Goal: Communication & Community: Connect with others

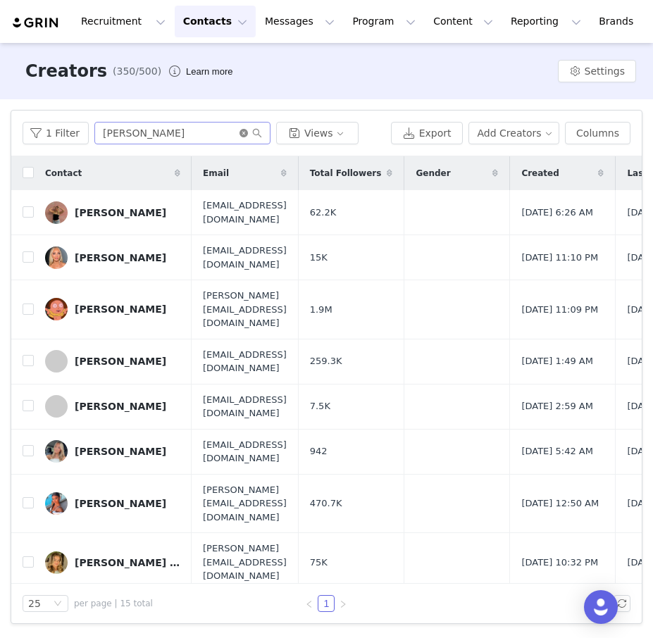
click at [239, 135] on icon "icon: close-circle" at bounding box center [243, 133] width 8 height 8
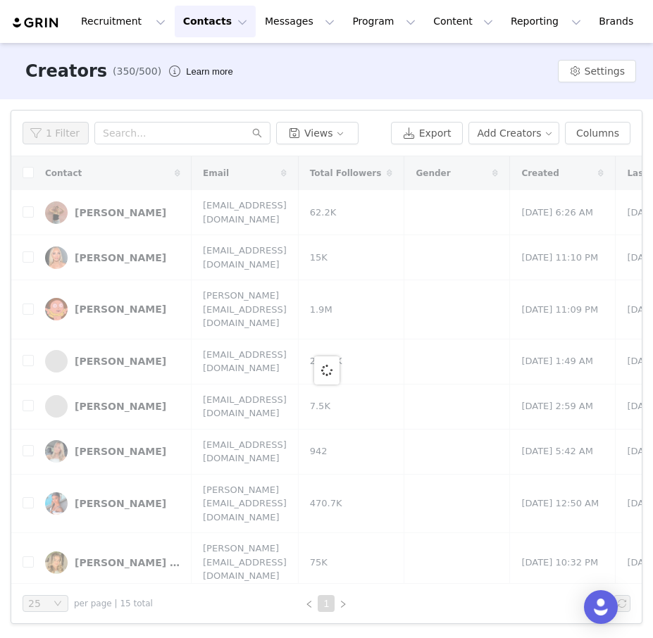
drag, startPoint x: 194, startPoint y: 18, endPoint x: 202, endPoint y: 25, distance: 11.0
click at [200, 21] on button "Contacts Contacts" at bounding box center [215, 22] width 81 height 32
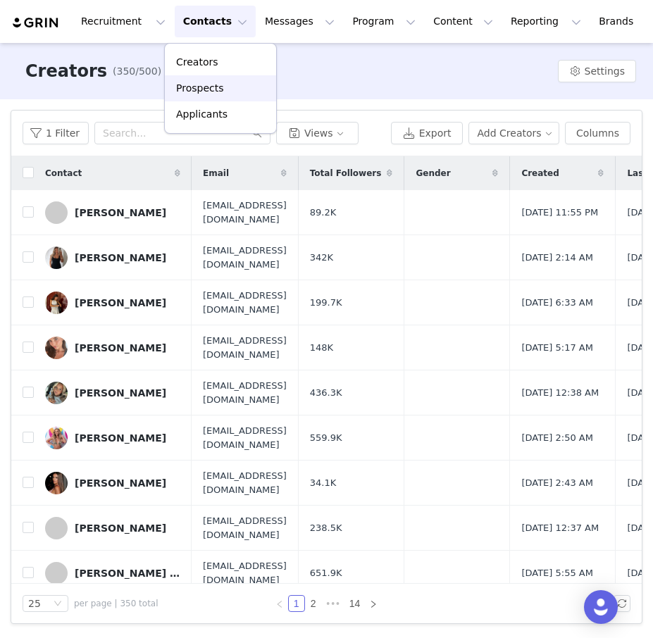
click at [222, 94] on div "Prospects" at bounding box center [220, 88] width 94 height 15
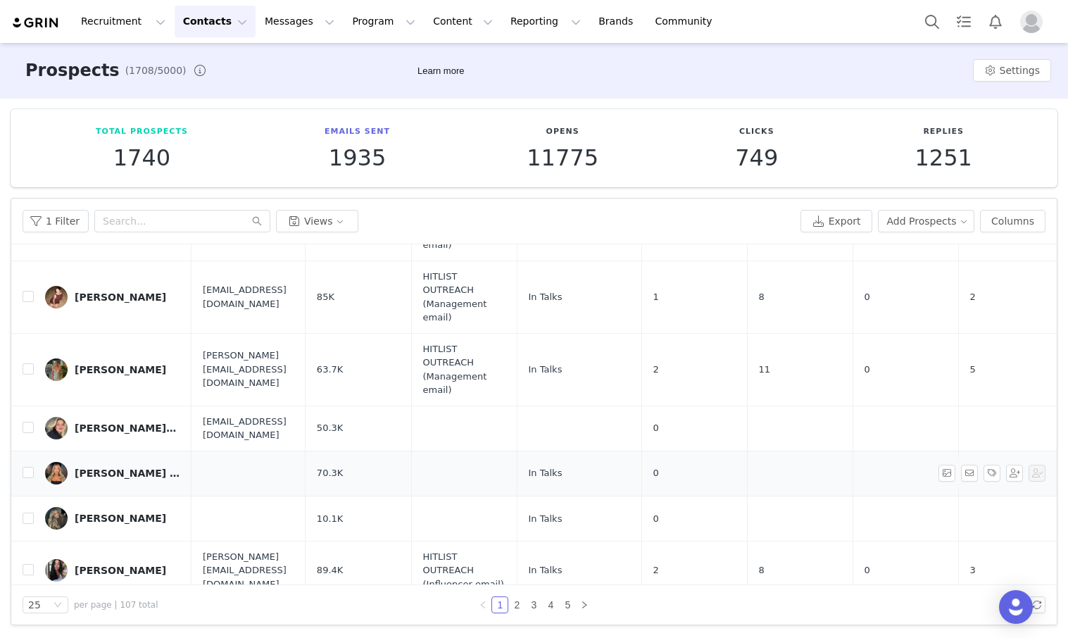
scroll to position [92, 0]
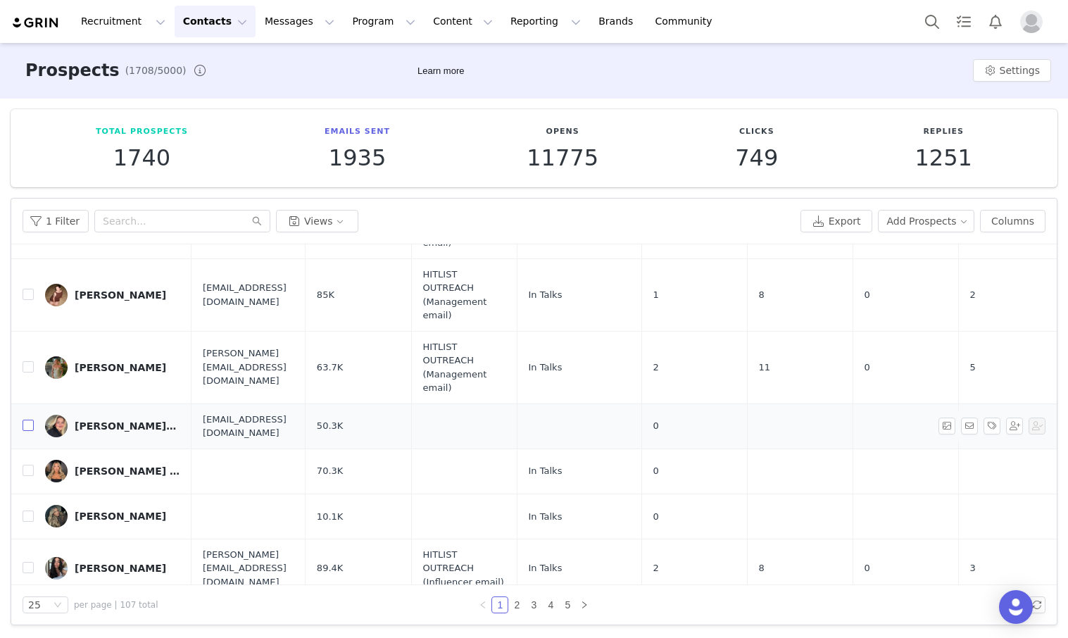
click at [28, 421] on input "checkbox" at bounding box center [28, 425] width 11 height 11
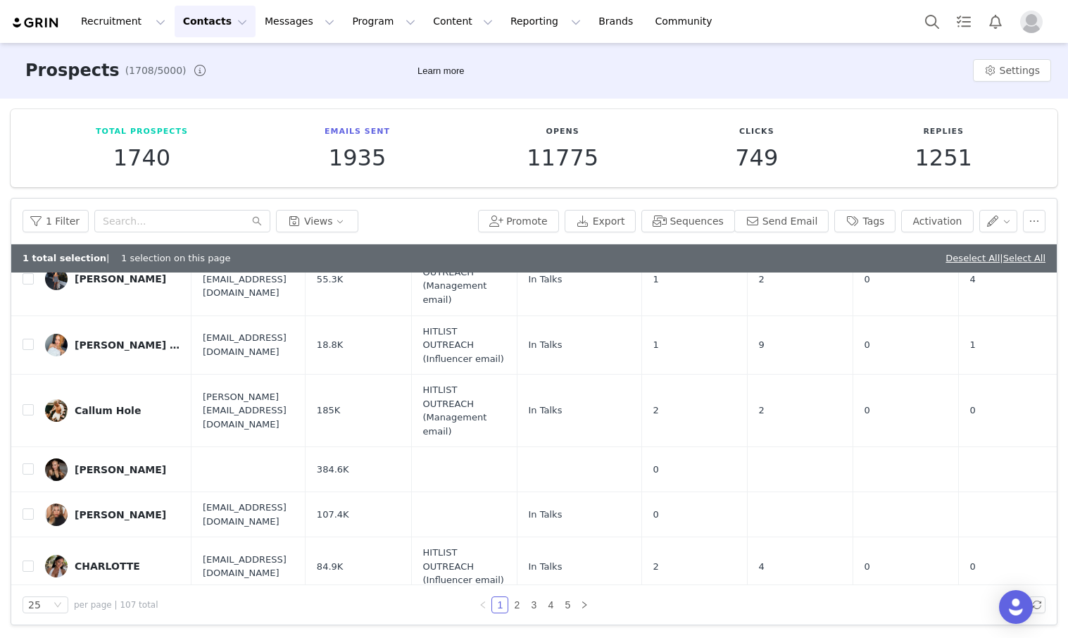
scroll to position [1240, 0]
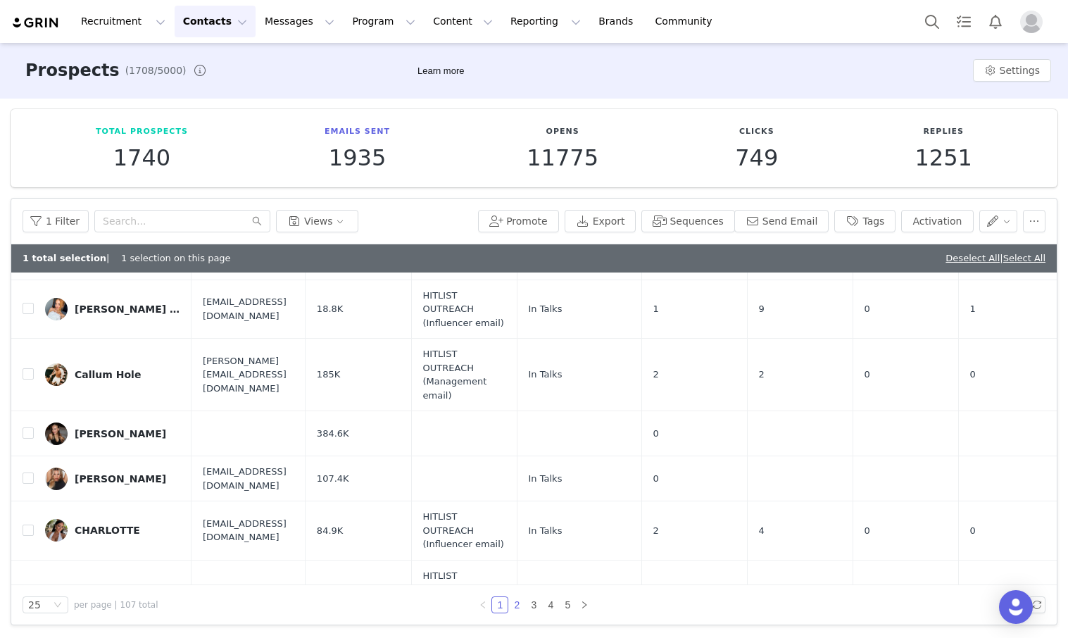
click at [516, 610] on link "2" at bounding box center [516, 604] width 15 height 15
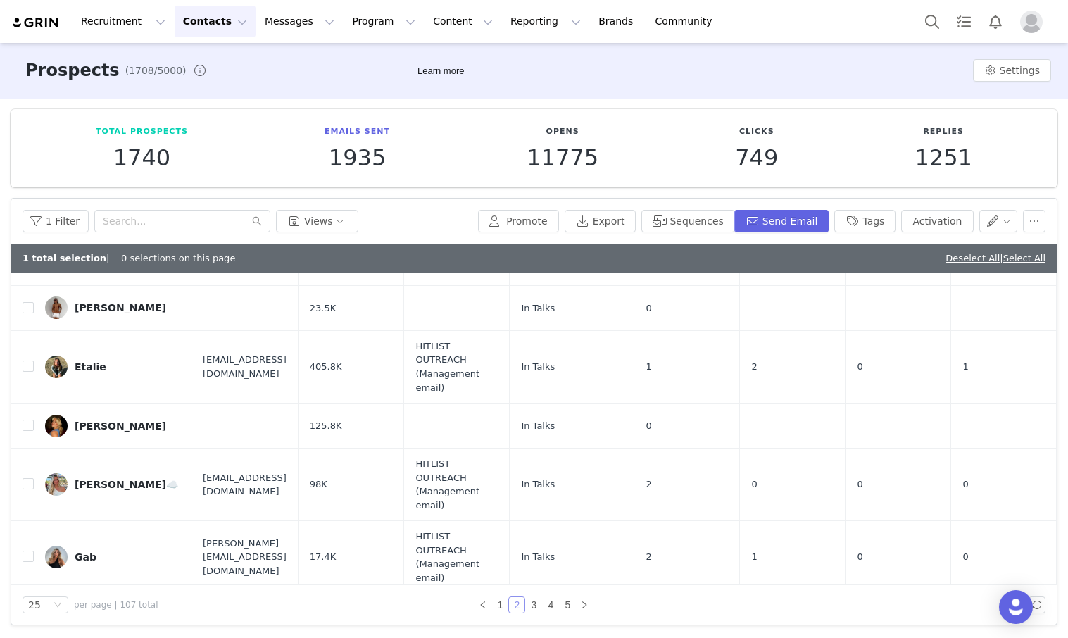
scroll to position [1202, 0]
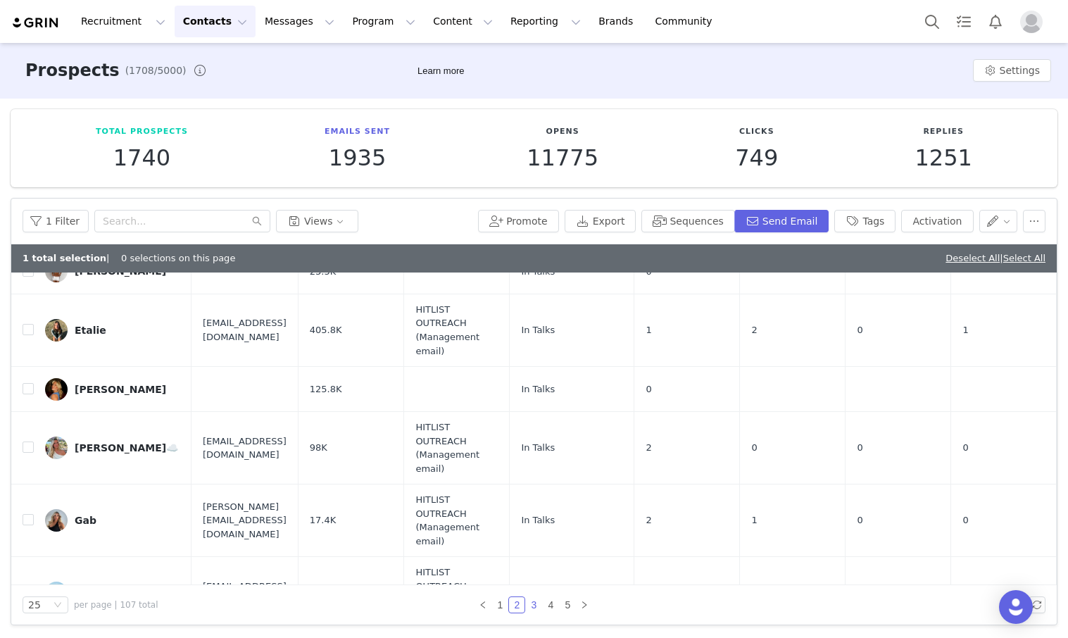
click at [527, 605] on link "3" at bounding box center [533, 604] width 15 height 15
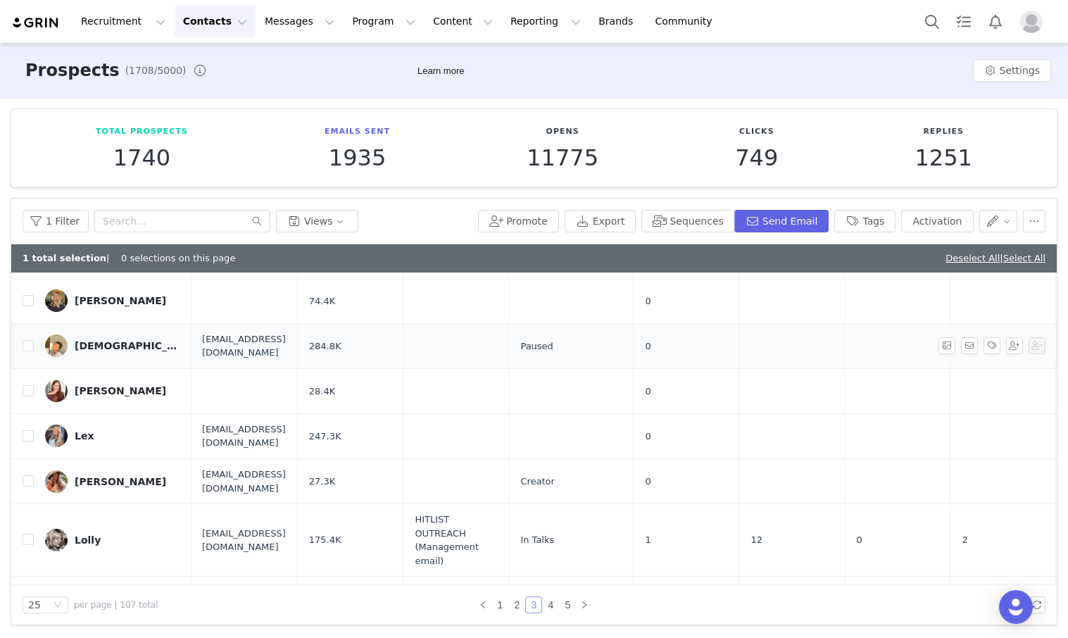
scroll to position [1100, 0]
drag, startPoint x: 552, startPoint y: 603, endPoint x: 559, endPoint y: 602, distance: 7.1
click at [552, 603] on link "4" at bounding box center [550, 604] width 15 height 15
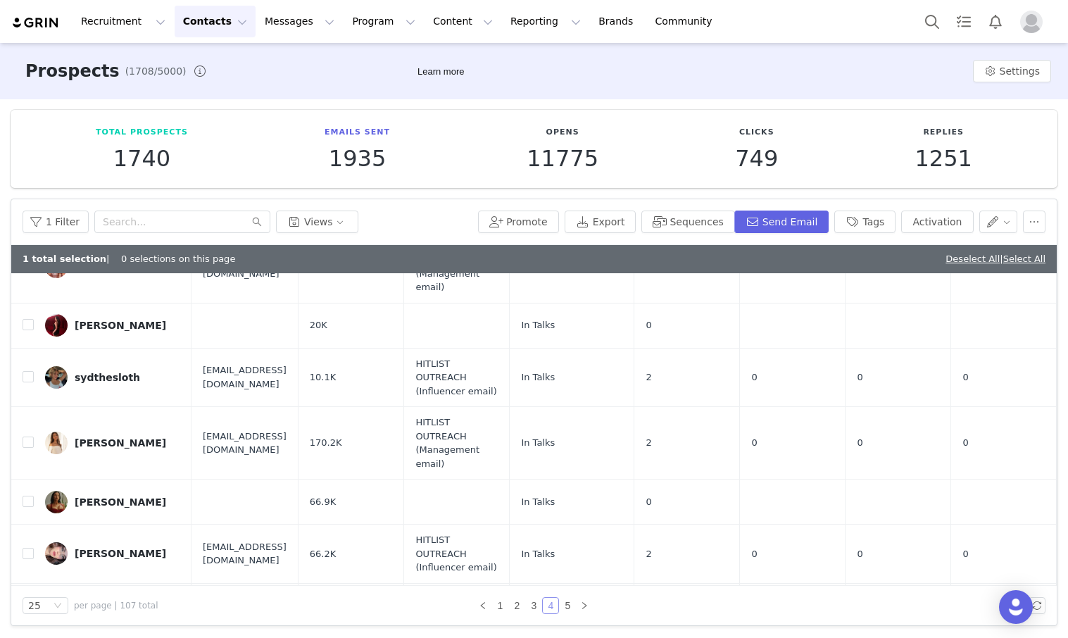
scroll to position [1, 0]
click at [565, 604] on link "5" at bounding box center [567, 604] width 15 height 15
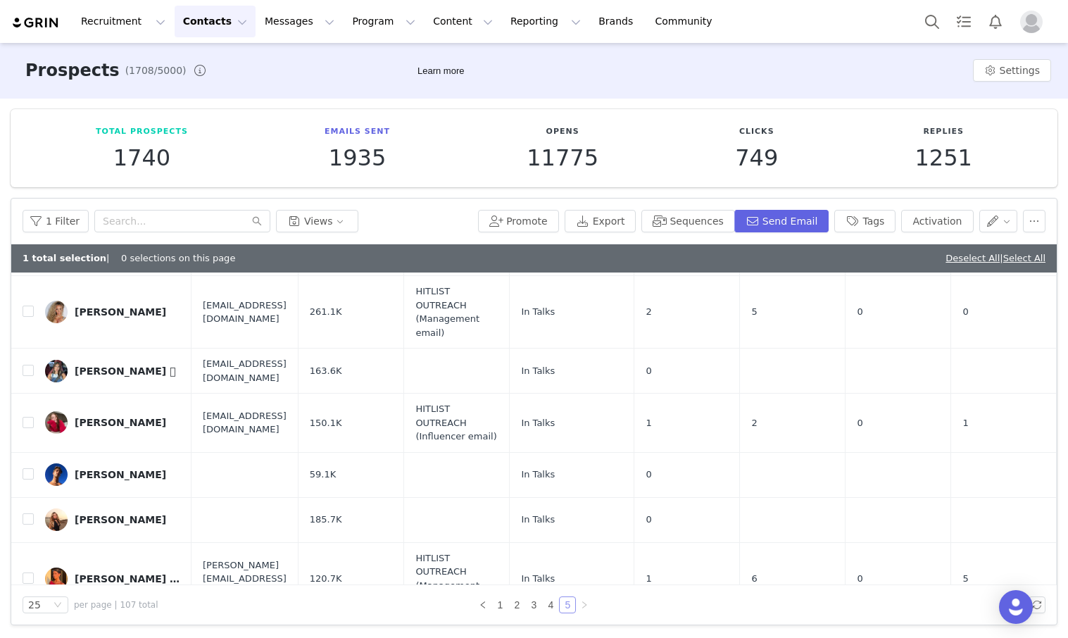
scroll to position [104, 0]
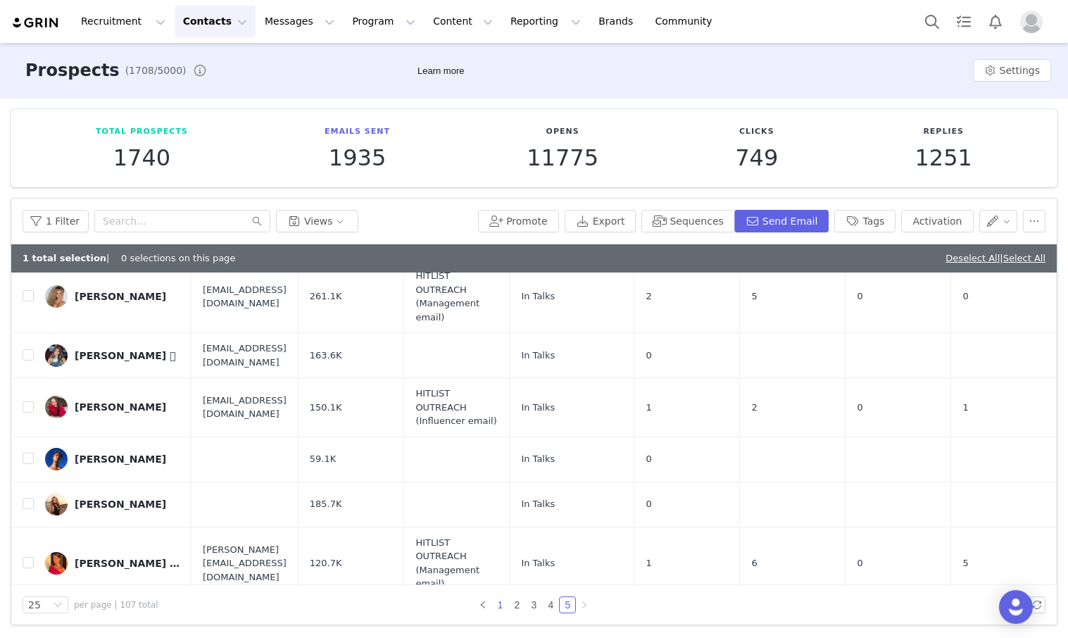
click at [504, 608] on link "1" at bounding box center [499, 604] width 15 height 15
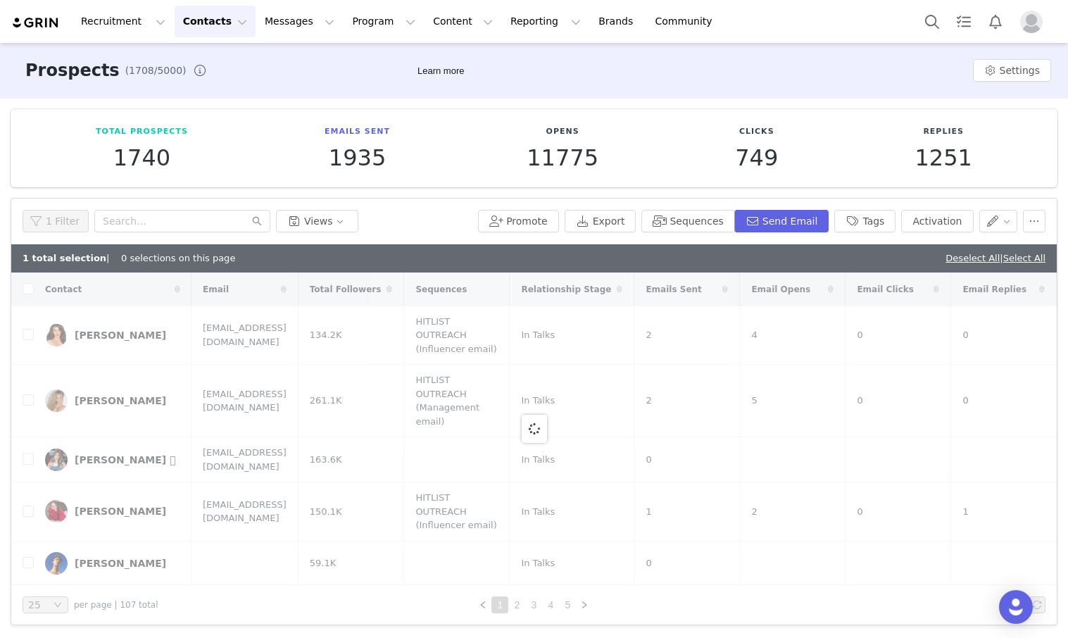
checkbox input "true"
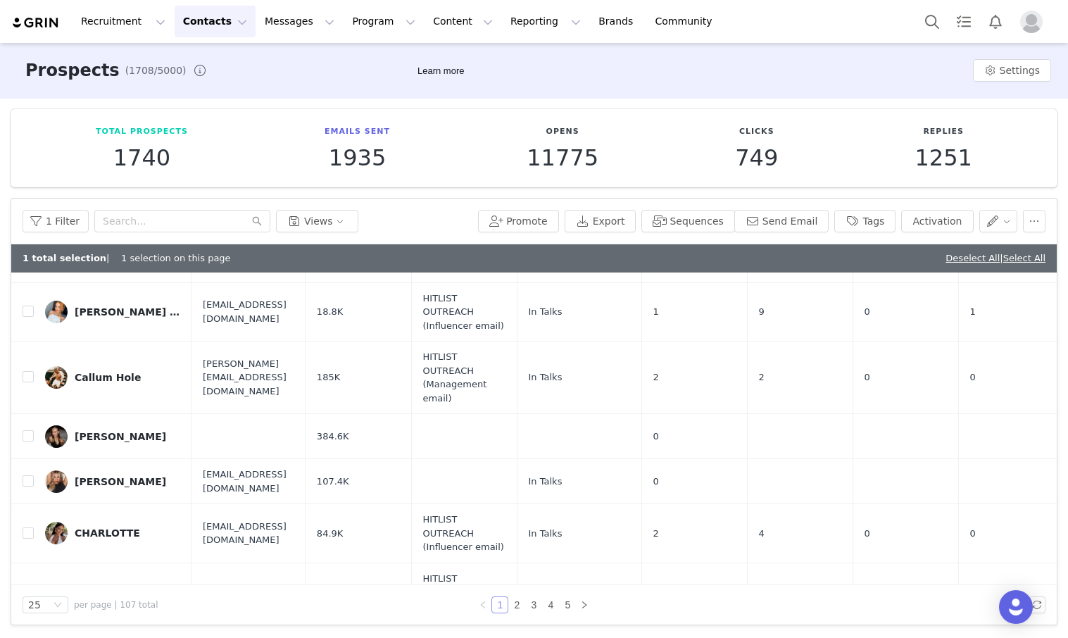
scroll to position [1240, 0]
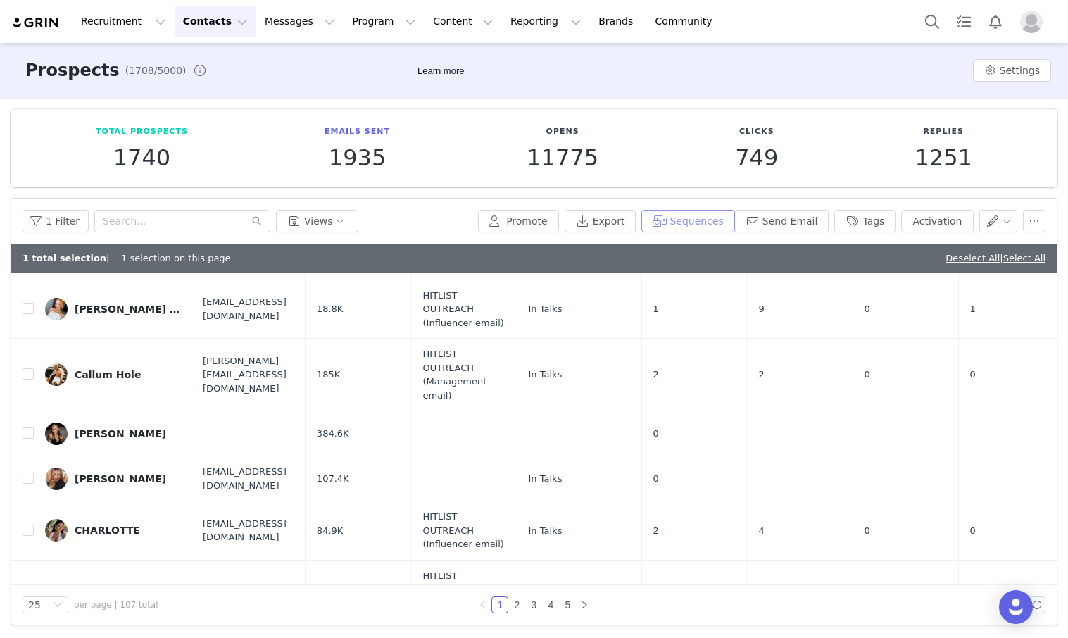
click at [652, 225] on button "Sequences" at bounding box center [687, 221] width 93 height 23
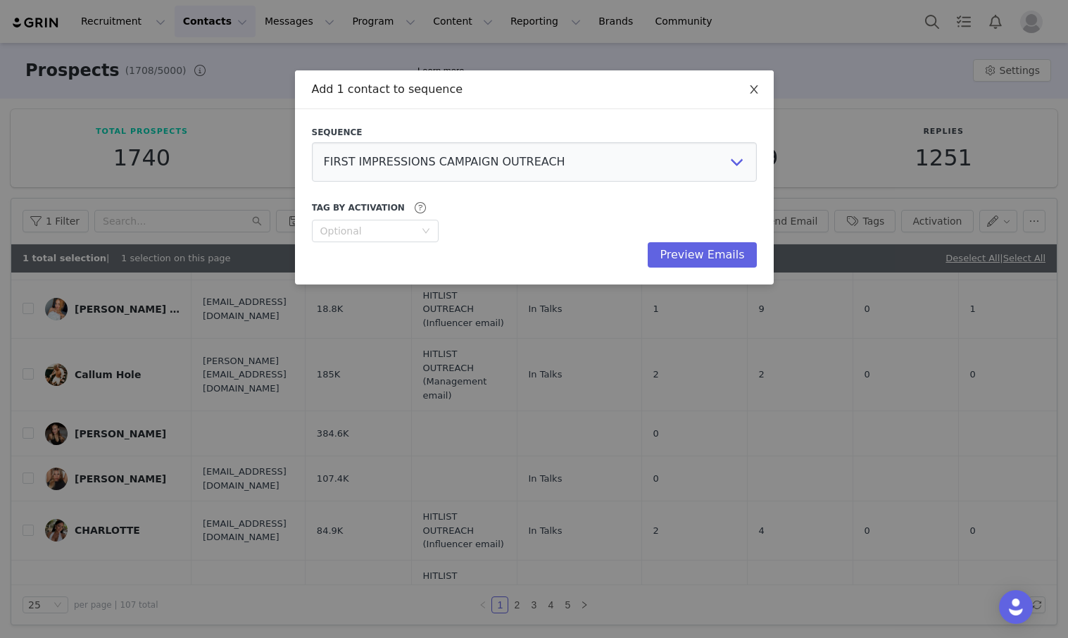
click at [652, 92] on icon "icon: close" at bounding box center [754, 89] width 11 height 11
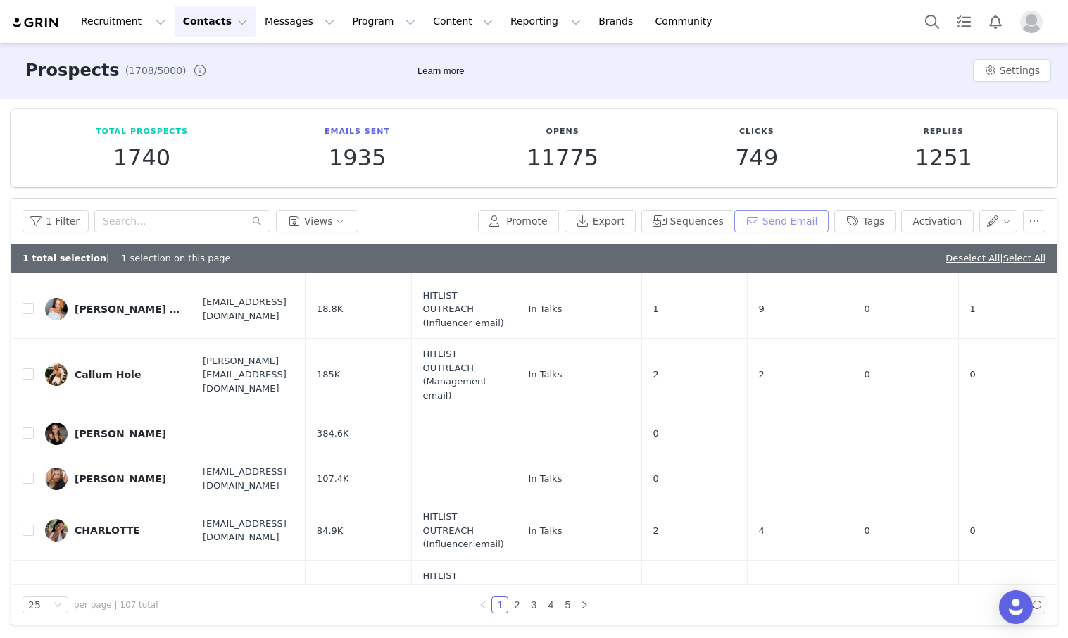
click at [652, 216] on button "Send Email" at bounding box center [781, 221] width 95 height 23
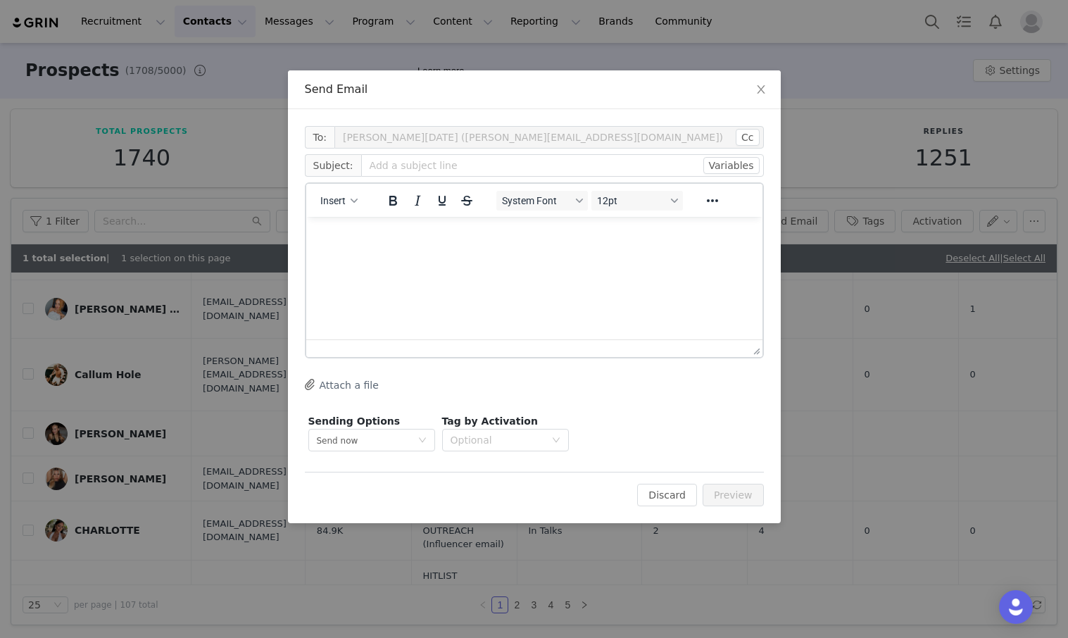
scroll to position [0, 0]
click at [652, 89] on icon "icon: close" at bounding box center [761, 89] width 11 height 11
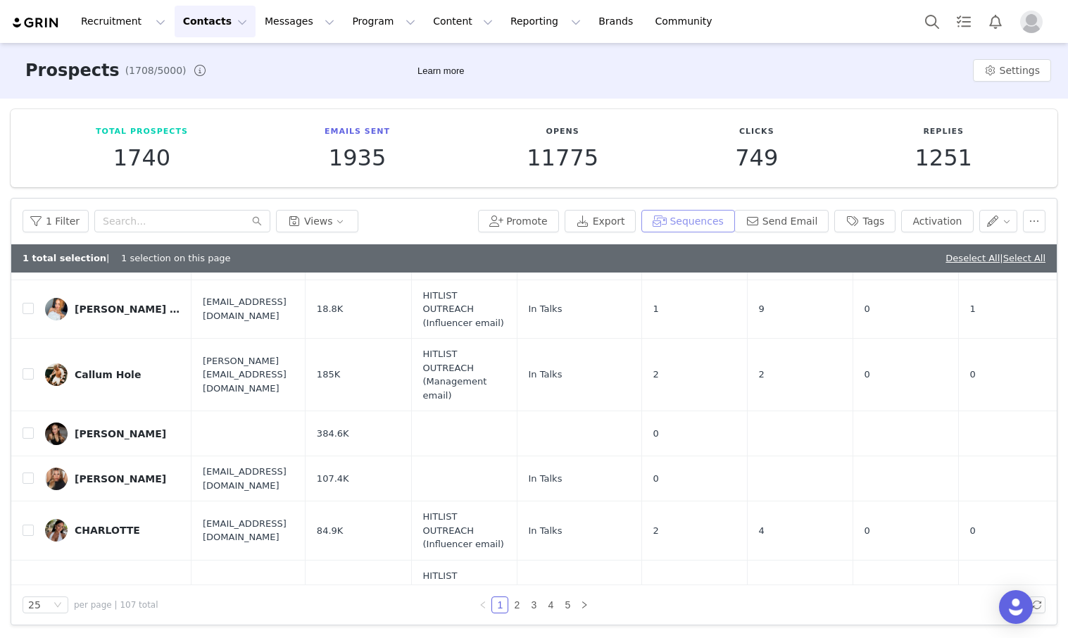
drag, startPoint x: 728, startPoint y: 223, endPoint x: 722, endPoint y: 228, distance: 7.5
click at [652, 222] on button "Sequences" at bounding box center [687, 221] width 93 height 23
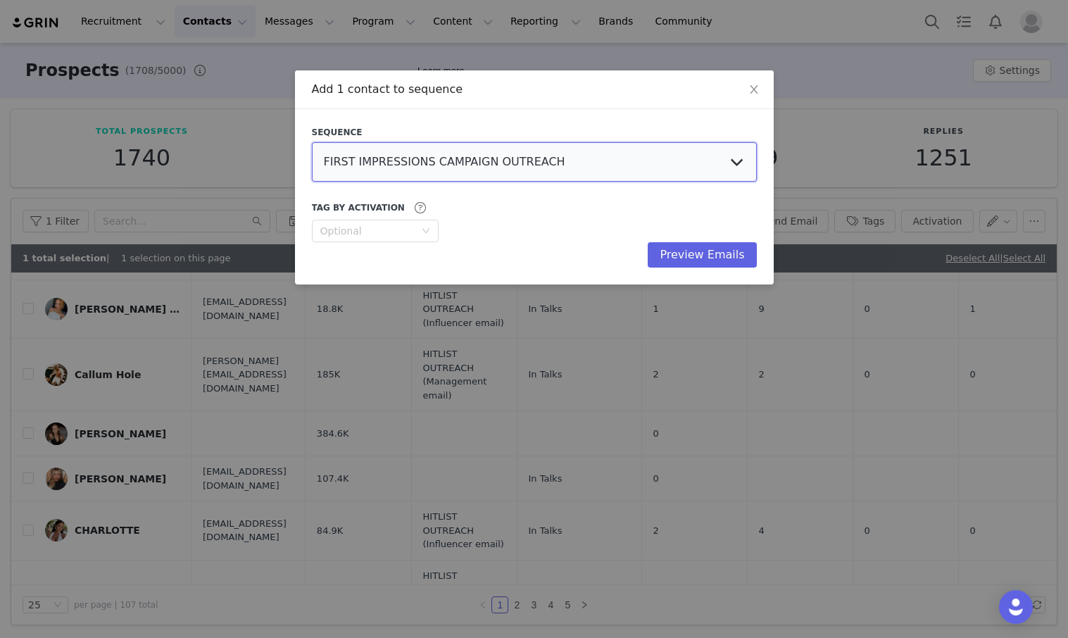
click at [566, 168] on select "FIRST IMPRESSIONS CAMPAIGN OUTREACH HITLIST (FOLLOW UP) [PERSON_NAME][DATE] - M…" at bounding box center [534, 161] width 445 height 39
select select "ea52907f-1b8e-4bf8-a8b7-83d20a882478"
drag, startPoint x: 715, startPoint y: 259, endPoint x: 660, endPoint y: 251, distance: 55.5
click at [652, 258] on button "Preview Emails" at bounding box center [702, 254] width 108 height 25
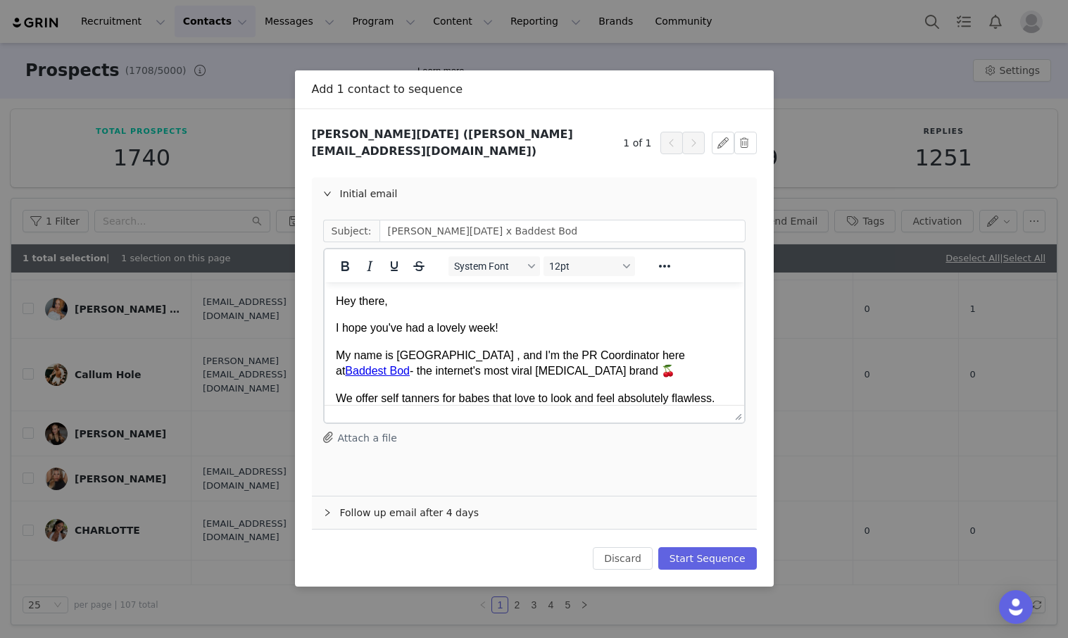
scroll to position [17, 0]
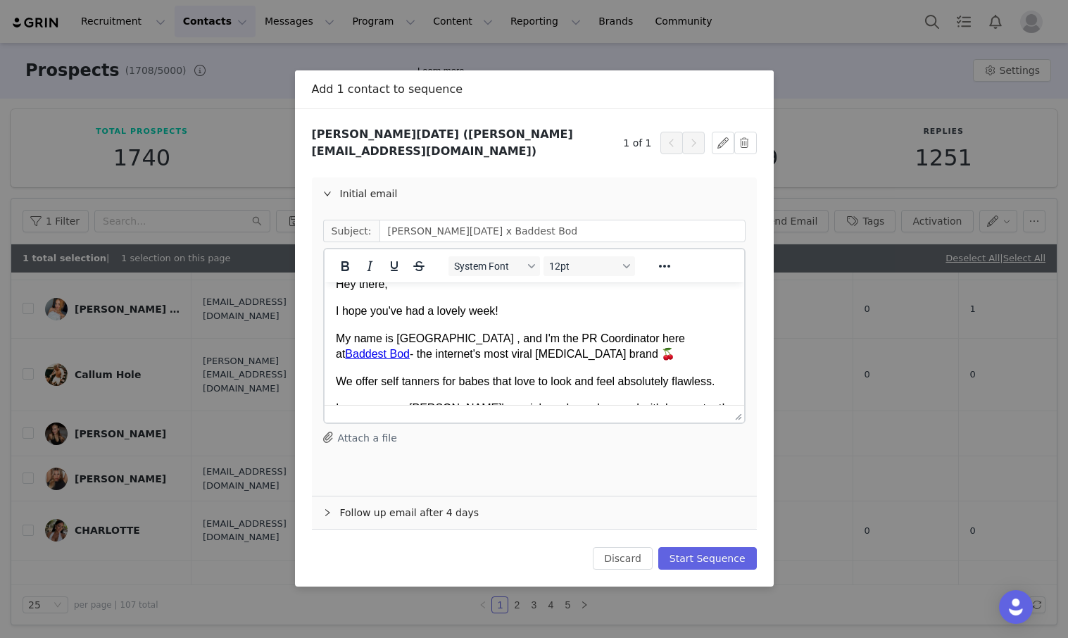
click at [441, 341] on p "My name is [GEOGRAPHIC_DATA] , and I'm the PR Coordinator here at Baddest Bod -…" at bounding box center [533, 347] width 397 height 32
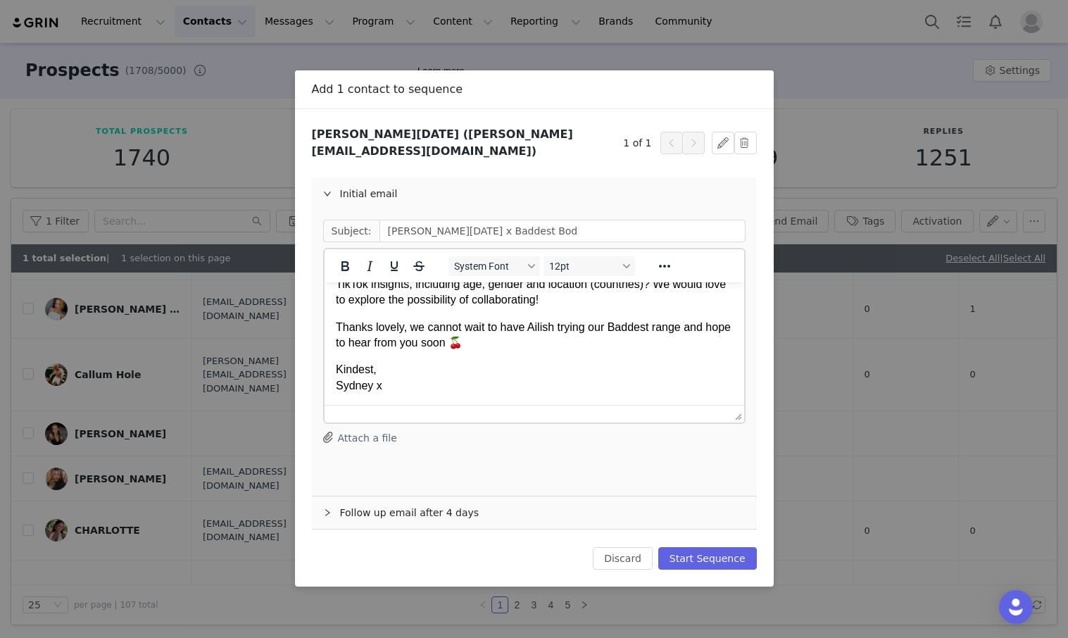
scroll to position [0, 0]
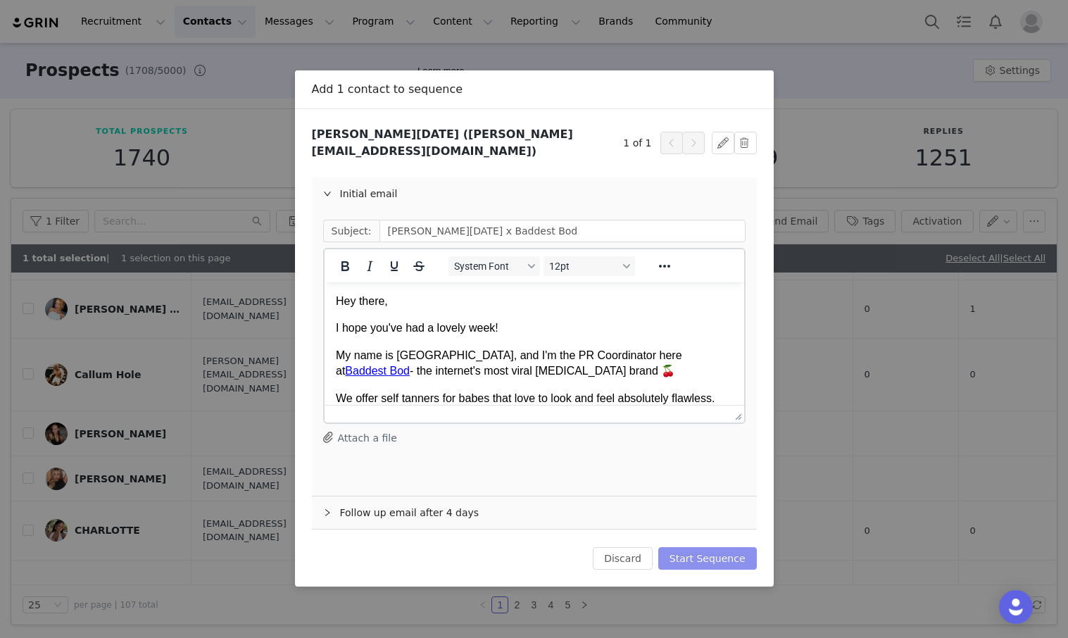
click at [652, 548] on button "Start Sequence" at bounding box center [707, 558] width 99 height 23
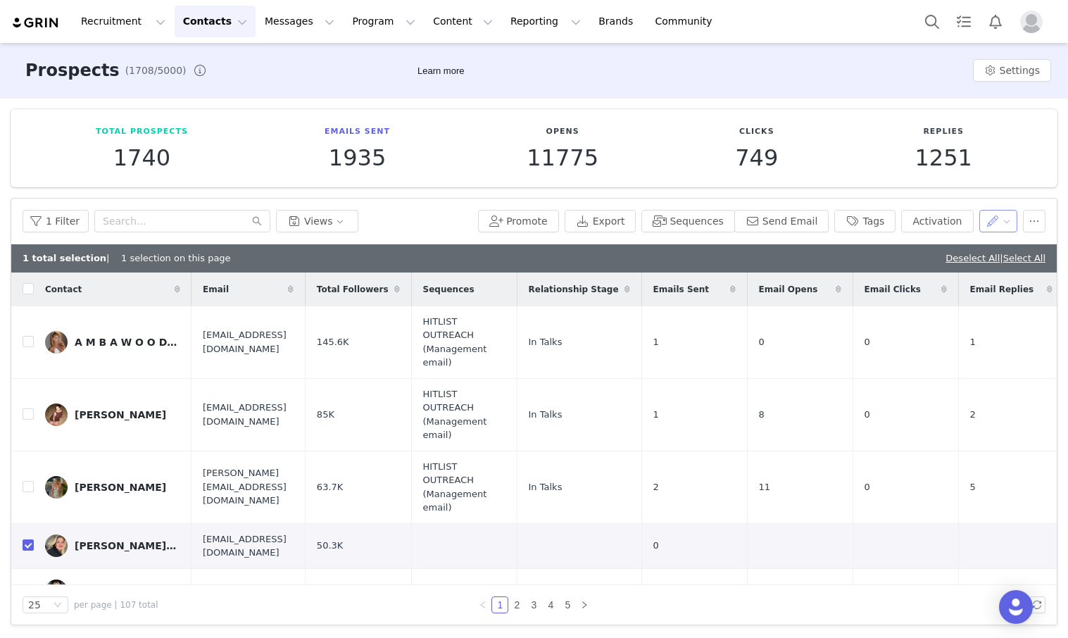
drag, startPoint x: 991, startPoint y: 216, endPoint x: 994, endPoint y: 227, distance: 11.6
click at [652, 218] on button "button" at bounding box center [998, 221] width 39 height 23
click at [652, 291] on span "Set Relationship Stage" at bounding box center [961, 294] width 111 height 15
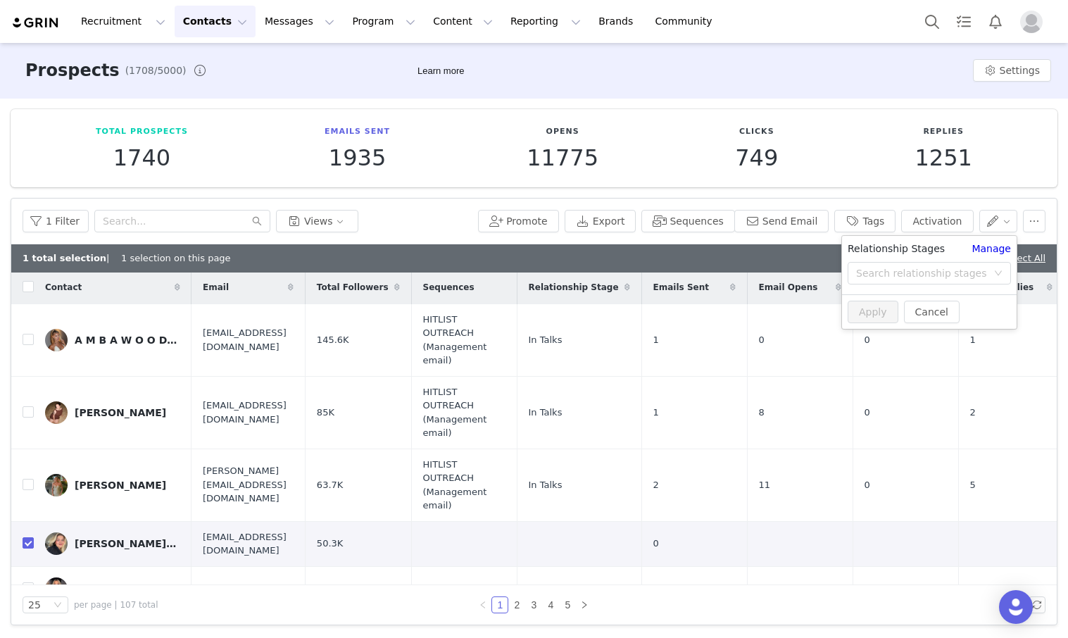
scroll to position [2, 1]
drag, startPoint x: 932, startPoint y: 272, endPoint x: 934, endPoint y: 287, distance: 14.9
click at [652, 279] on div "Search relationship stages" at bounding box center [921, 273] width 131 height 14
click at [652, 332] on li "In Talks" at bounding box center [929, 329] width 175 height 23
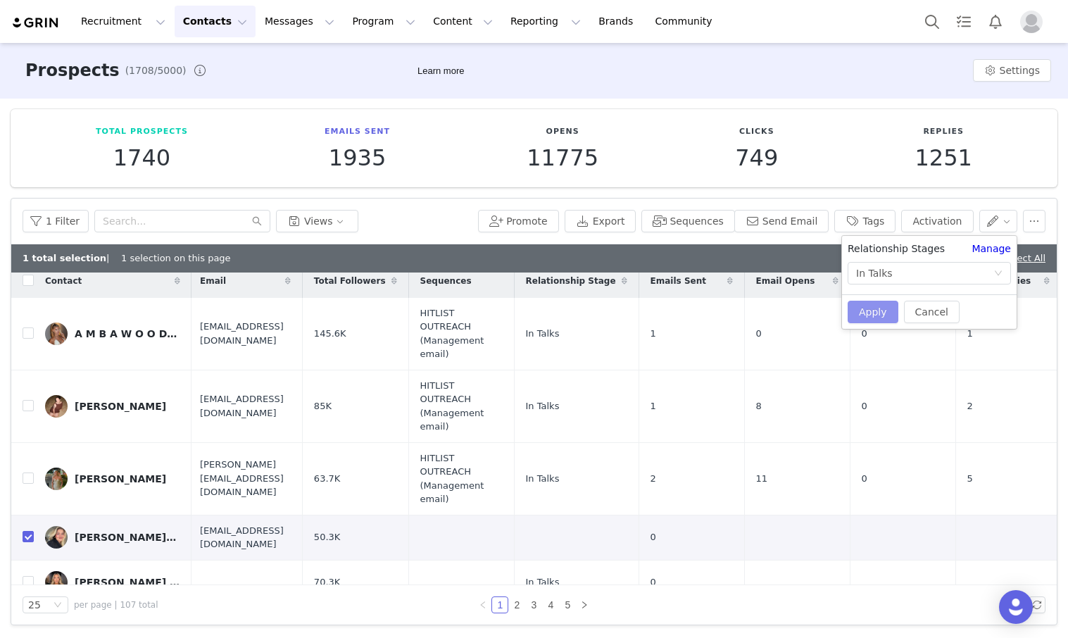
click at [652, 305] on button "Apply" at bounding box center [873, 312] width 51 height 23
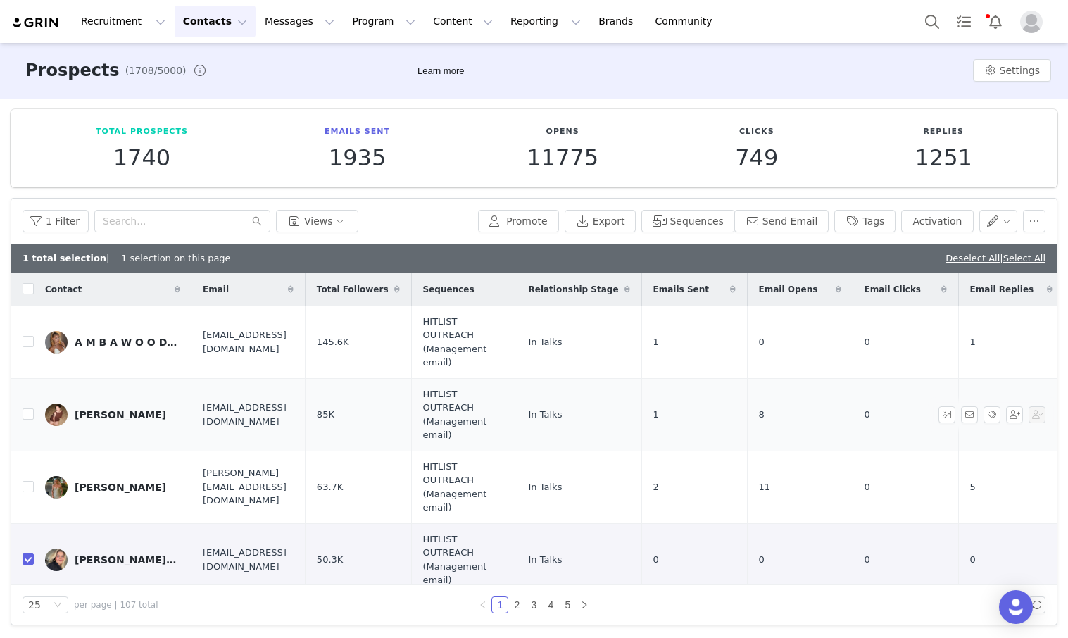
click at [652, 392] on td "1" at bounding box center [694, 414] width 106 height 73
click at [652, 261] on link "Deselect All" at bounding box center [973, 258] width 54 height 11
checkbox input "false"
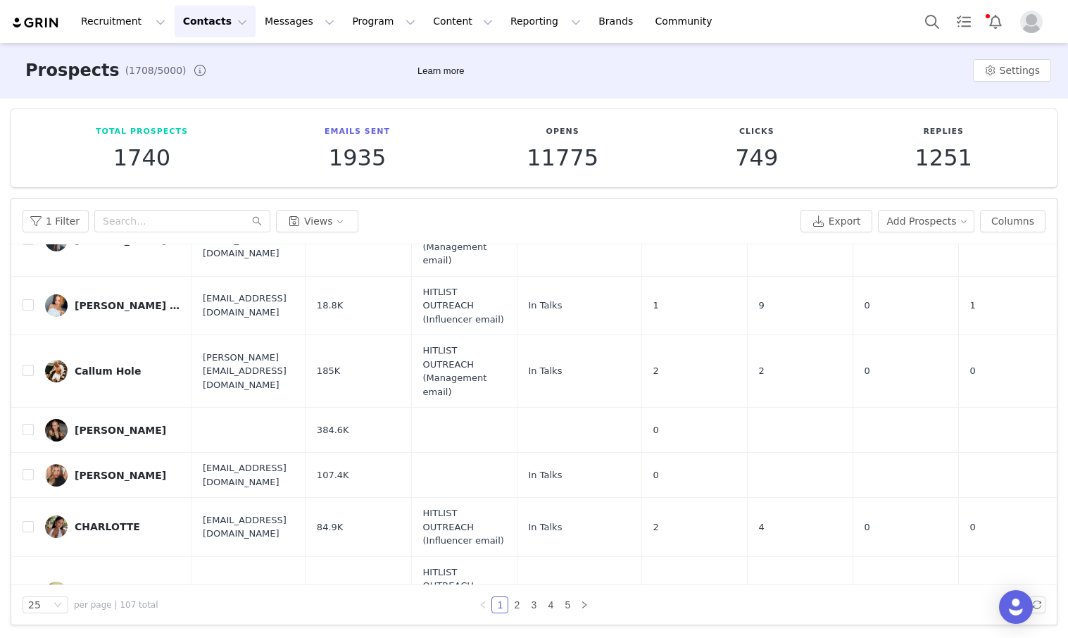
scroll to position [1244, 0]
drag, startPoint x: 77, startPoint y: 392, endPoint x: 89, endPoint y: 392, distance: 12.7
click at [77, 423] on div "[PERSON_NAME]" at bounding box center [121, 428] width 92 height 11
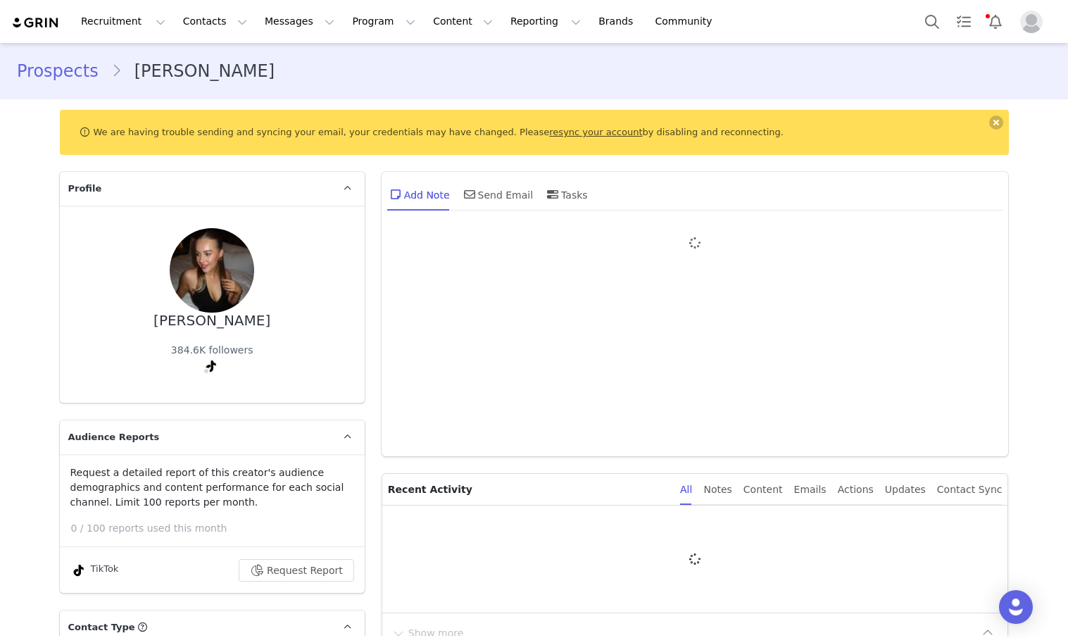
type input "+1 ([GEOGRAPHIC_DATA])"
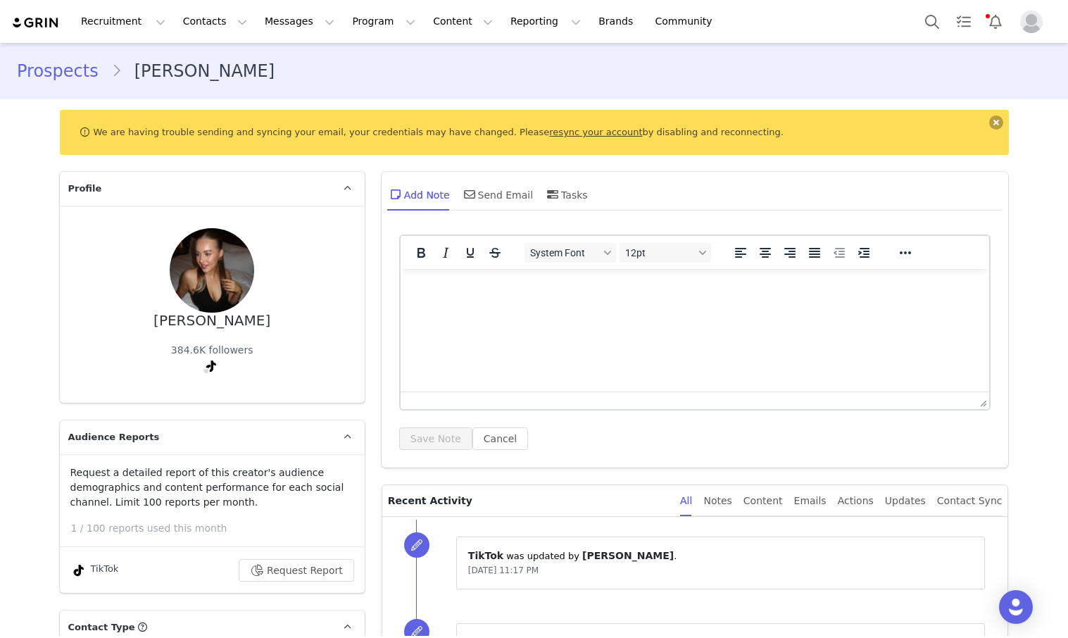
click at [652, 123] on button at bounding box center [996, 122] width 14 height 14
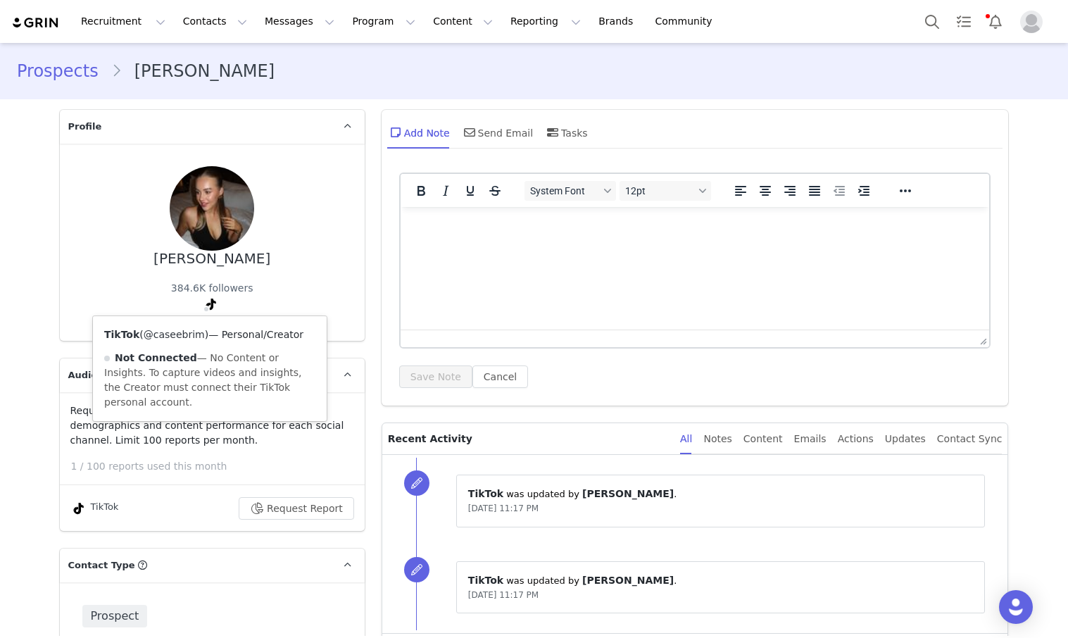
click at [175, 331] on link "@caseebrim" at bounding box center [174, 334] width 61 height 11
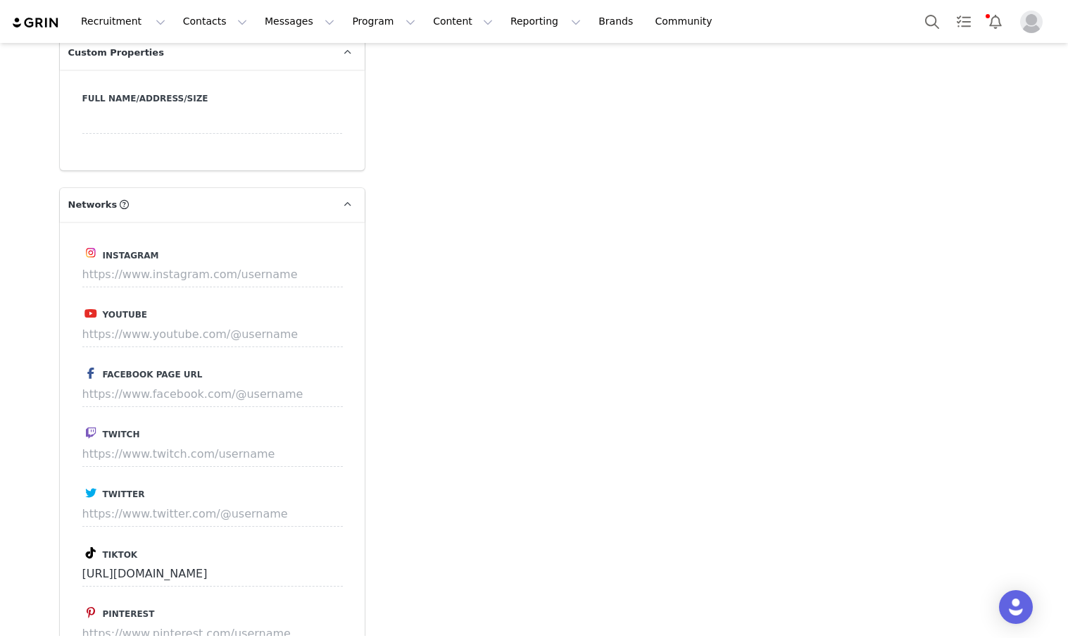
scroll to position [1580, 0]
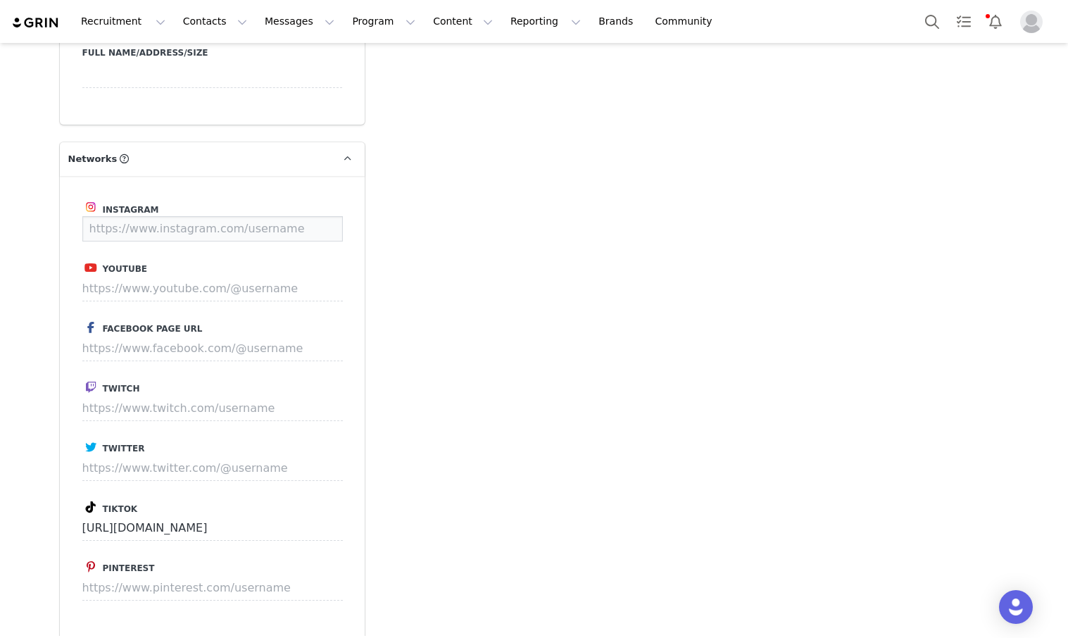
click at [194, 216] on input at bounding box center [212, 228] width 261 height 25
paste input "[URL][DOMAIN_NAME]"
type input "[URL][DOMAIN_NAME]"
drag, startPoint x: 319, startPoint y: 220, endPoint x: 316, endPoint y: 211, distance: 8.9
click at [318, 215] on div "Instagram [URL][DOMAIN_NAME] Save Youtube Facebook Page URL Twitch Twitter Tikt…" at bounding box center [212, 408] width 305 height 465
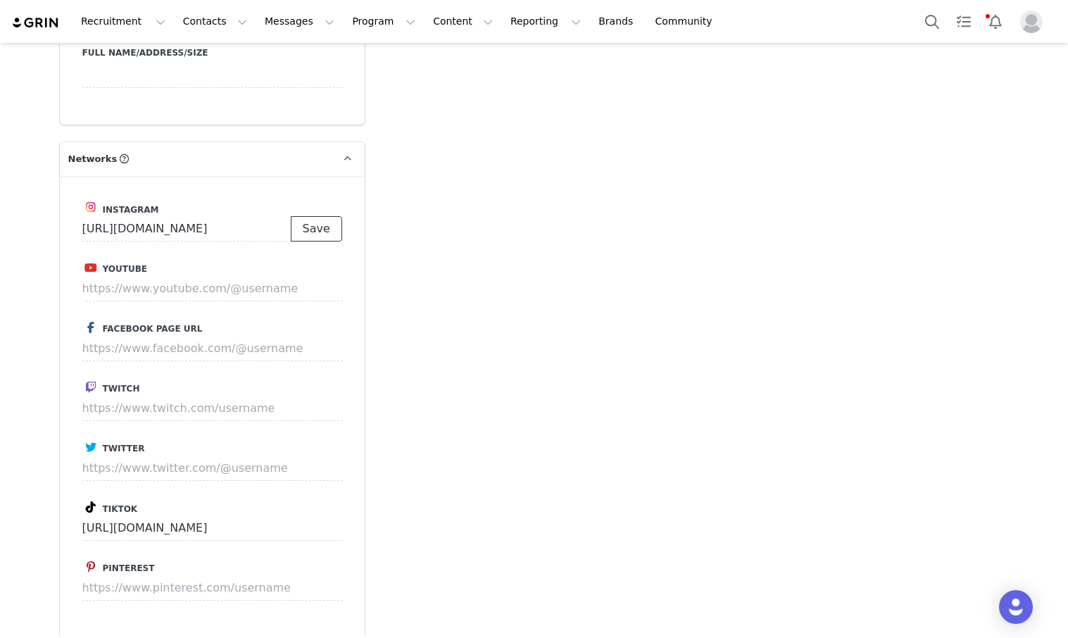
click at [316, 216] on button "Save" at bounding box center [316, 228] width 51 height 25
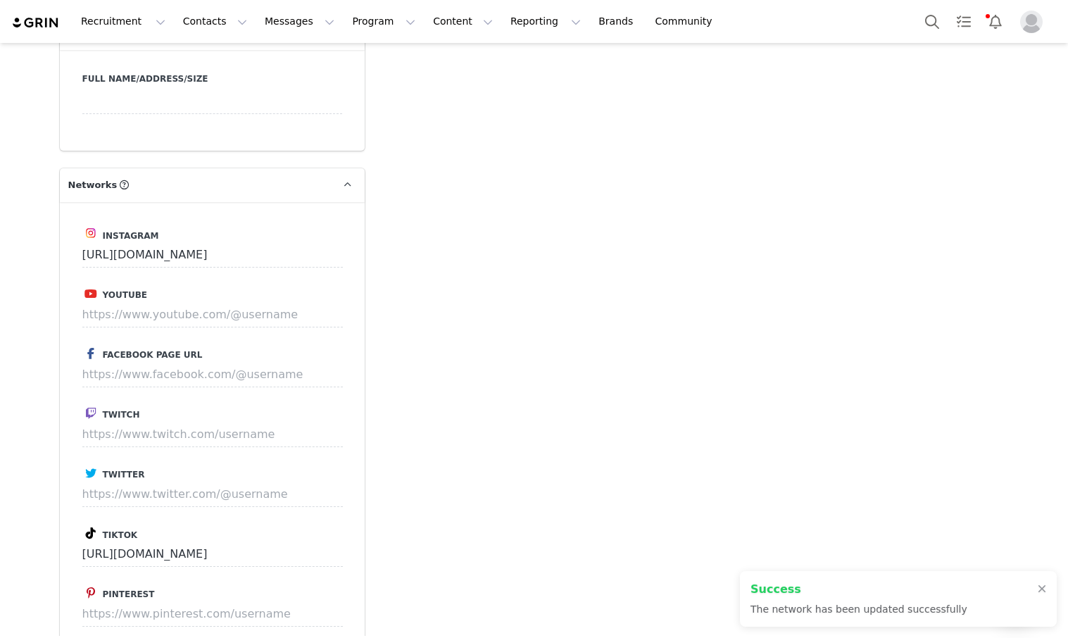
scroll to position [1606, 0]
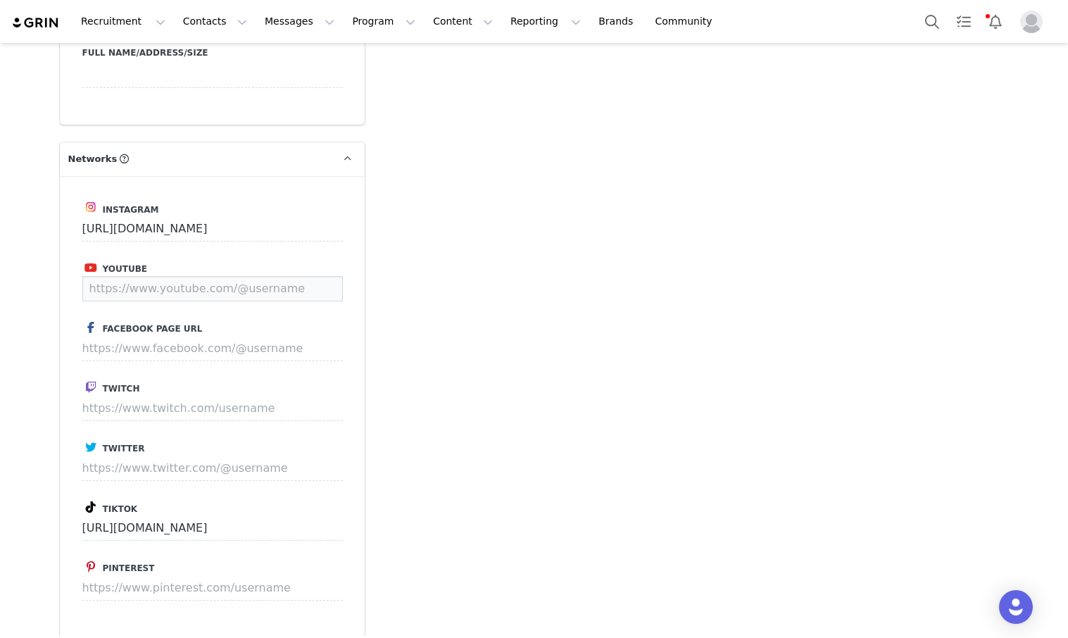
click at [263, 259] on div "Youtube" at bounding box center [212, 280] width 260 height 42
paste input "[URL][DOMAIN_NAME]"
click at [330, 276] on button "Save" at bounding box center [316, 288] width 51 height 25
type input "[URL][DOMAIN_NAME]"
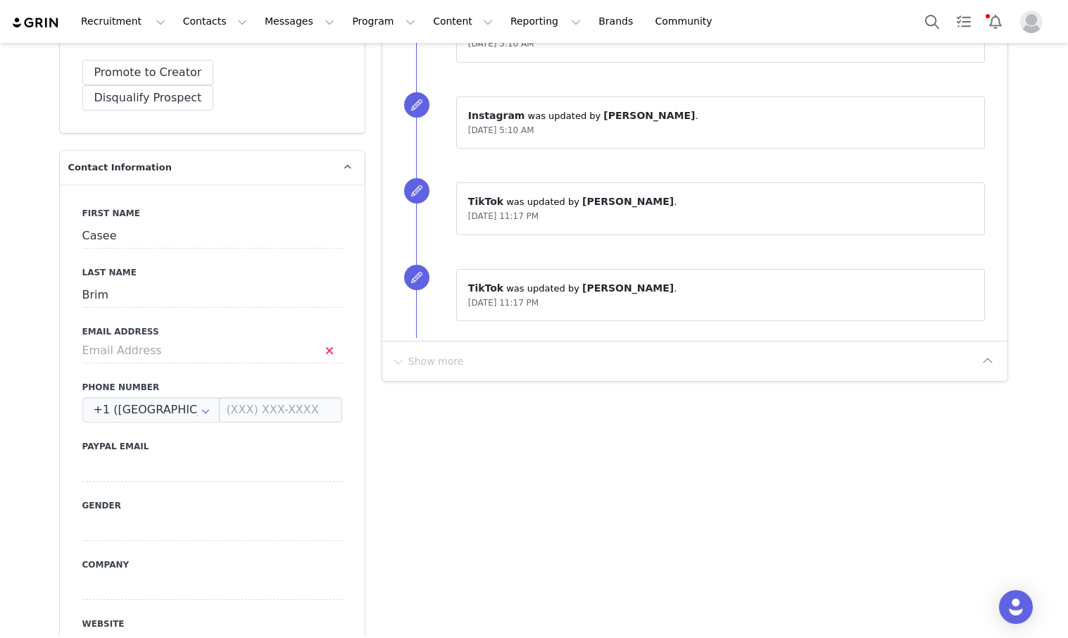
scroll to position [639, 0]
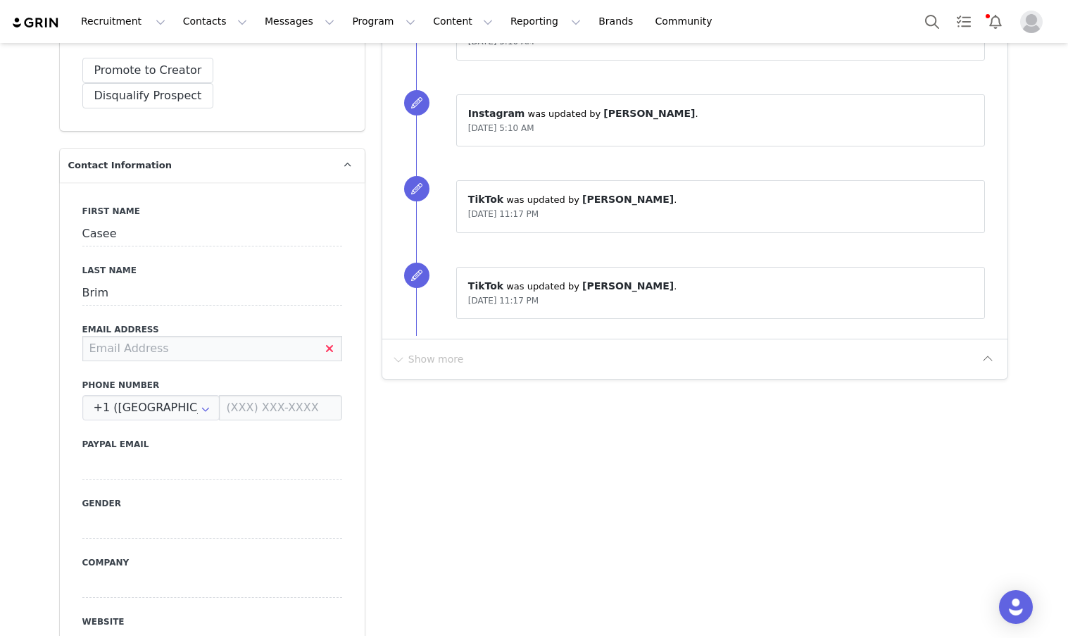
click at [249, 336] on input at bounding box center [212, 348] width 260 height 25
paste input "[EMAIL_ADDRESS][DOMAIN_NAME]"
type input "[EMAIL_ADDRESS][DOMAIN_NAME]"
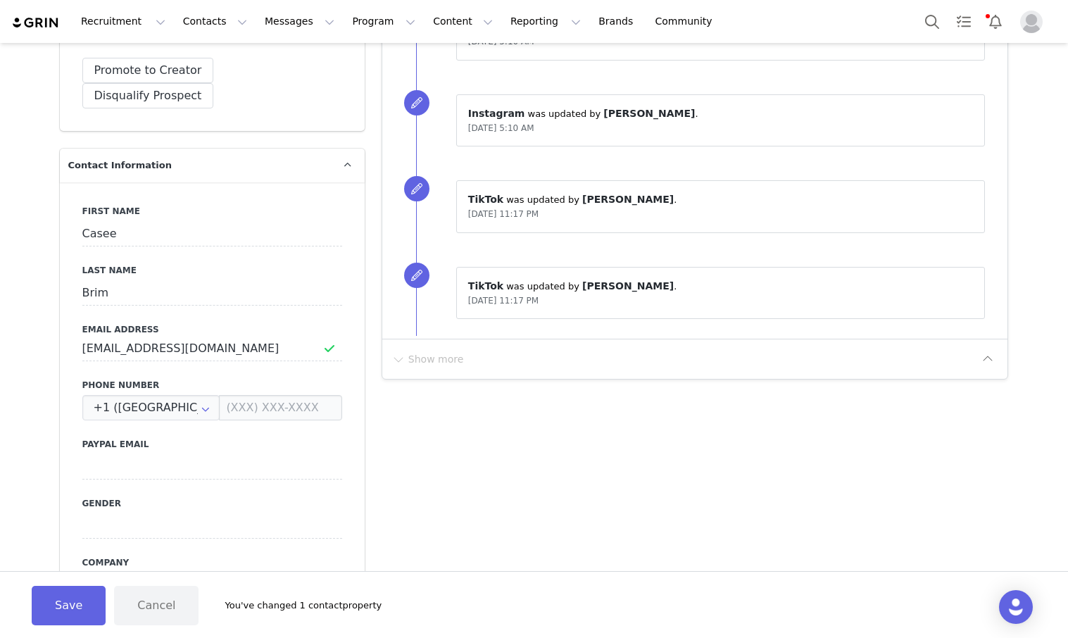
click at [284, 351] on div "First Name [PERSON_NAME] Last Name [PERSON_NAME] Email Address [EMAIL_ADDRESS][…" at bounding box center [212, 439] width 305 height 515
click at [86, 607] on button "Save" at bounding box center [69, 605] width 74 height 39
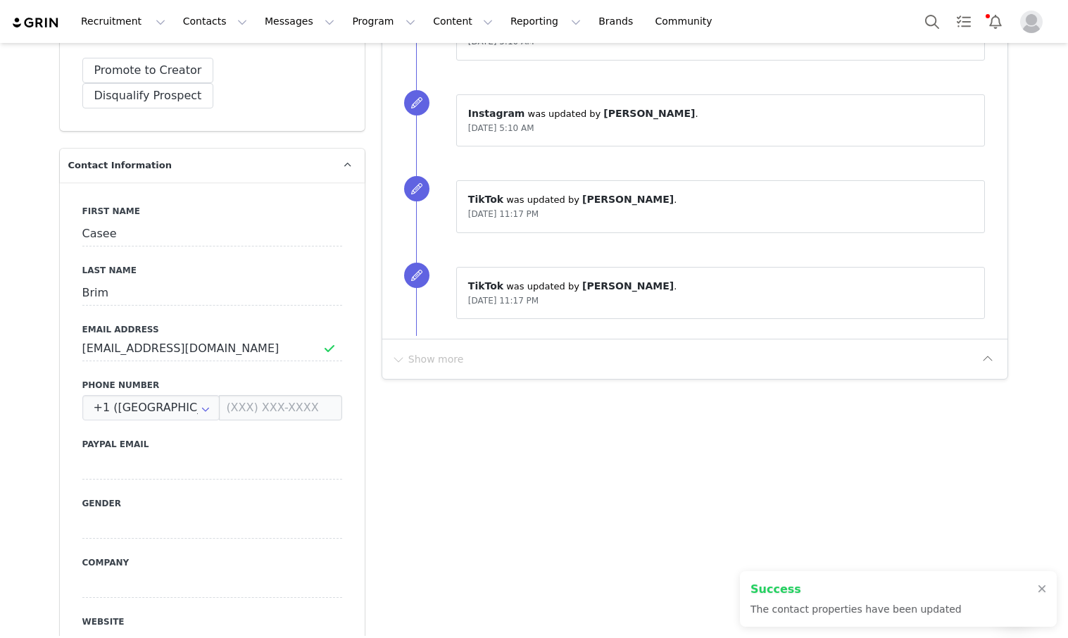
click at [352, 436] on div "First Name [PERSON_NAME] Last Name [PERSON_NAME] Email Address [EMAIL_ADDRESS][…" at bounding box center [212, 439] width 305 height 515
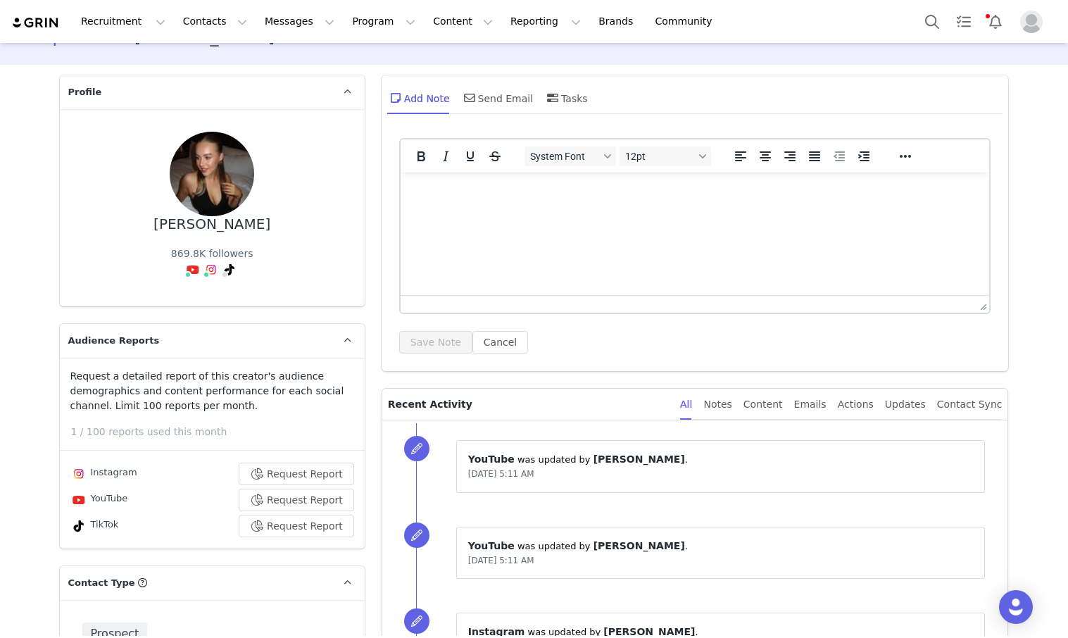
scroll to position [0, 0]
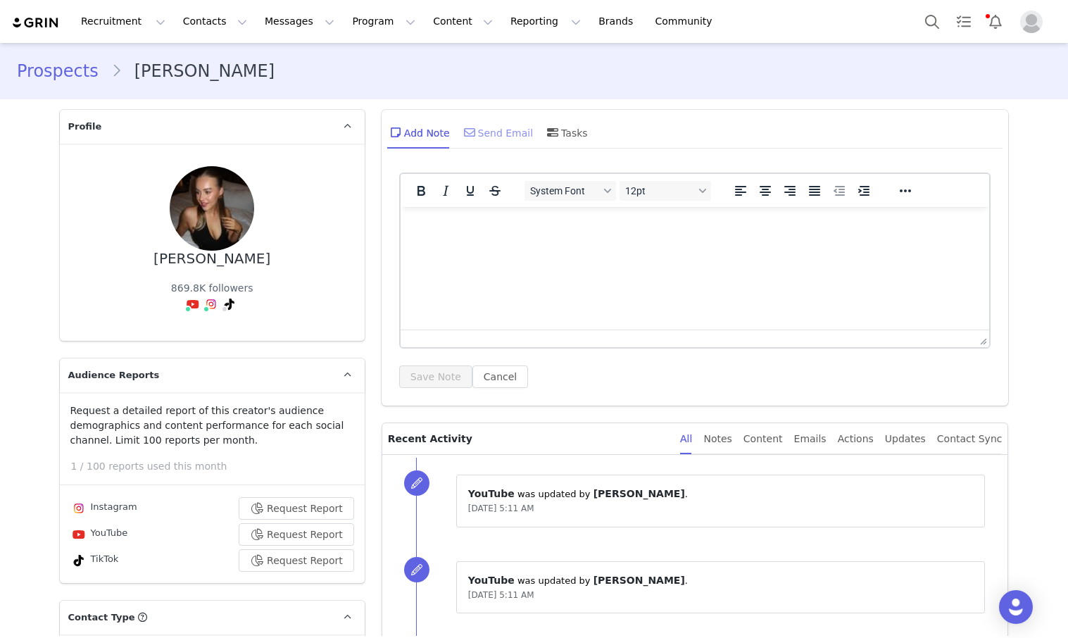
click at [493, 137] on div "Send Email" at bounding box center [497, 132] width 73 height 34
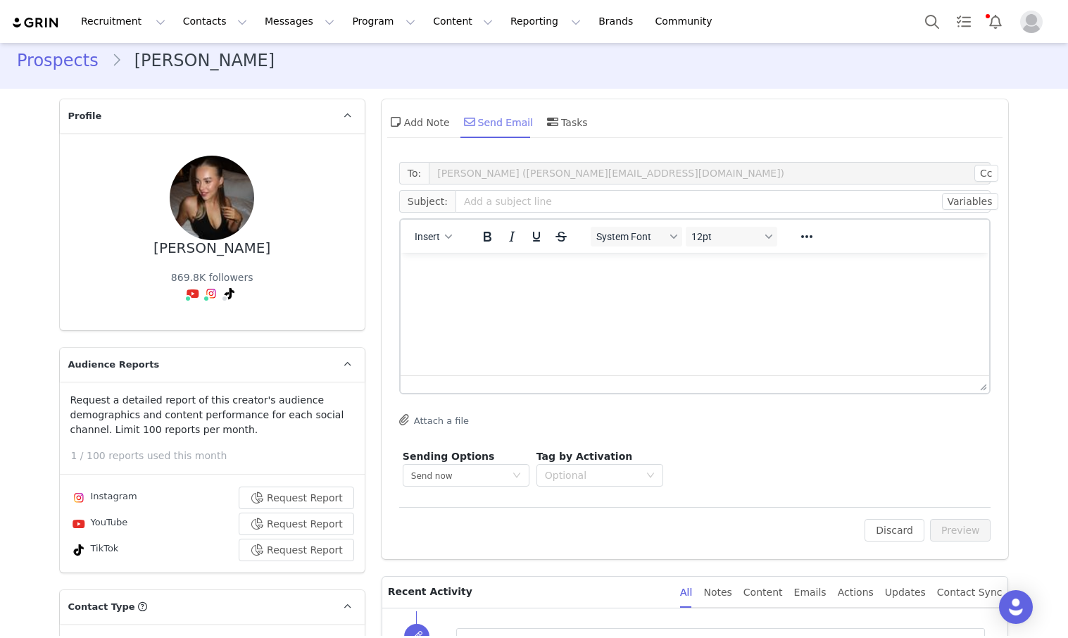
scroll to position [11, 0]
click at [420, 127] on div "Add Note" at bounding box center [418, 121] width 63 height 34
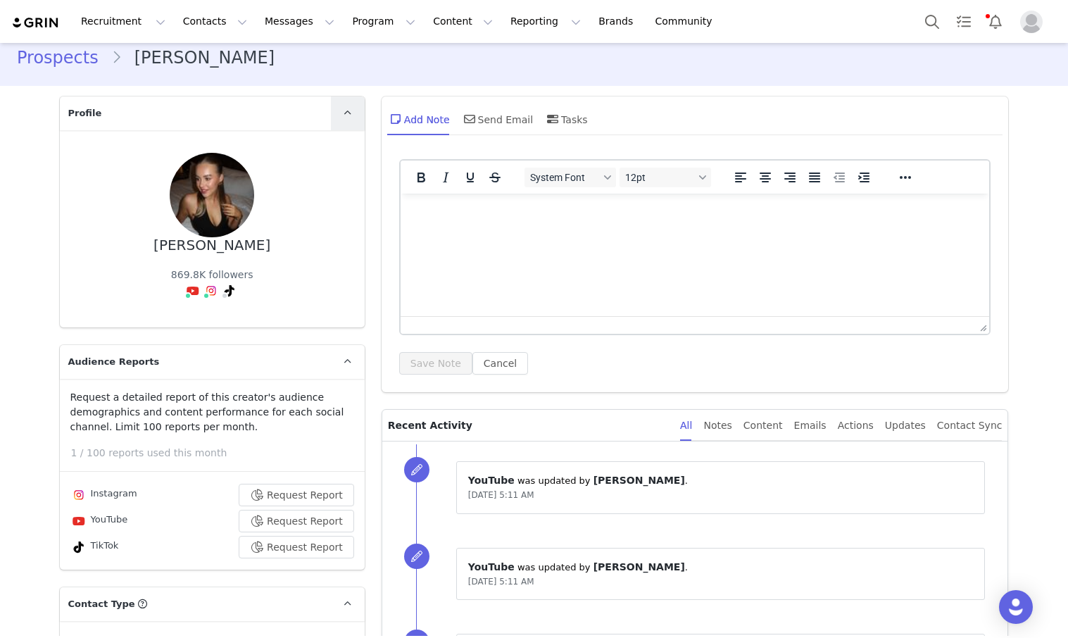
scroll to position [0, 0]
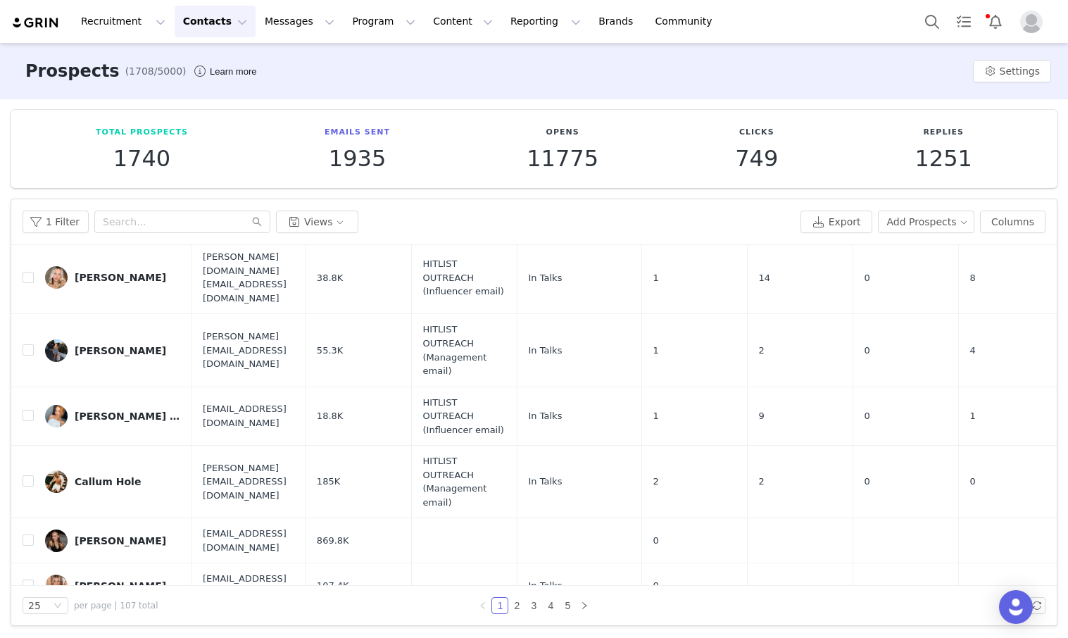
scroll to position [1244, 0]
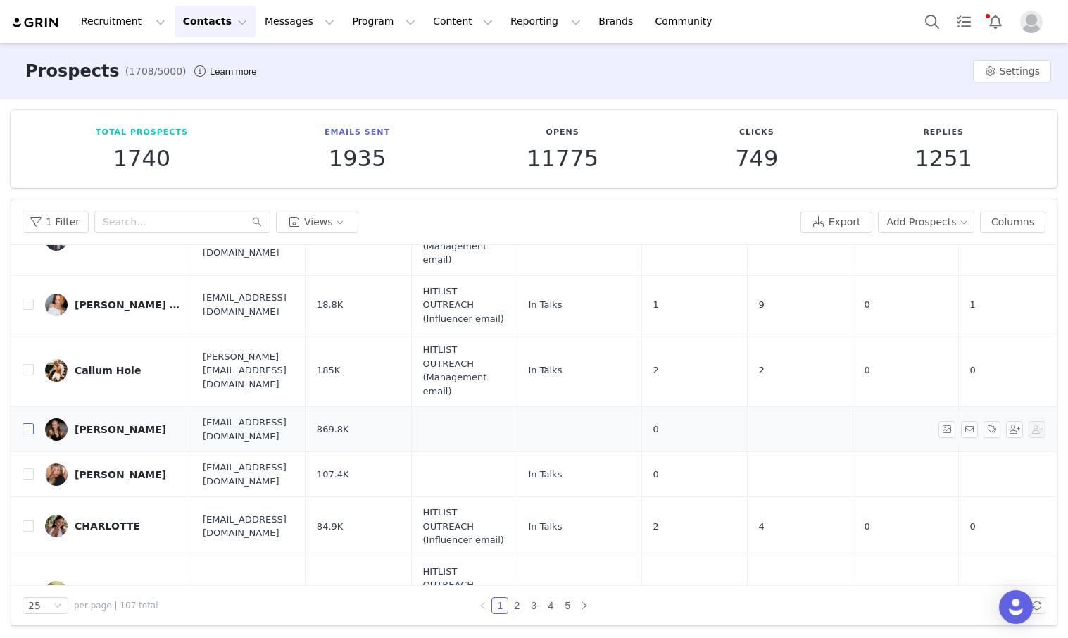
click at [29, 423] on input "checkbox" at bounding box center [28, 428] width 11 height 11
checkbox input "true"
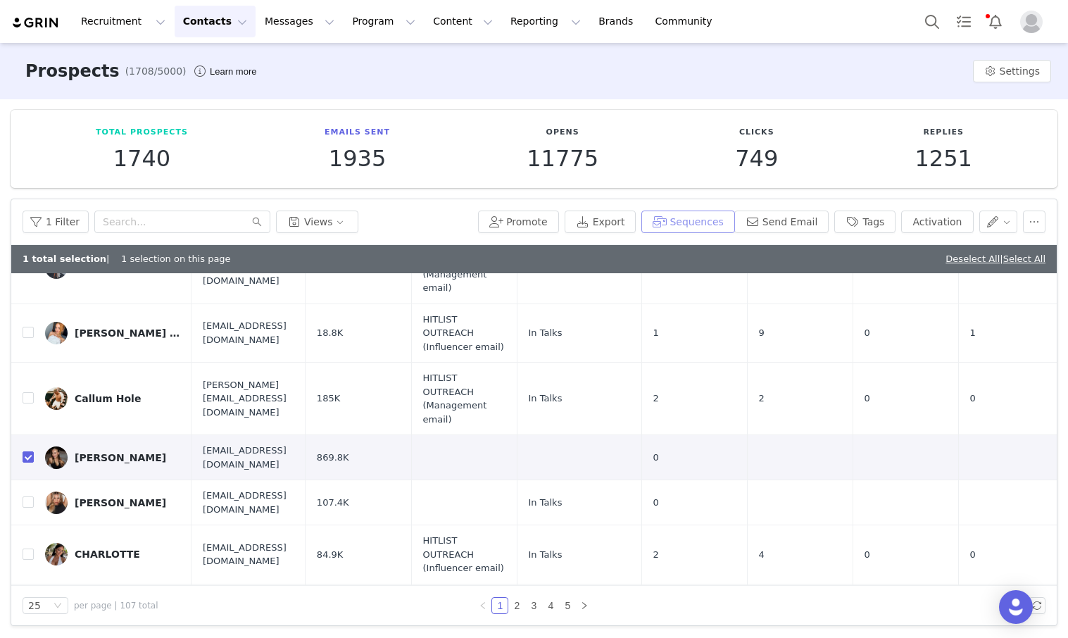
click at [652, 222] on button "Sequences" at bounding box center [687, 222] width 93 height 23
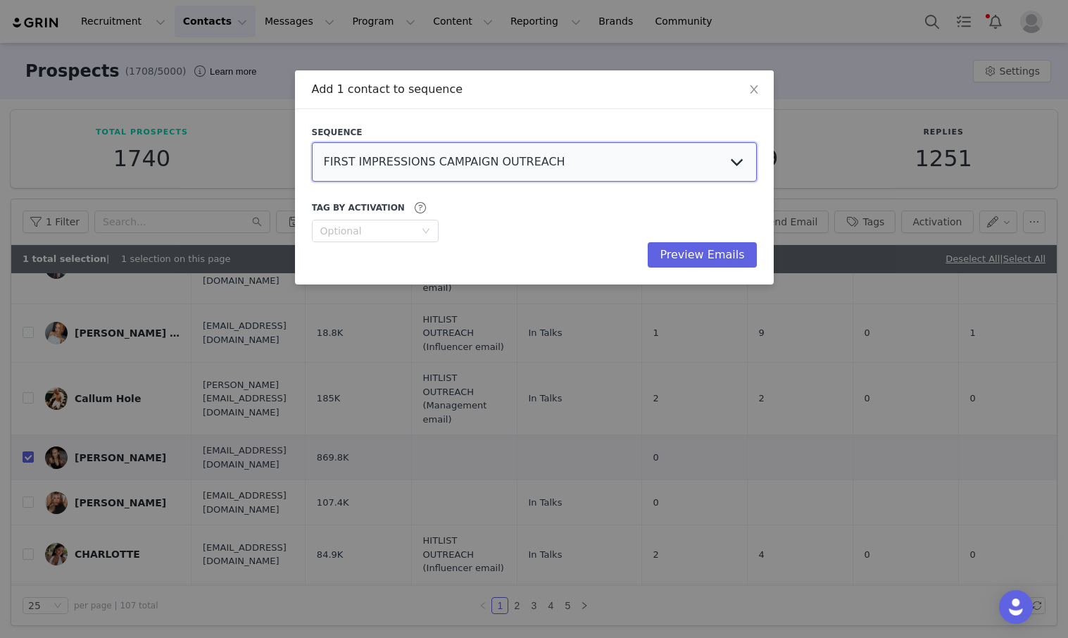
click at [579, 150] on select "FIRST IMPRESSIONS CAMPAIGN OUTREACH HITLIST (FOLLOW UP) [PERSON_NAME][DATE] - M…" at bounding box center [534, 161] width 445 height 39
select select "ea52907f-1b8e-4bf8-a8b7-83d20a882478"
click at [652, 258] on button "Preview Emails" at bounding box center [702, 254] width 108 height 25
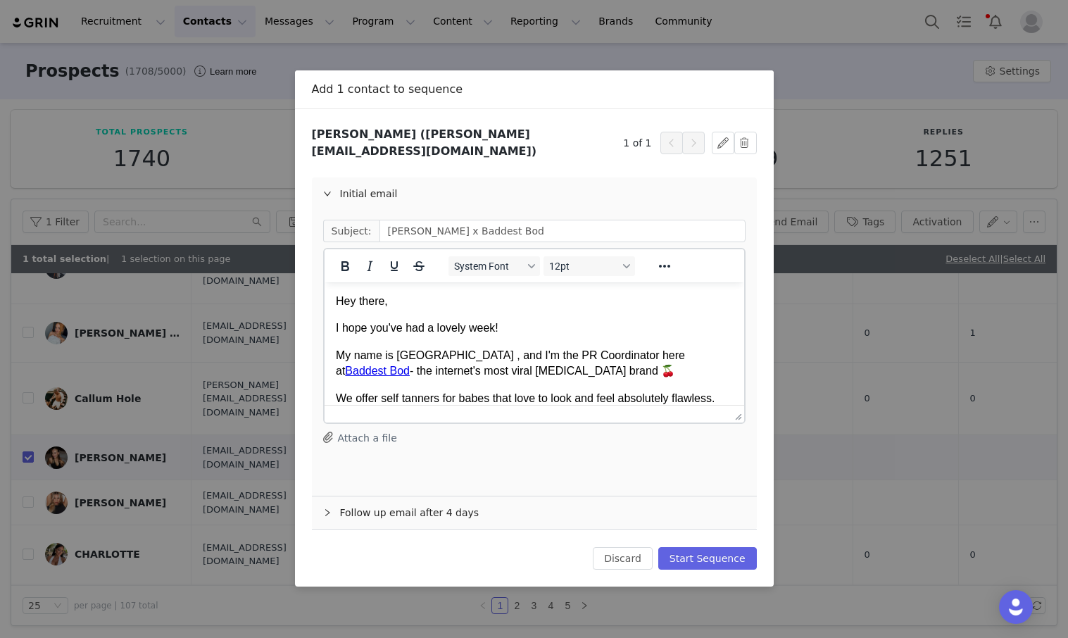
scroll to position [0, 0]
click at [444, 353] on p "My name is [GEOGRAPHIC_DATA] , and I'm the PR Coordinator here at Baddest Bod -…" at bounding box center [533, 364] width 397 height 32
click at [652, 547] on button "Start Sequence" at bounding box center [707, 558] width 99 height 23
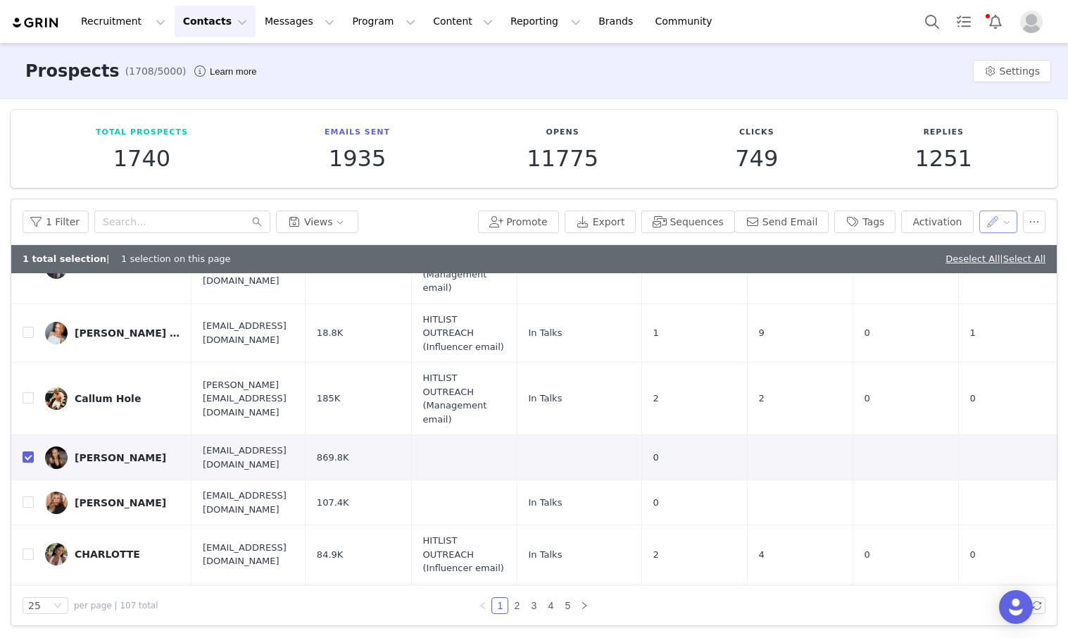
click at [652, 219] on button "button" at bounding box center [998, 222] width 39 height 23
click at [652, 292] on span "Set Relationship Stage" at bounding box center [961, 294] width 111 height 15
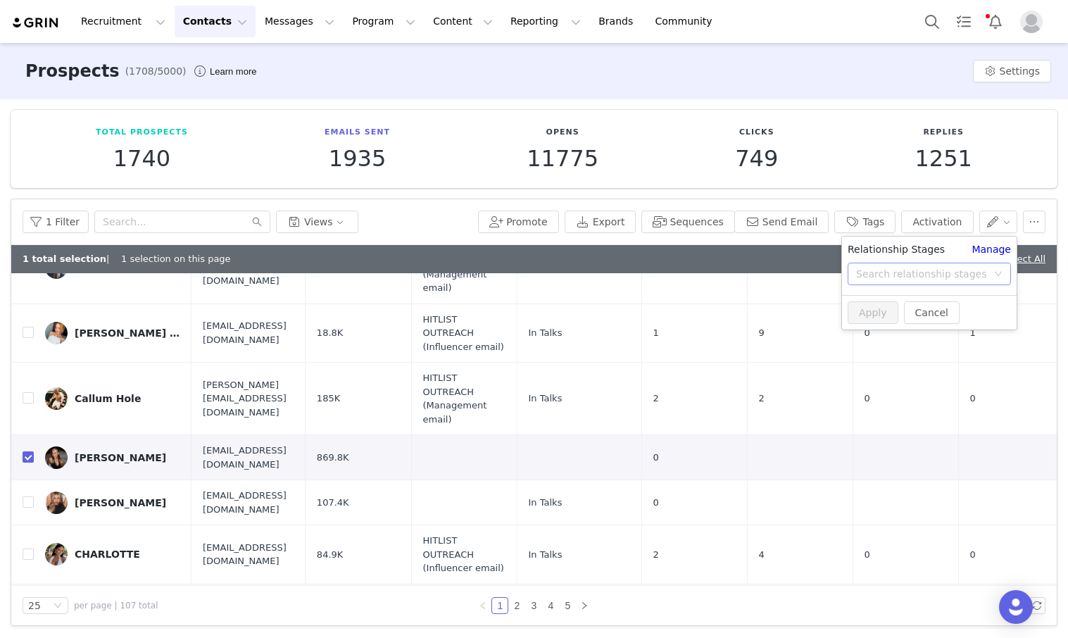
click at [652, 275] on div "Search relationship stages" at bounding box center [921, 274] width 131 height 14
drag, startPoint x: 873, startPoint y: 329, endPoint x: 867, endPoint y: 344, distance: 16.1
click at [652, 330] on li "In Talks" at bounding box center [929, 330] width 175 height 23
click at [652, 307] on button "Apply" at bounding box center [873, 312] width 51 height 23
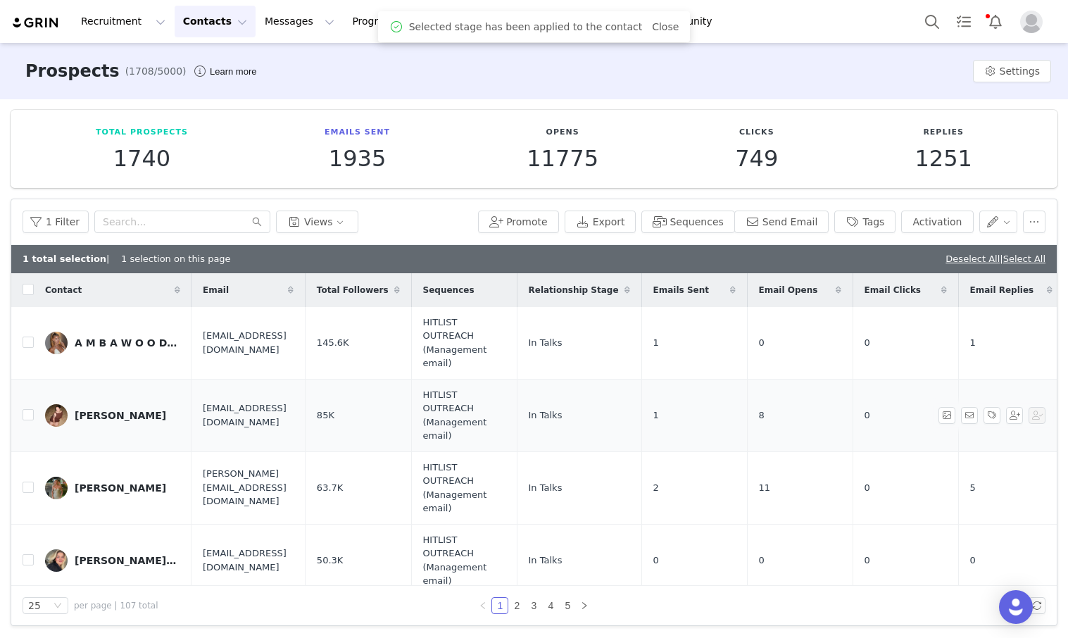
drag, startPoint x: 828, startPoint y: 435, endPoint x: 725, endPoint y: 402, distance: 108.7
click at [652, 433] on td "8" at bounding box center [800, 415] width 106 height 73
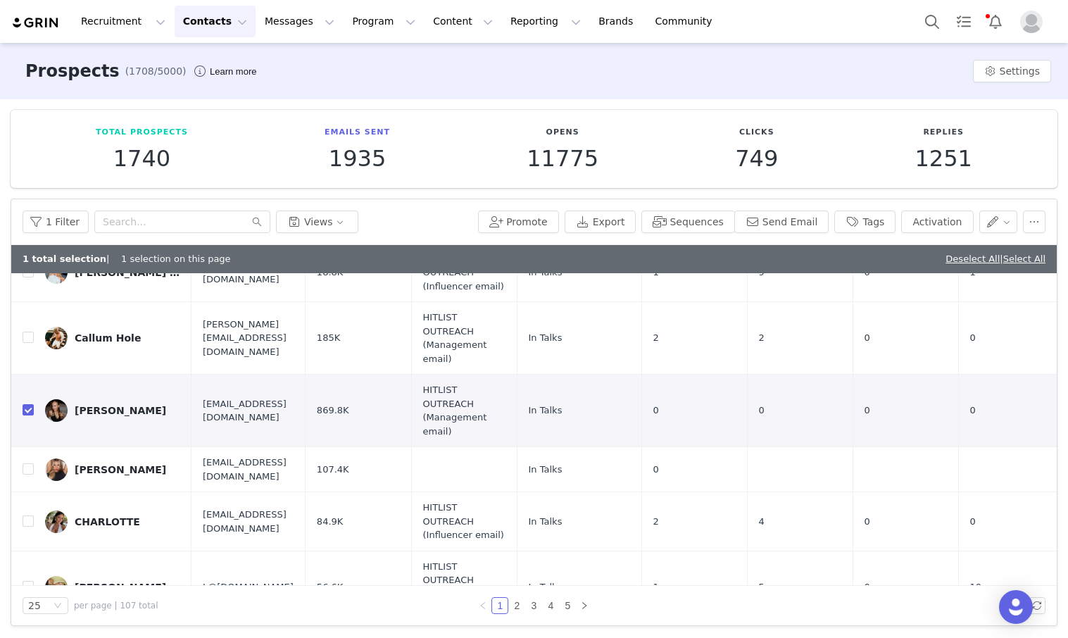
scroll to position [1, 0]
click at [519, 601] on link "2" at bounding box center [516, 604] width 15 height 15
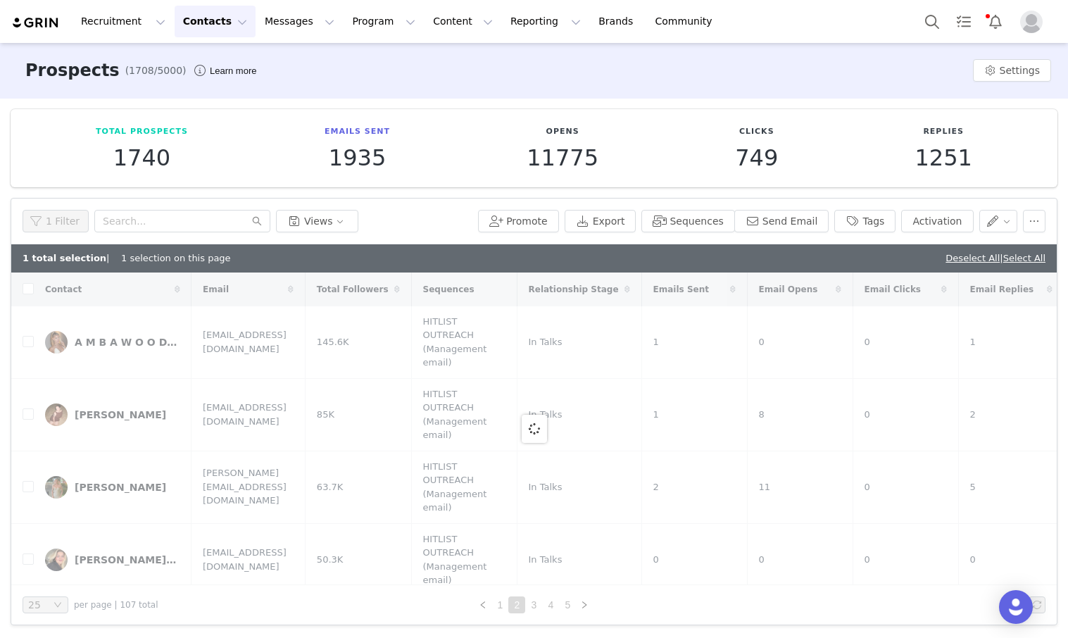
checkbox input "false"
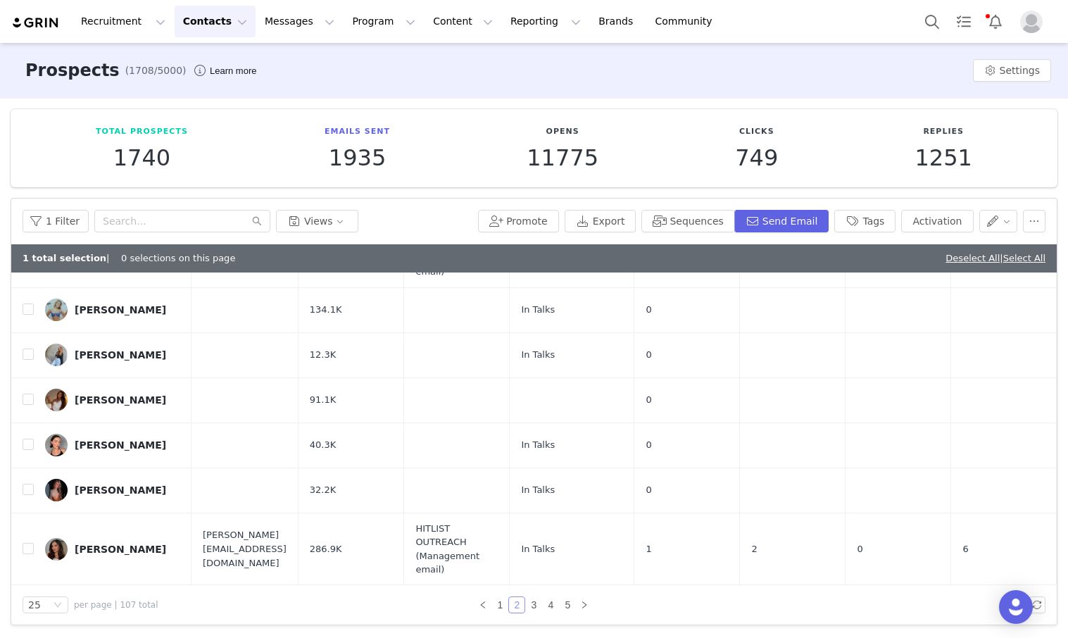
scroll to position [713, 0]
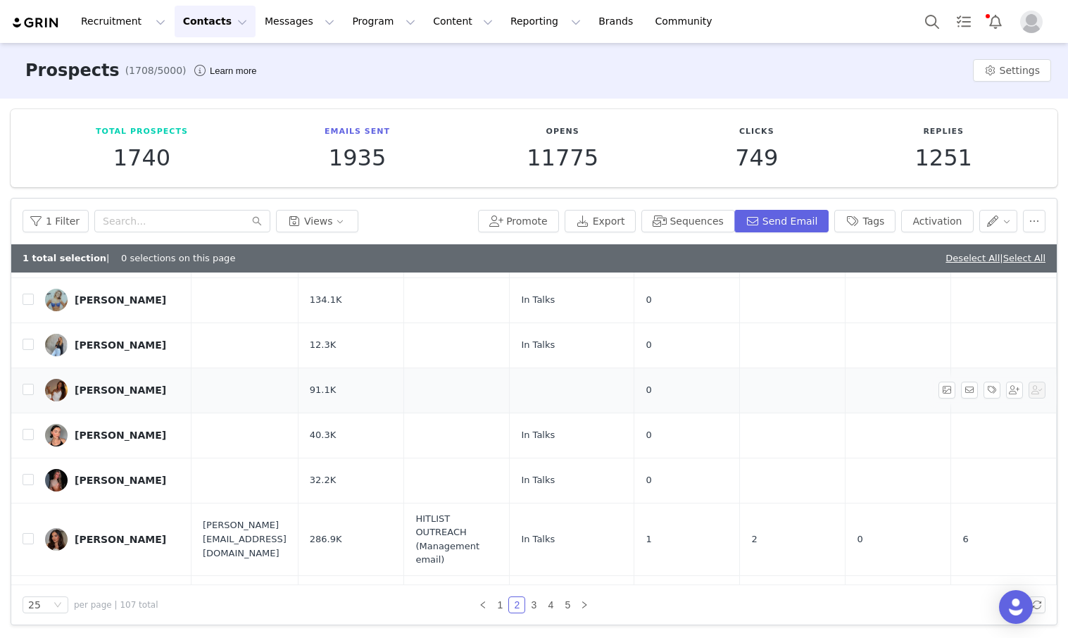
click at [109, 384] on div "[PERSON_NAME]" at bounding box center [121, 389] width 92 height 11
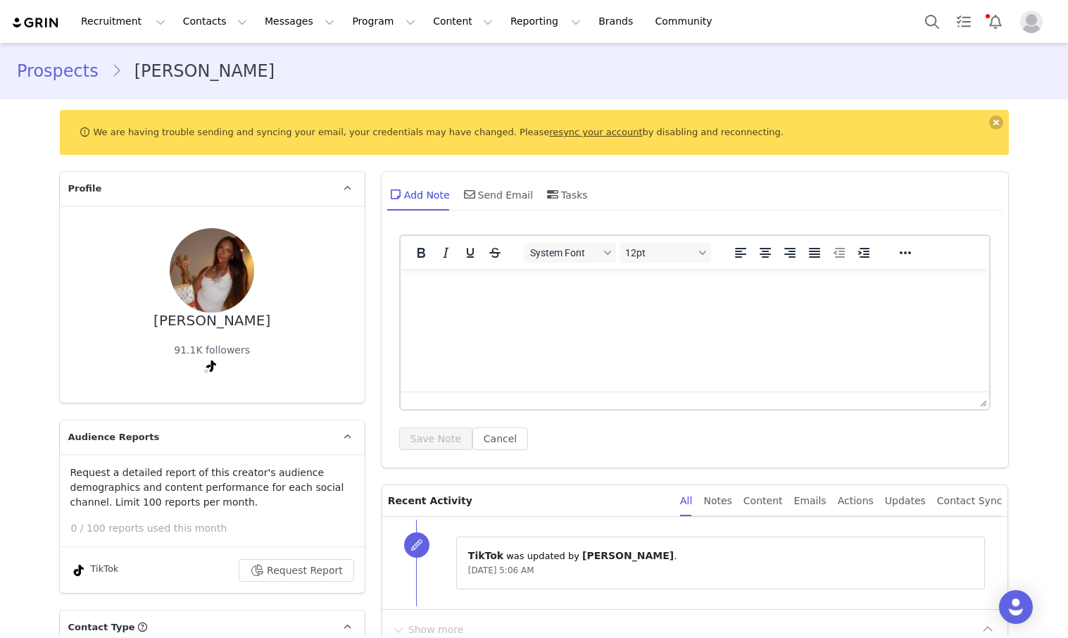
type input "+1 ([GEOGRAPHIC_DATA])"
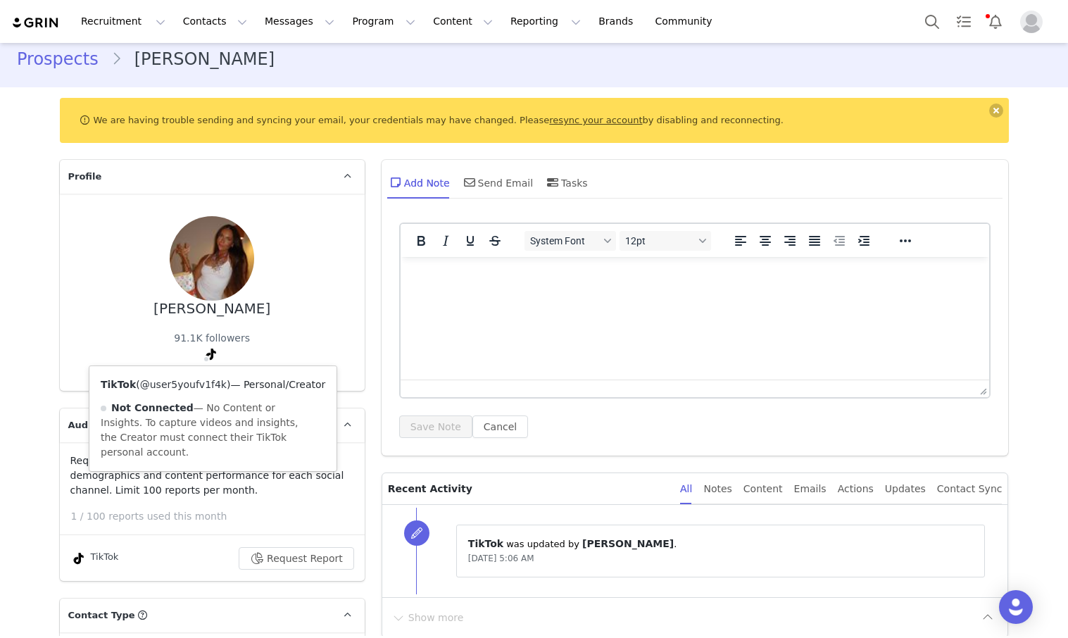
click at [201, 399] on div "TikTok ( @user5youfv1f4k ) — Personal/Creator Not Connected — No Content or Ins…" at bounding box center [212, 418] width 247 height 105
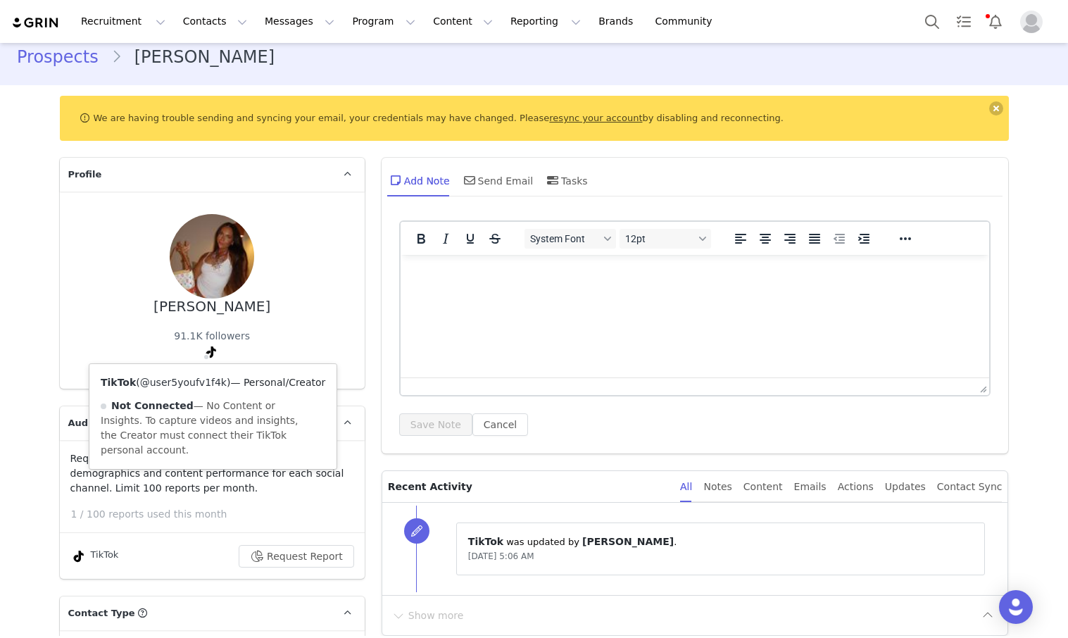
scroll to position [15, 0]
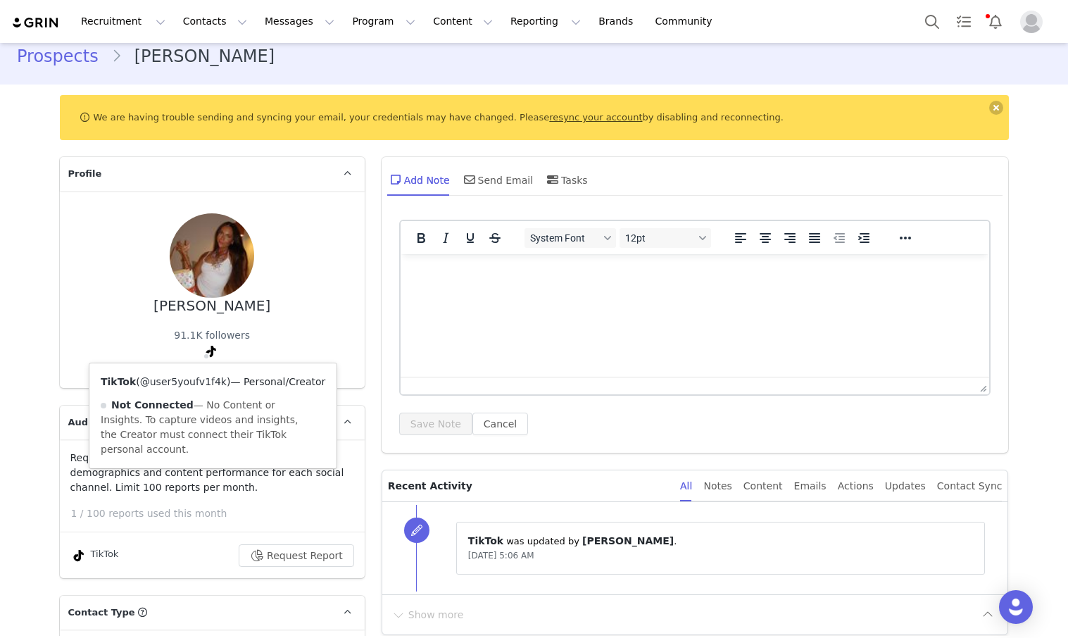
click at [206, 382] on link "@user5youfv1f4k" at bounding box center [183, 381] width 87 height 11
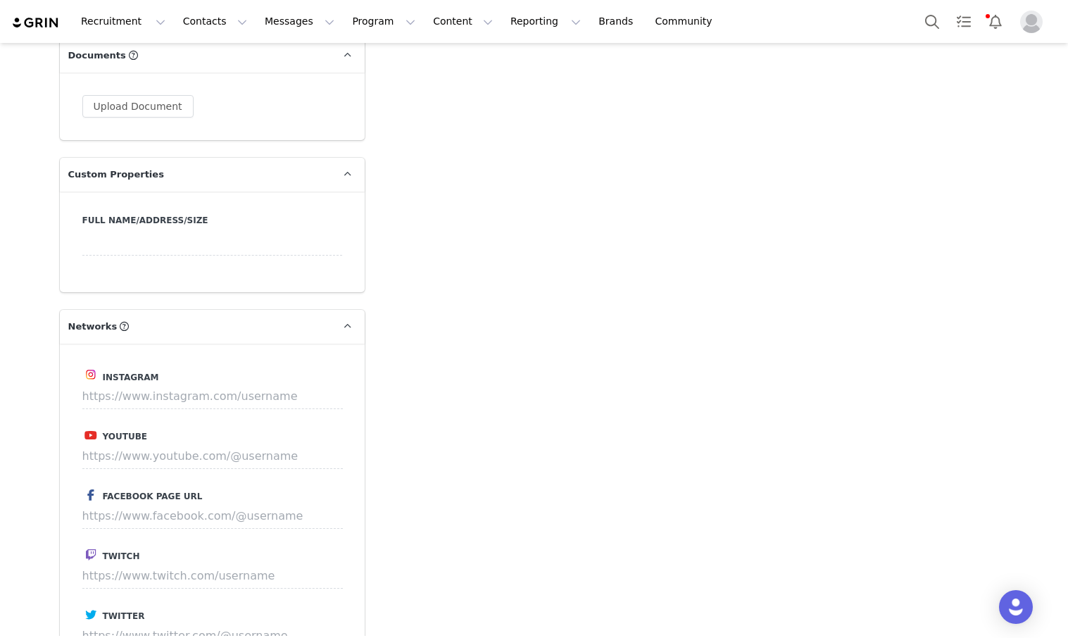
scroll to position [1498, 0]
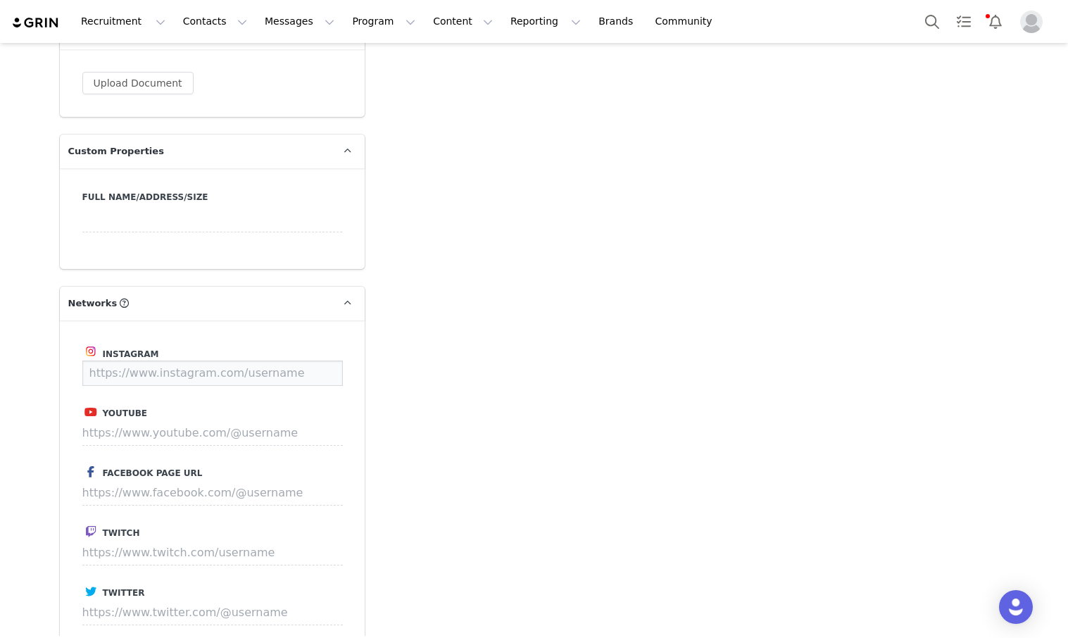
drag, startPoint x: 206, startPoint y: 351, endPoint x: 214, endPoint y: 339, distance: 15.2
click at [207, 361] on input at bounding box center [212, 373] width 261 height 25
paste input "[URL][DOMAIN_NAME]"
type input "[URL][DOMAIN_NAME]"
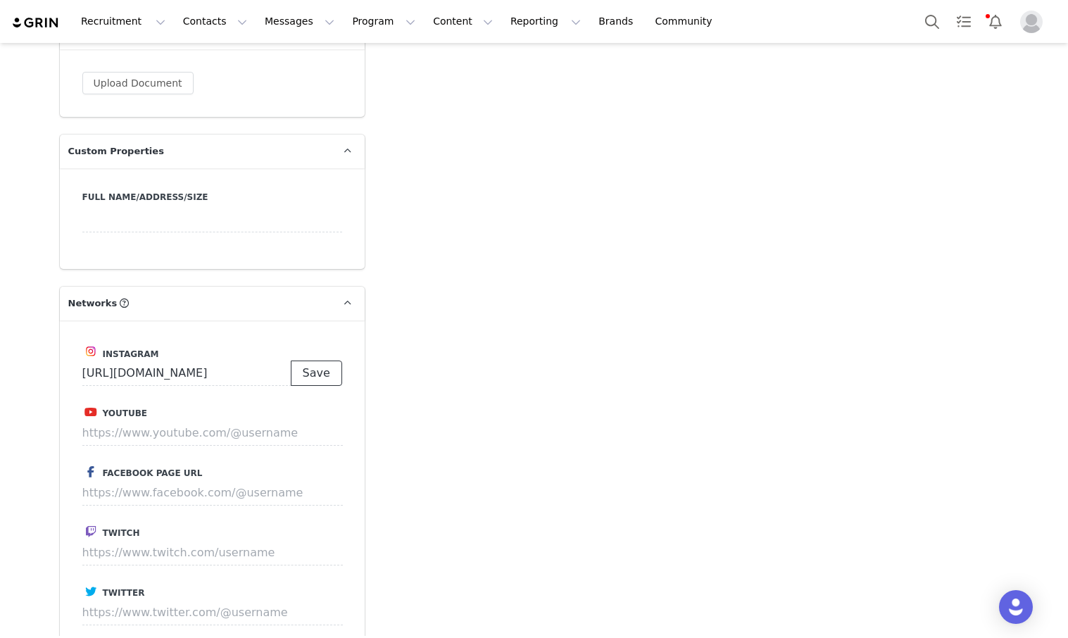
scroll to position [0, 0]
click at [319, 361] on button "Save" at bounding box center [316, 373] width 51 height 25
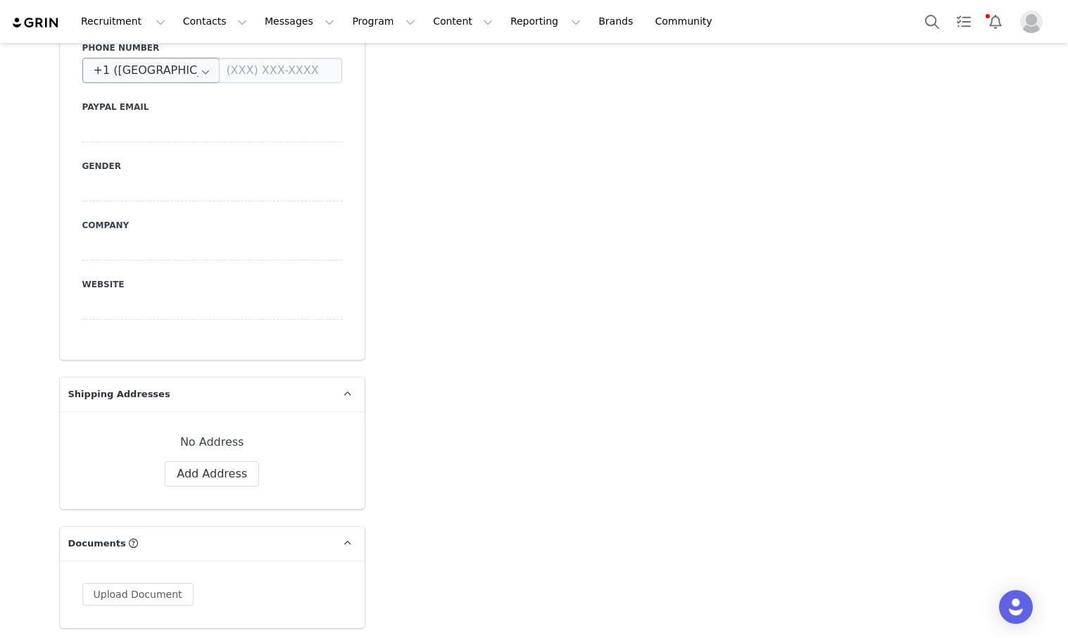
scroll to position [970, 0]
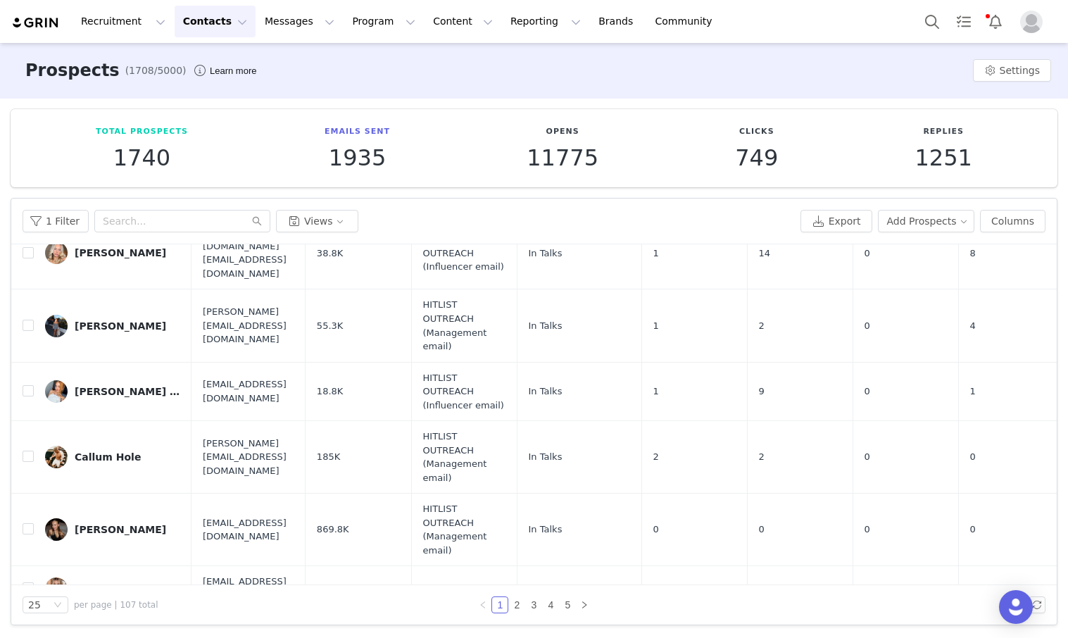
scroll to position [1277, 0]
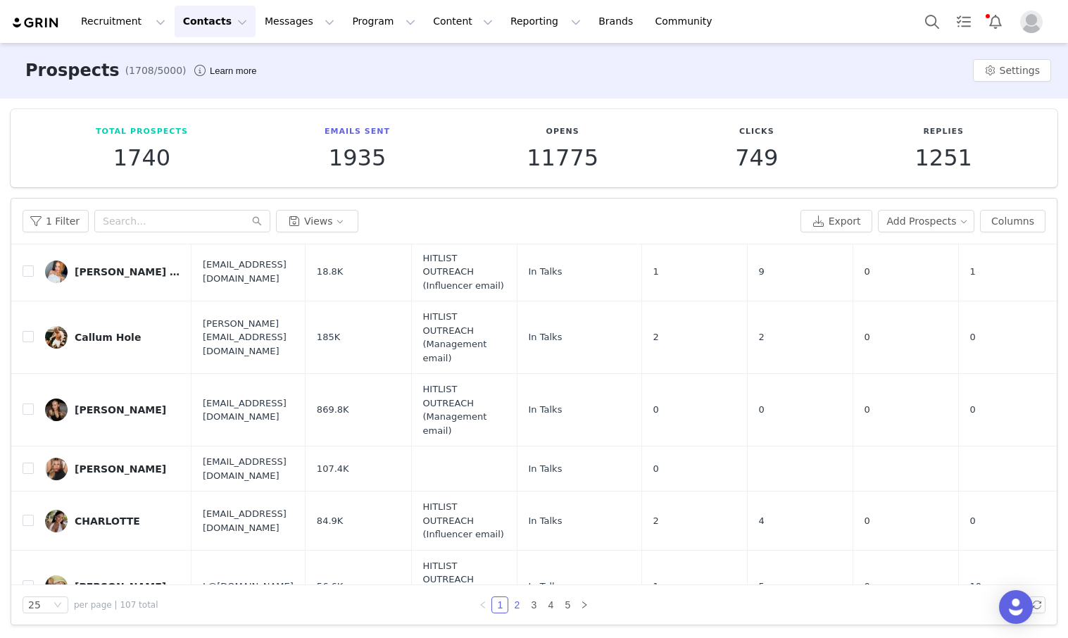
click at [520, 600] on link "2" at bounding box center [516, 604] width 15 height 15
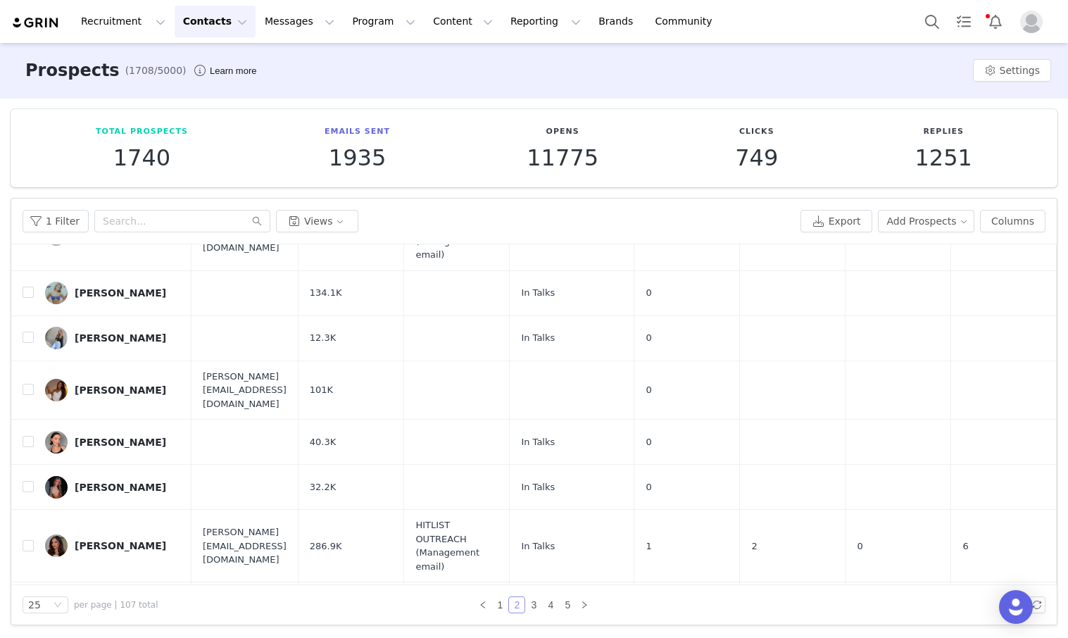
scroll to position [717, 0]
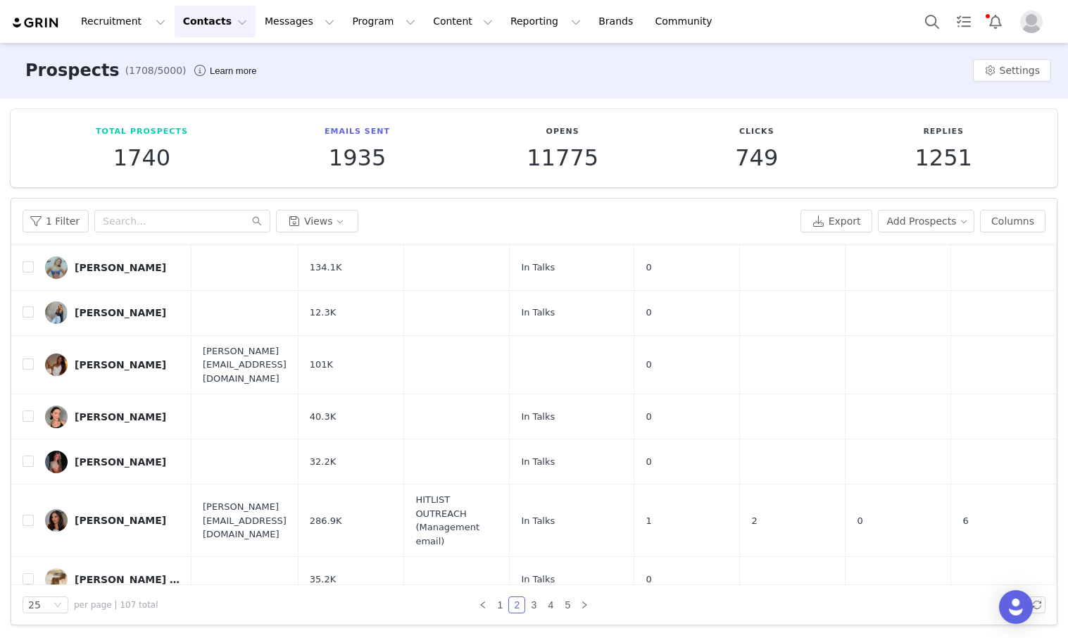
click at [113, 359] on div "[PERSON_NAME]" at bounding box center [121, 364] width 92 height 11
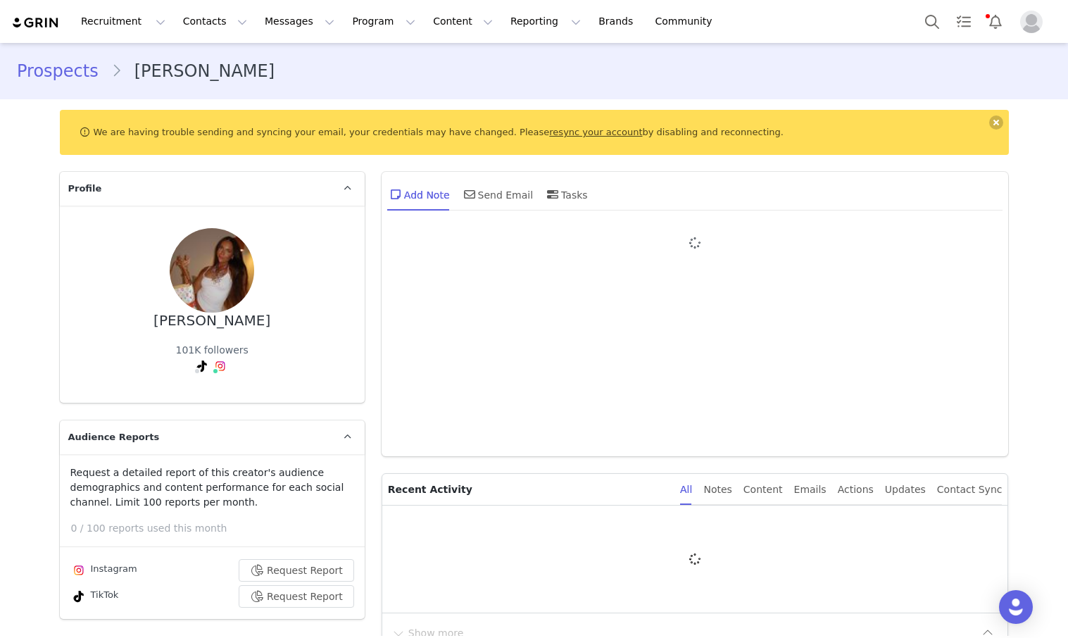
type input "+1 ([GEOGRAPHIC_DATA])"
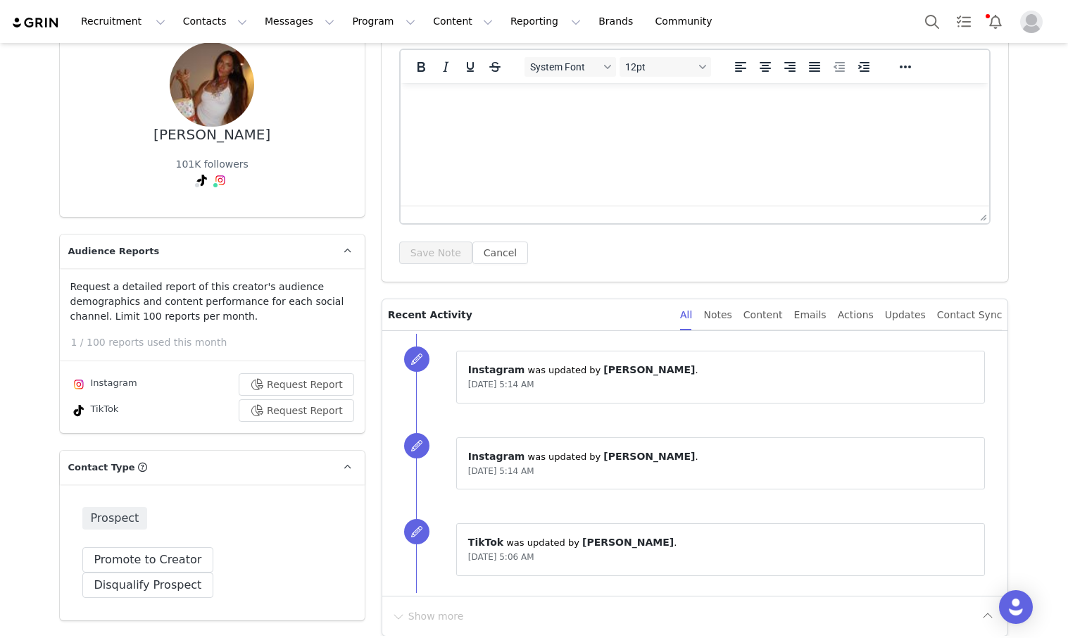
scroll to position [144, 0]
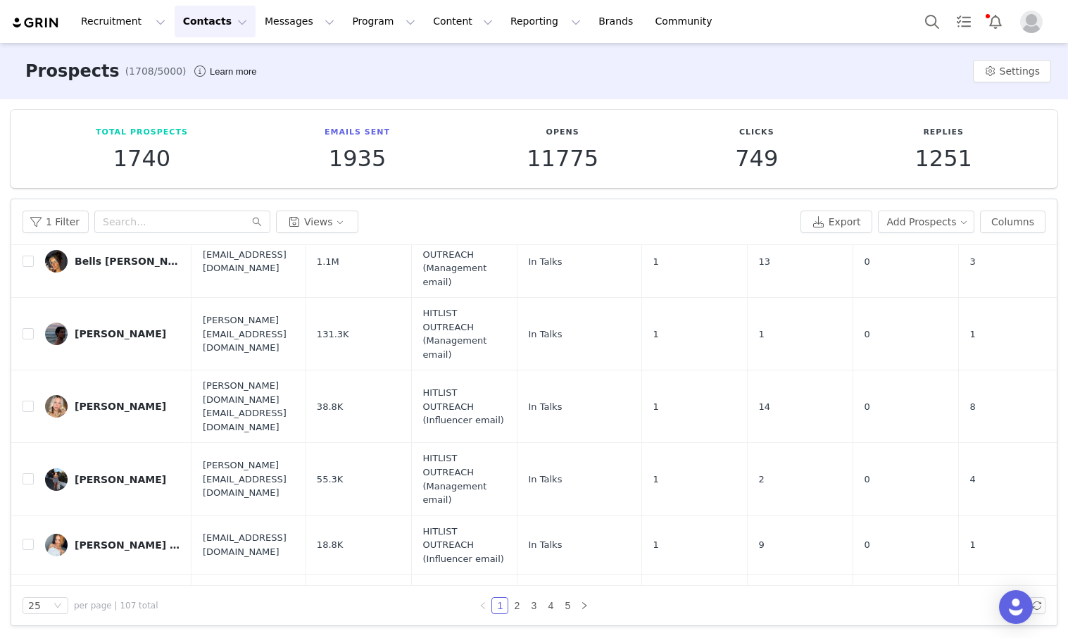
scroll to position [1277, 0]
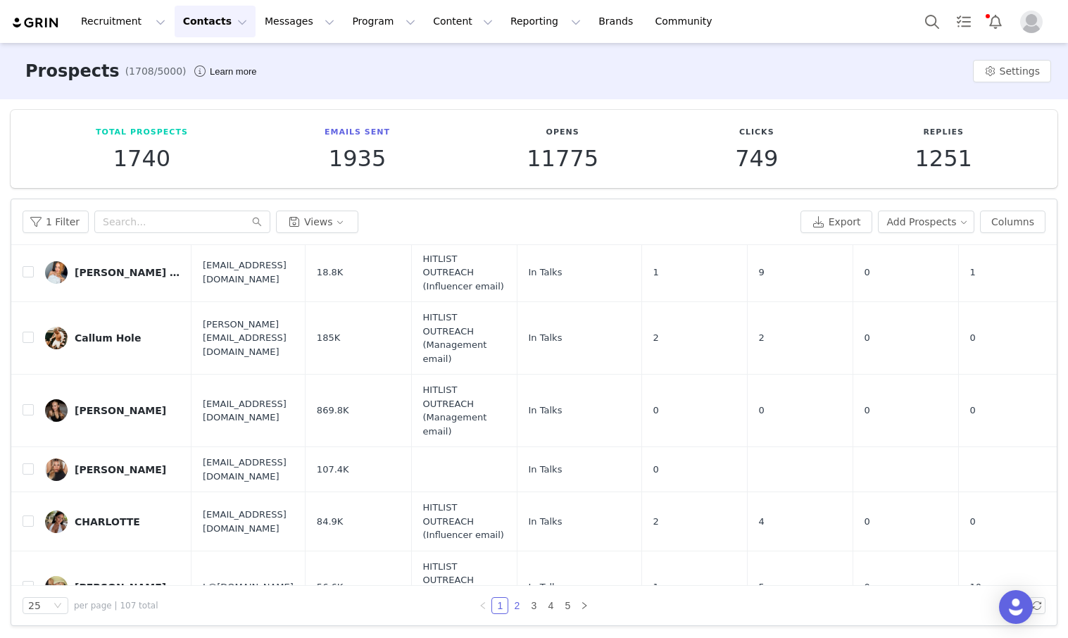
click at [518, 610] on link "2" at bounding box center [516, 605] width 15 height 15
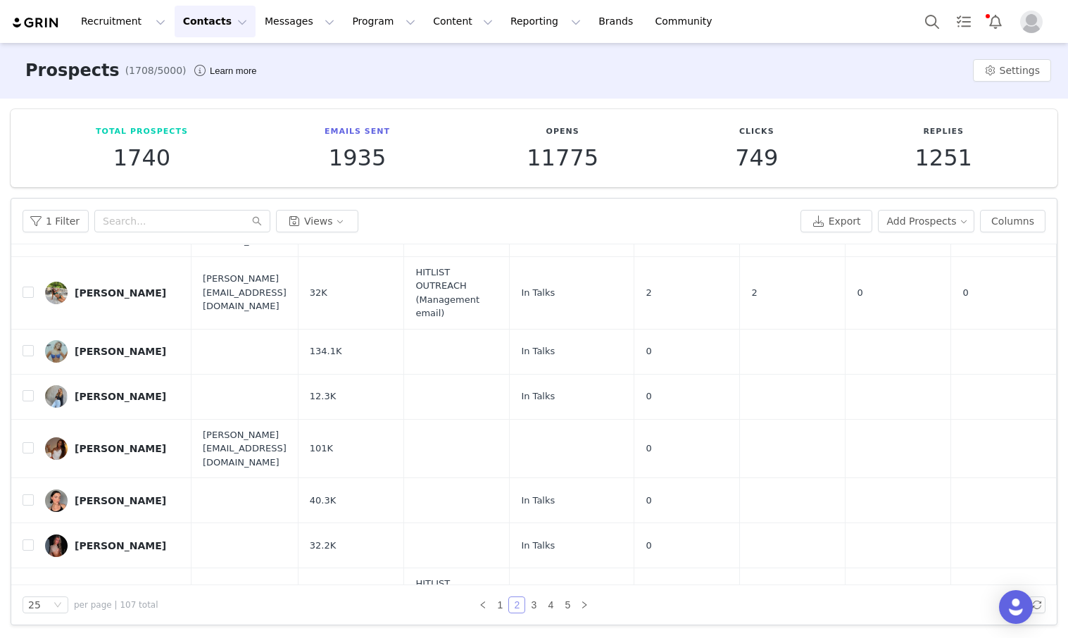
scroll to position [637, 0]
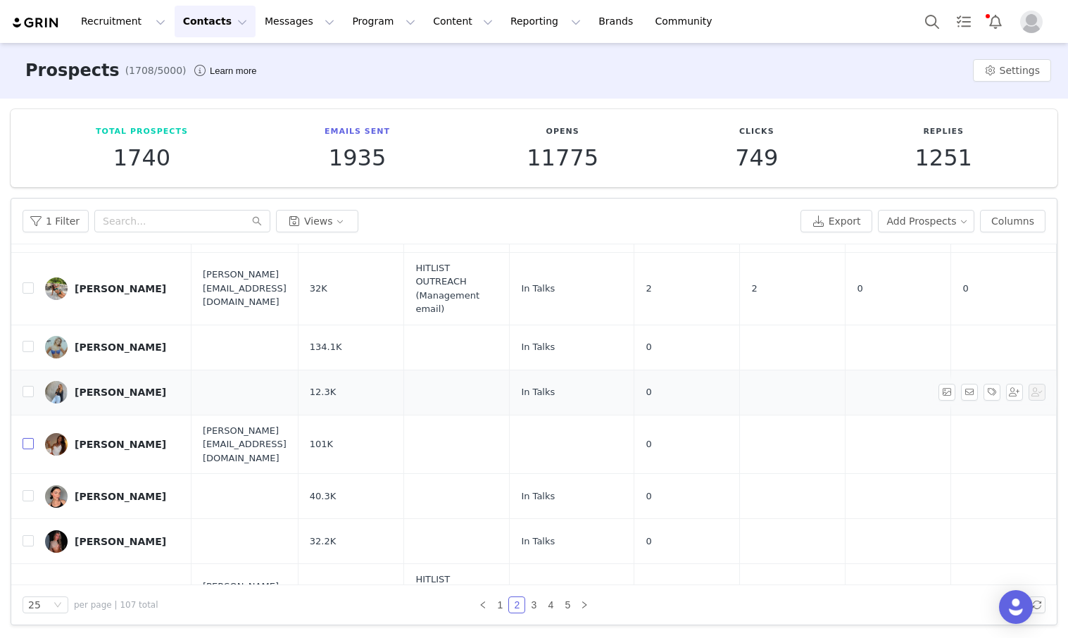
drag, startPoint x: 25, startPoint y: 424, endPoint x: 45, endPoint y: 403, distance: 28.9
click at [28, 438] on input "checkbox" at bounding box center [28, 443] width 11 height 11
checkbox input "true"
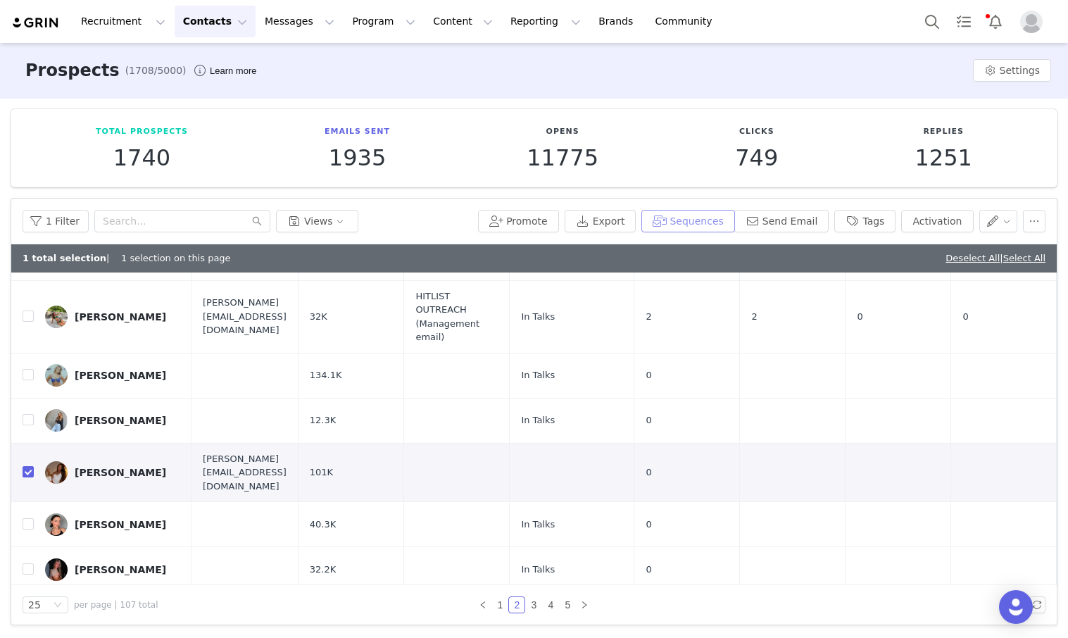
click at [652, 222] on button "Sequences" at bounding box center [687, 221] width 93 height 23
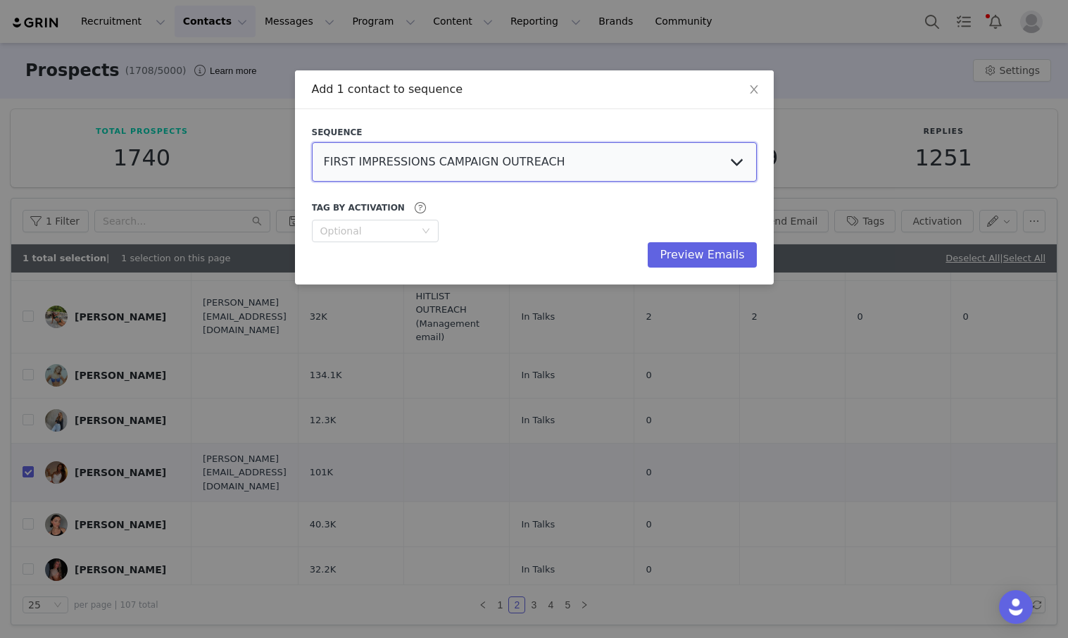
click at [524, 174] on select "FIRST IMPRESSIONS CAMPAIGN OUTREACH HITLIST (FOLLOW UP) [PERSON_NAME][DATE] - M…" at bounding box center [534, 161] width 445 height 39
select select "ea52907f-1b8e-4bf8-a8b7-83d20a882478"
click at [652, 253] on button "Preview Emails" at bounding box center [702, 254] width 108 height 25
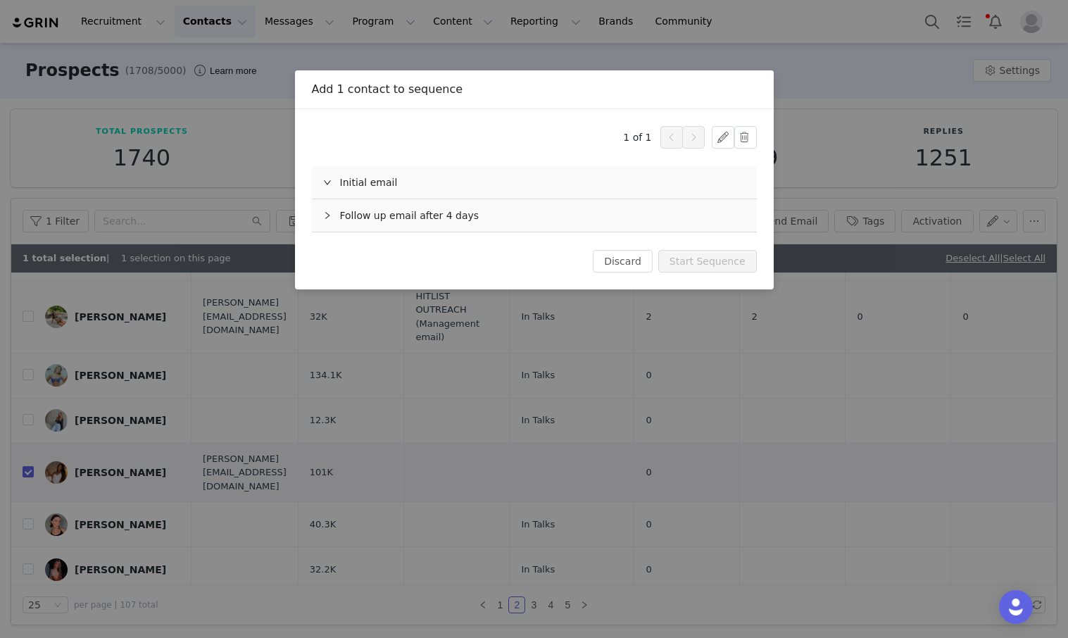
scroll to position [0, 0]
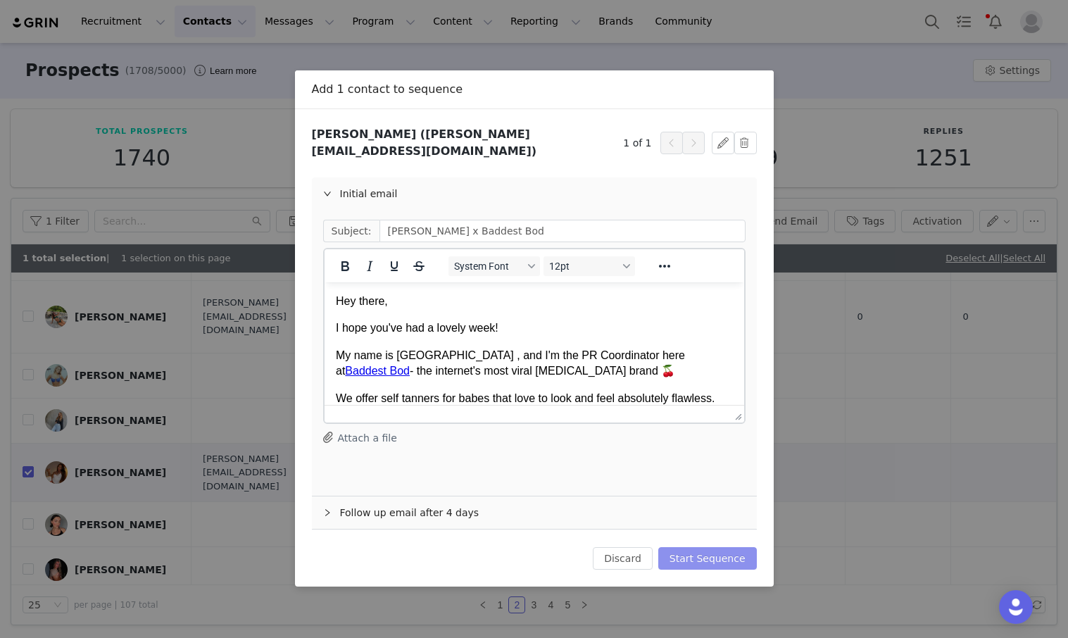
click at [652, 548] on button "Start Sequence" at bounding box center [707, 558] width 99 height 23
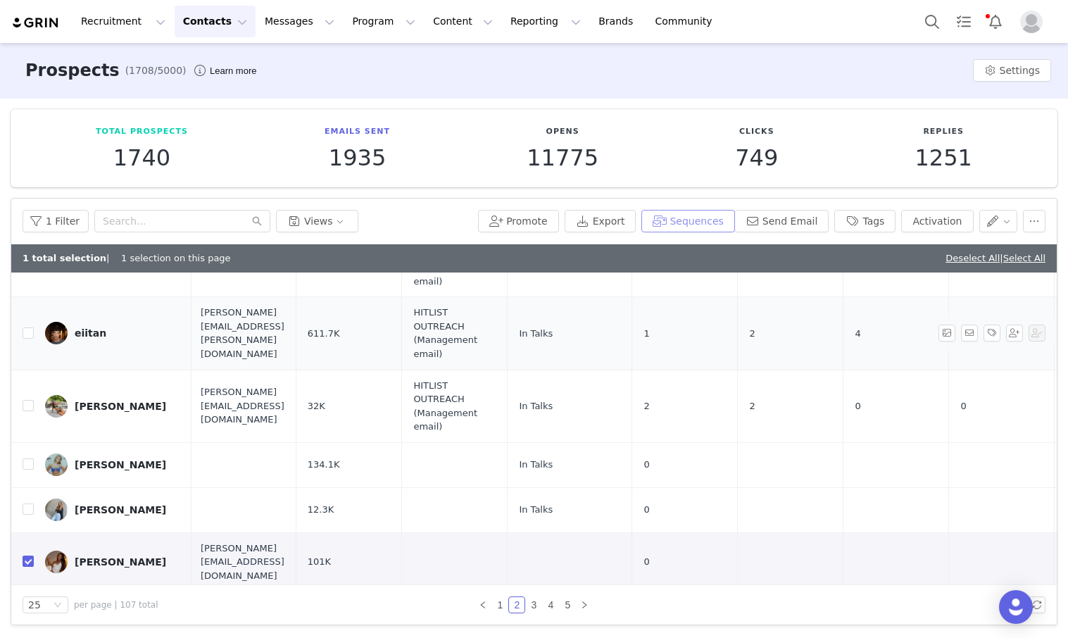
scroll to position [544, 2]
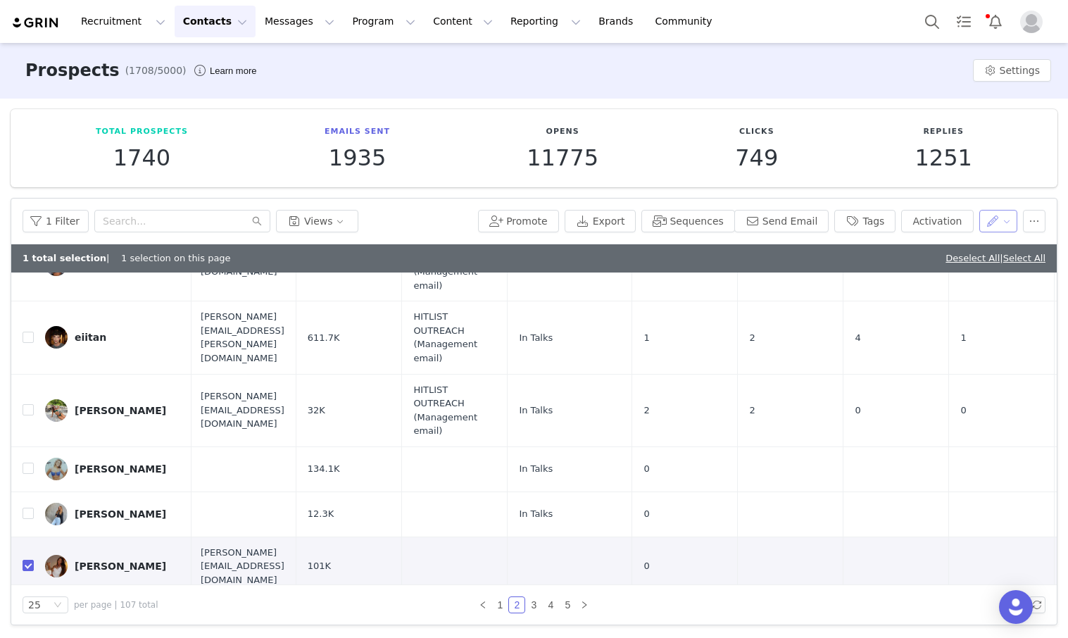
click at [652, 213] on button "button" at bounding box center [998, 221] width 39 height 23
click at [652, 292] on span "Set Relationship Stage" at bounding box center [961, 294] width 111 height 15
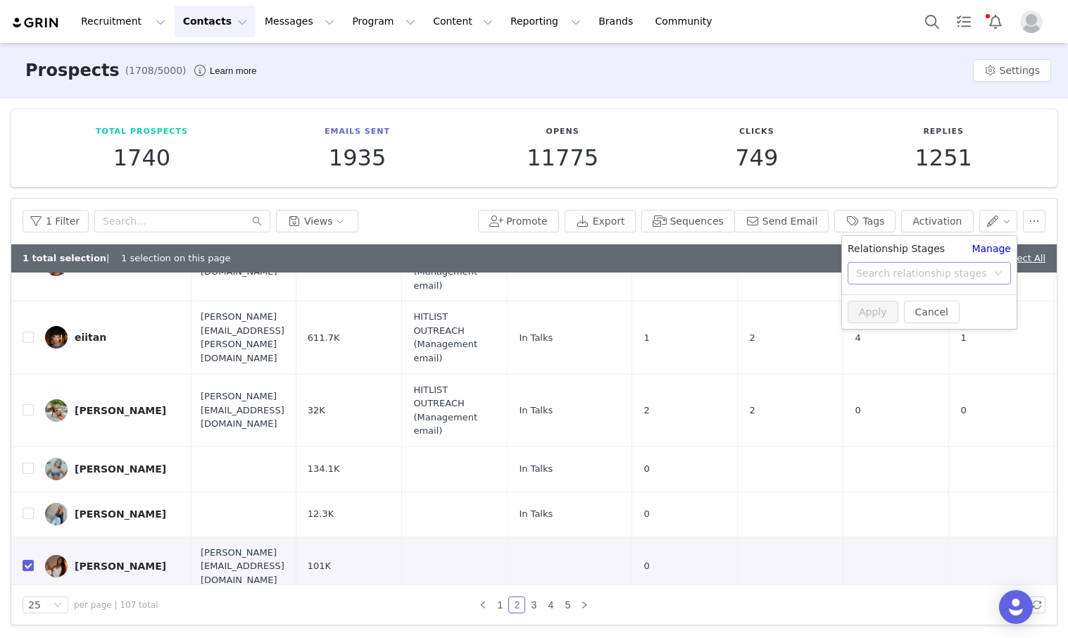
drag, startPoint x: 884, startPoint y: 275, endPoint x: 887, endPoint y: 284, distance: 9.6
click at [652, 277] on div "Search relationship stages" at bounding box center [921, 273] width 131 height 14
click at [652, 330] on li "In Talks" at bounding box center [929, 329] width 175 height 23
click at [652, 313] on button "Apply" at bounding box center [873, 312] width 51 height 23
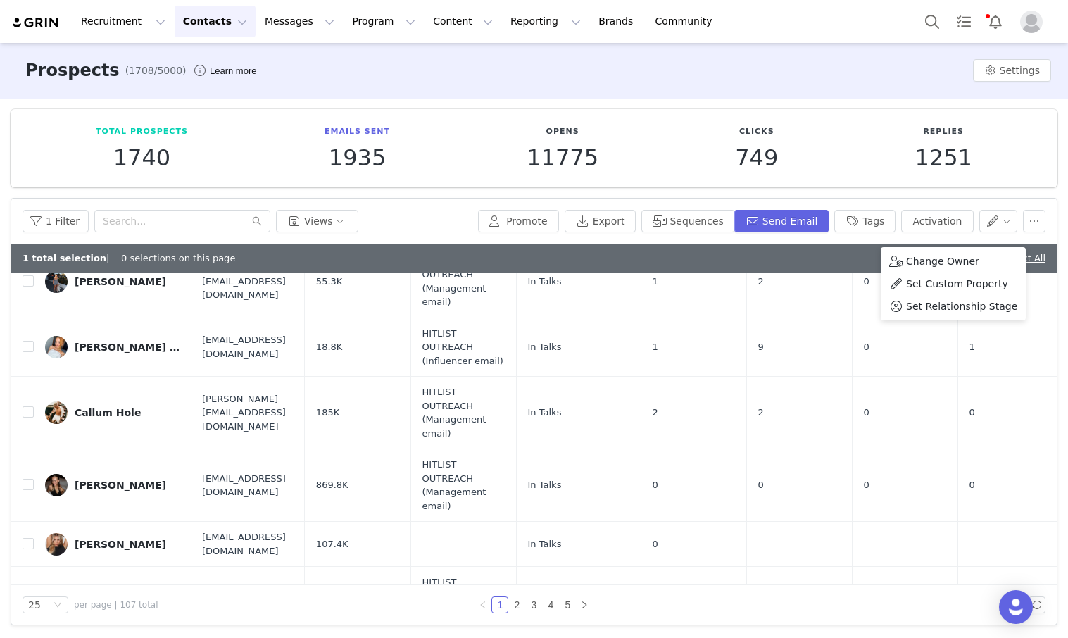
scroll to position [1305, 1]
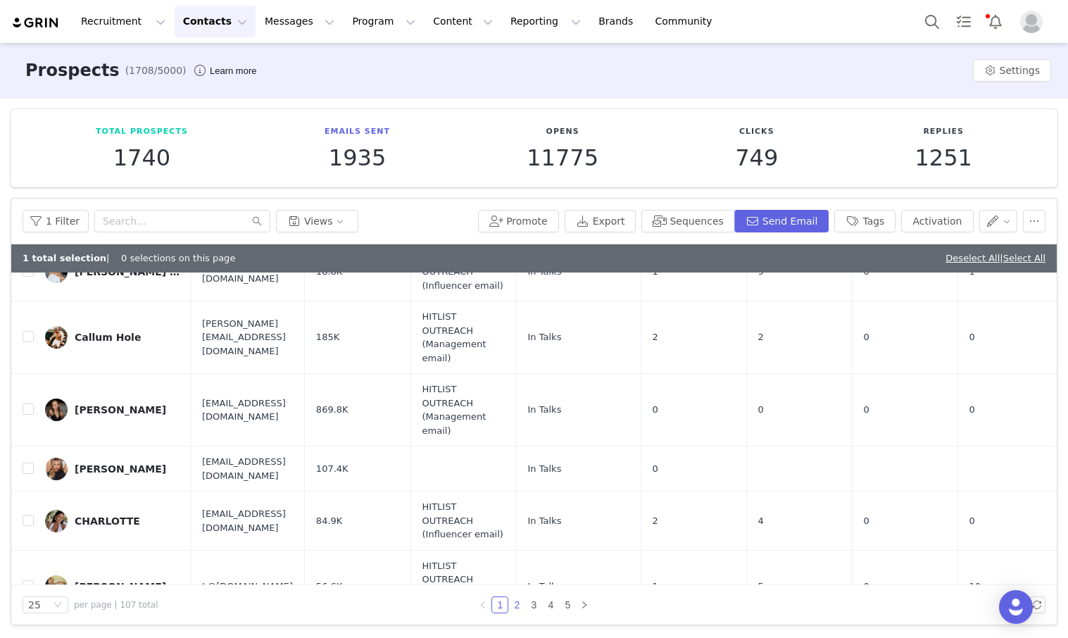
click at [519, 601] on link "2" at bounding box center [516, 604] width 15 height 15
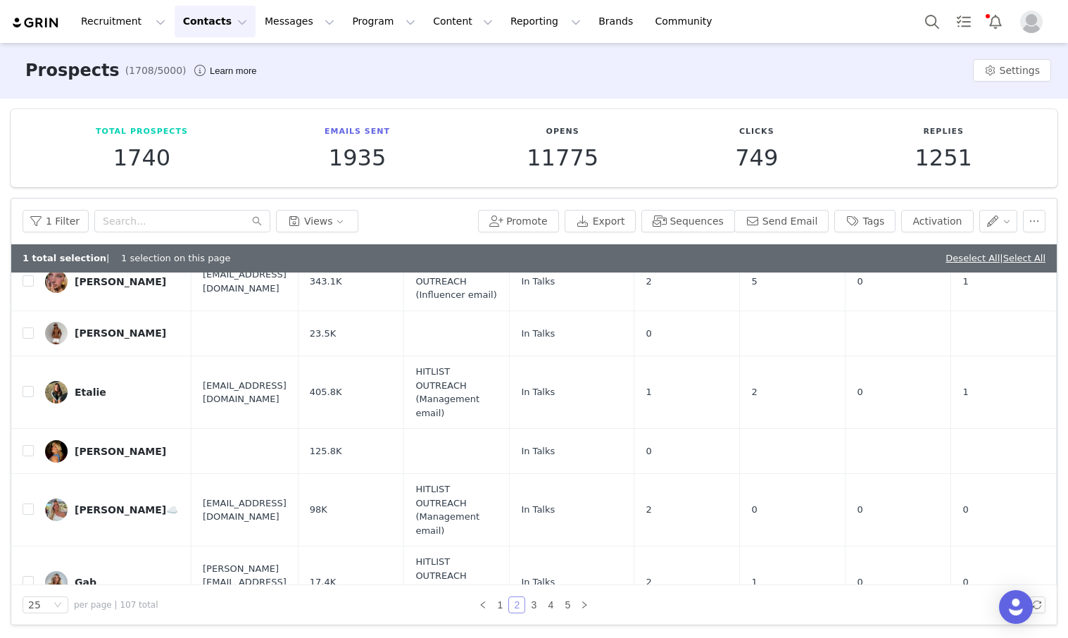
scroll to position [1235, 0]
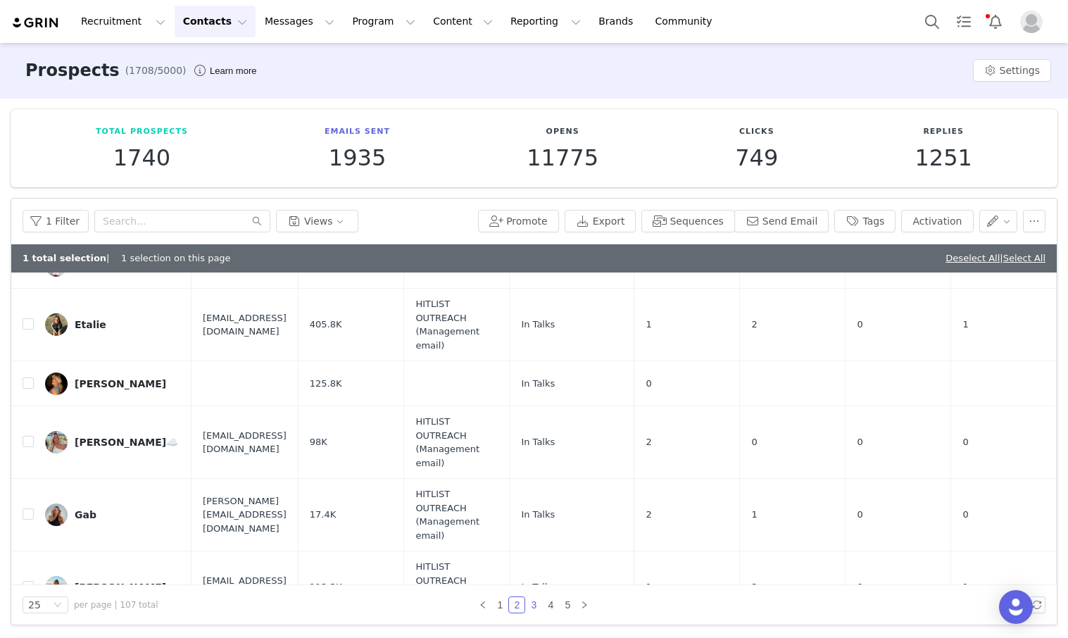
click at [532, 603] on link "3" at bounding box center [533, 604] width 15 height 15
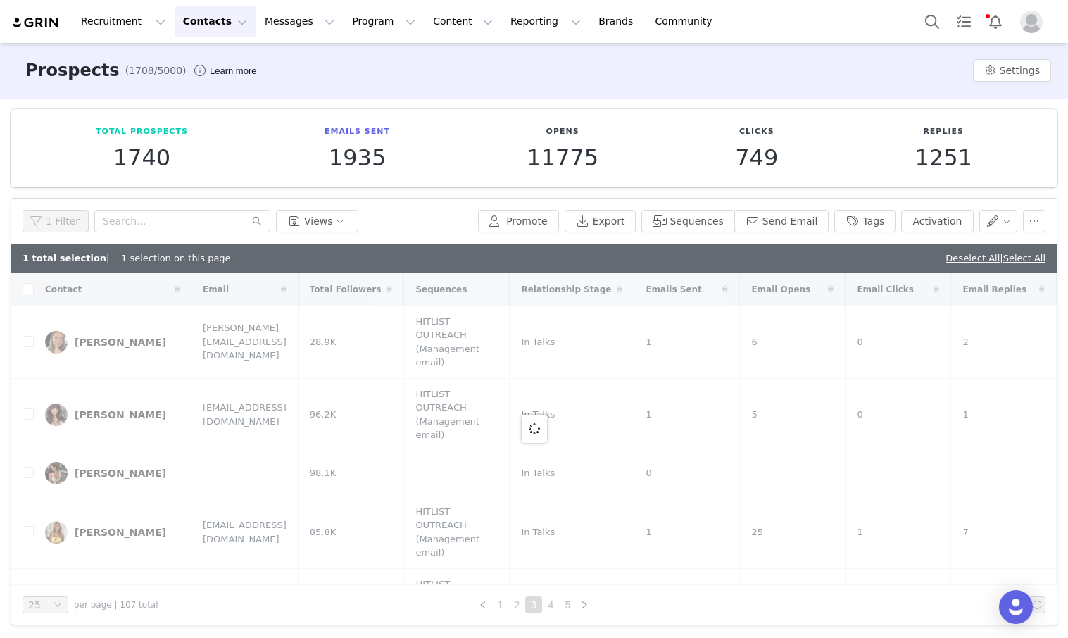
checkbox input "false"
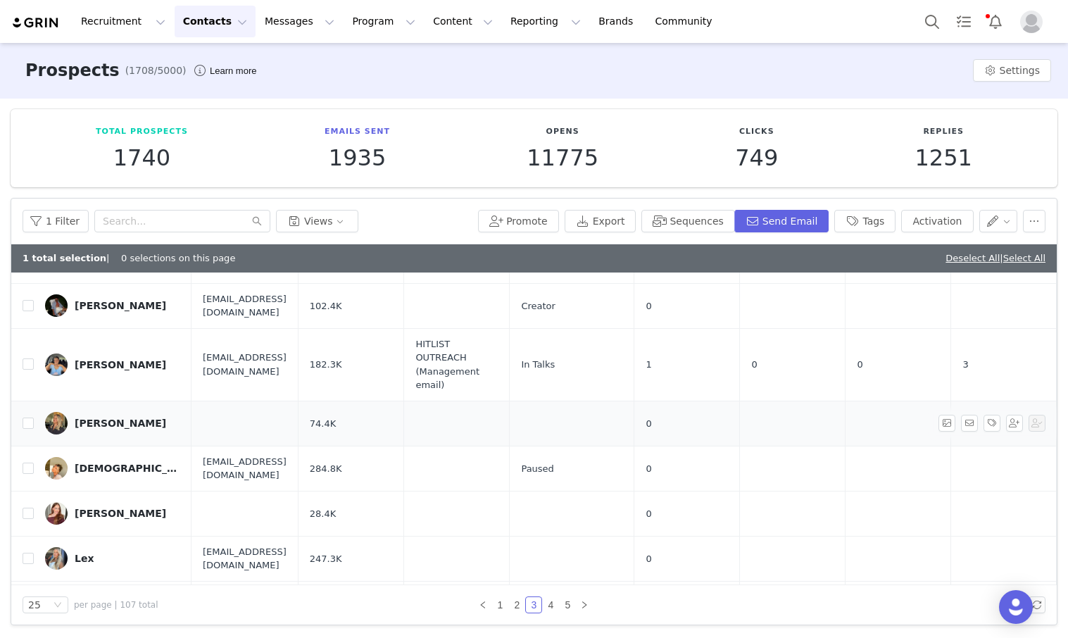
scroll to position [978, 1]
click at [89, 417] on div "[PERSON_NAME]" at bounding box center [121, 422] width 92 height 11
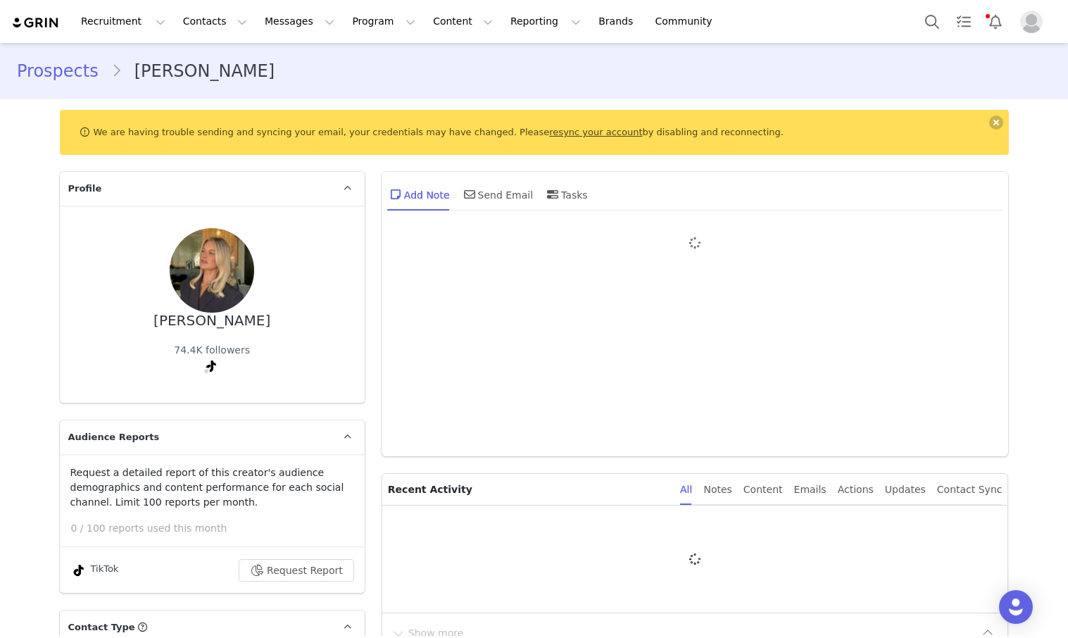
type input "+1 ([GEOGRAPHIC_DATA])"
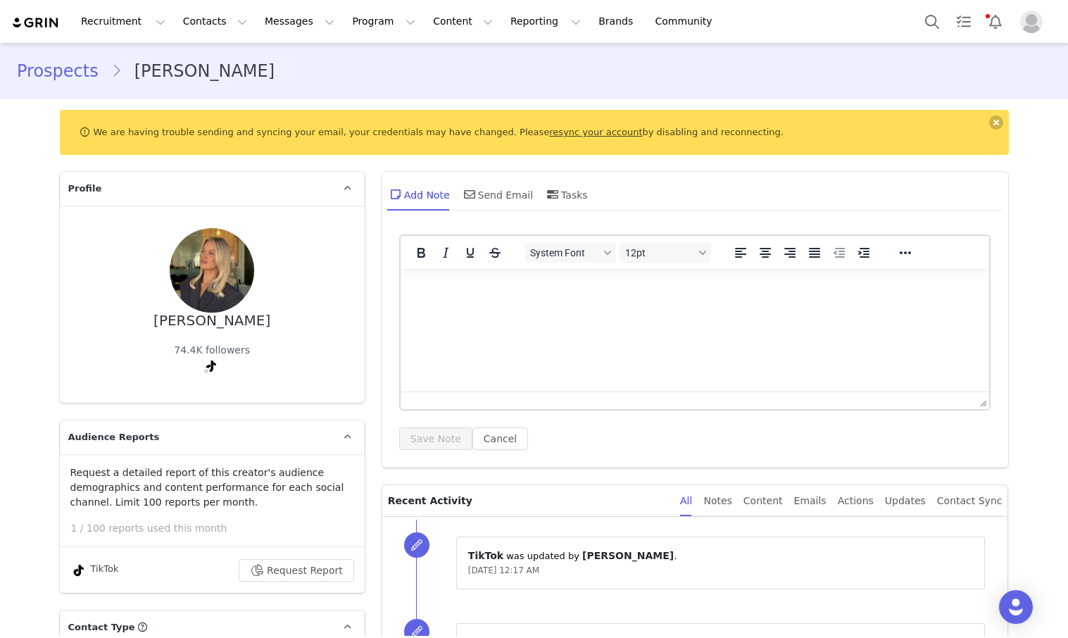
drag, startPoint x: 220, startPoint y: 377, endPoint x: 214, endPoint y: 365, distance: 12.9
click at [215, 368] on span at bounding box center [212, 369] width 18 height 17
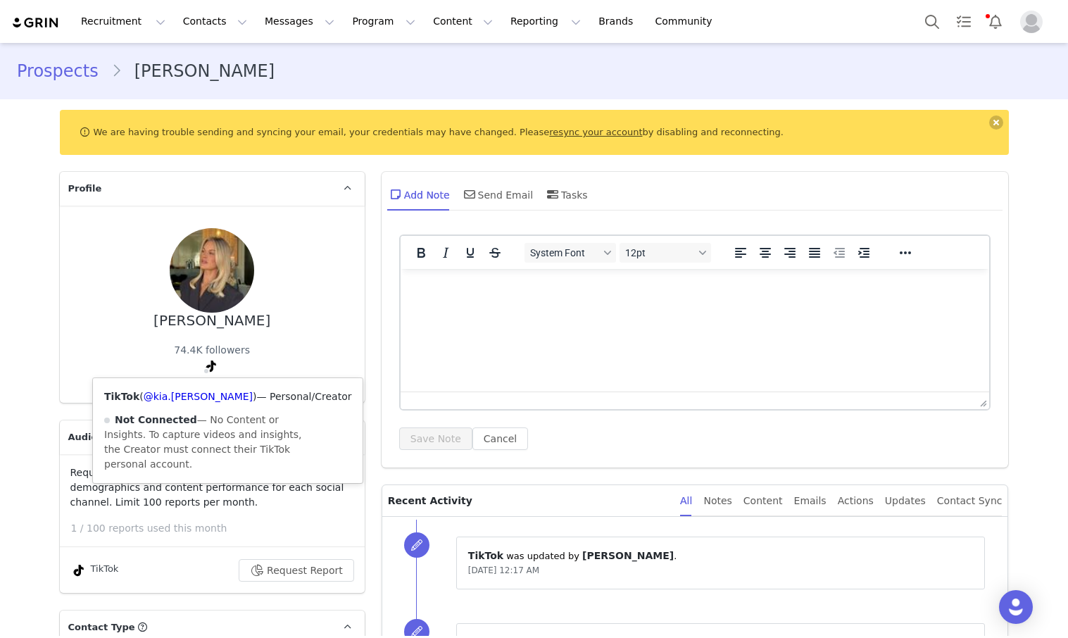
click at [213, 367] on icon at bounding box center [211, 366] width 10 height 11
click at [167, 401] on link "@kia.[PERSON_NAME]" at bounding box center [198, 396] width 109 height 11
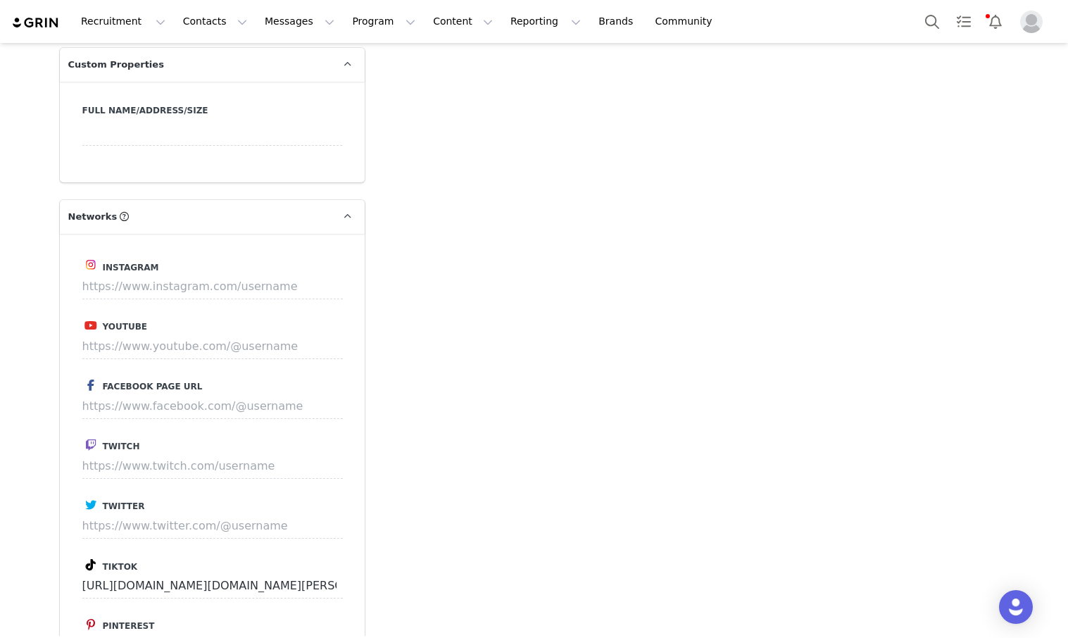
scroll to position [1586, 0]
click at [257, 332] on input at bounding box center [212, 344] width 261 height 25
paste input "[URL][DOMAIN_NAME]"
click at [334, 332] on button "Save" at bounding box center [316, 344] width 51 height 25
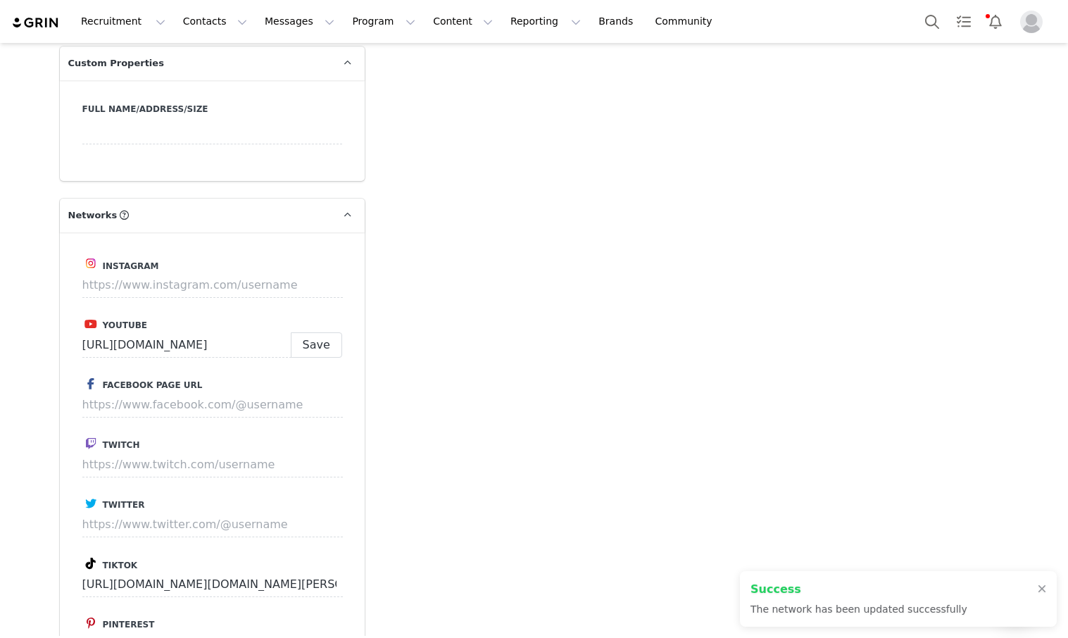
type input "[URL][DOMAIN_NAME][DOMAIN_NAME][PERSON_NAME]"
click at [306, 273] on input at bounding box center [212, 285] width 261 height 25
paste input "[URL][DOMAIN_NAME]"
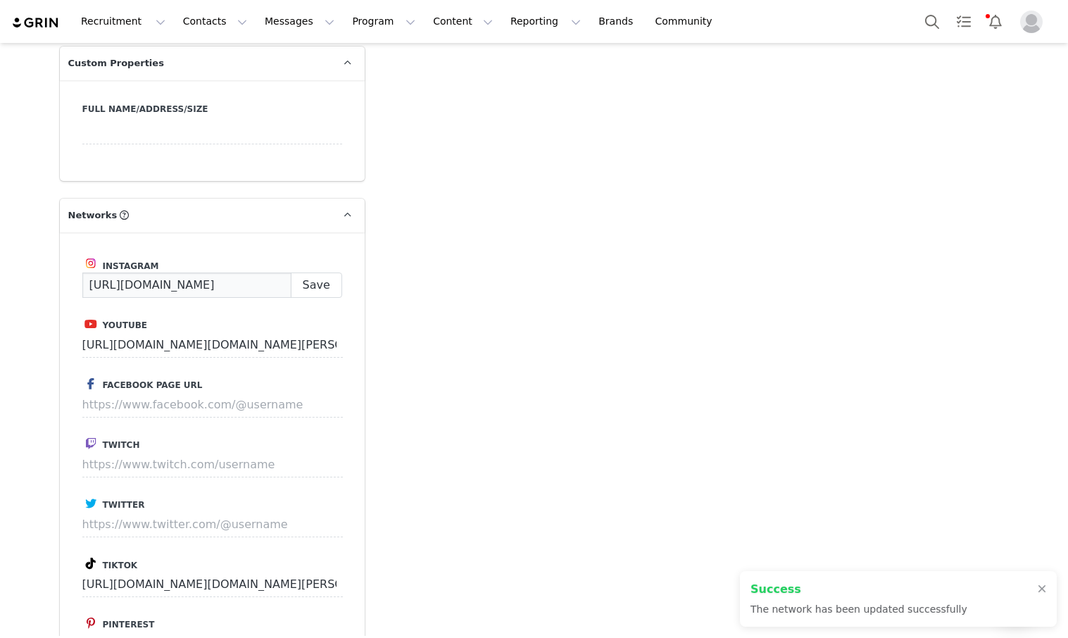
type input "[URL][DOMAIN_NAME]"
click at [330, 255] on label "Instagram" at bounding box center [212, 264] width 260 height 18
click at [146, 254] on div "Instagram" at bounding box center [212, 275] width 260 height 43
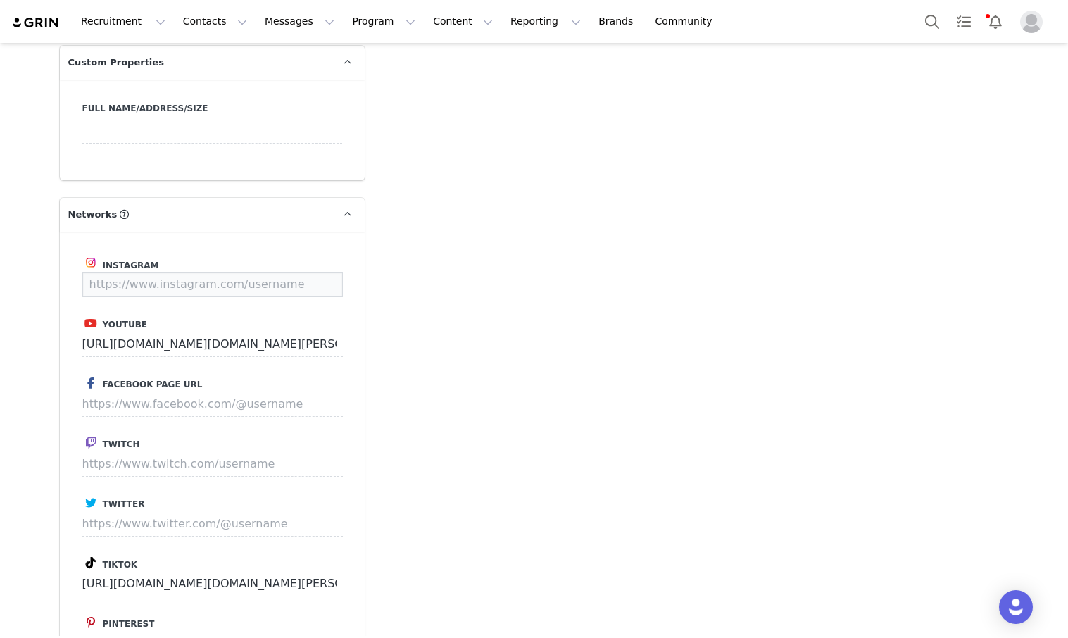
paste input "[URL][DOMAIN_NAME]"
click at [303, 272] on button "Save" at bounding box center [316, 284] width 51 height 25
type input "[URL][DOMAIN_NAME]"
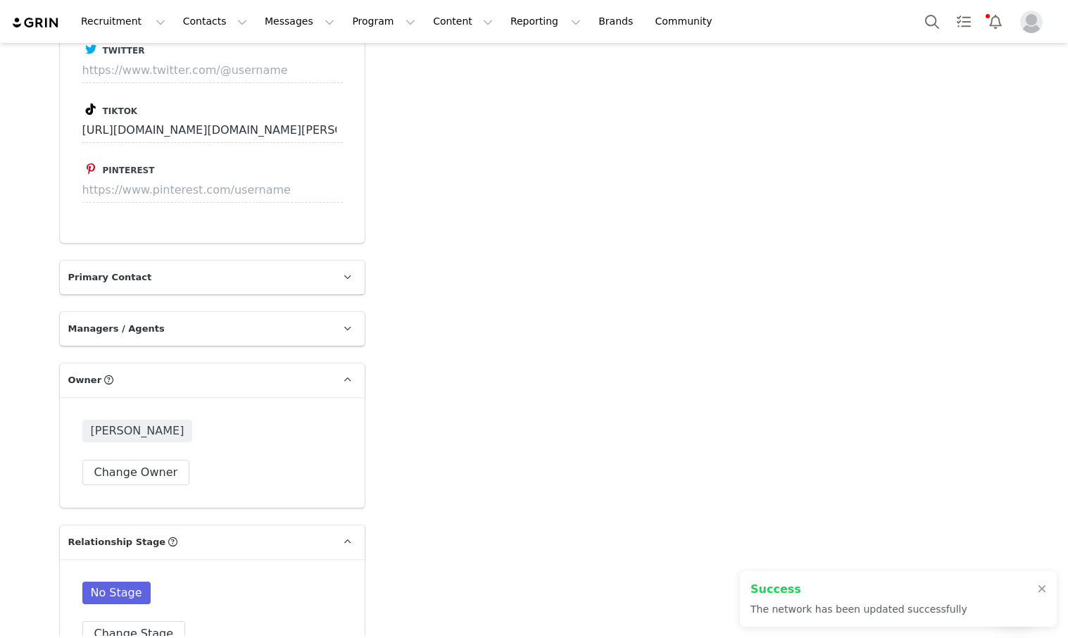
scroll to position [2086, 0]
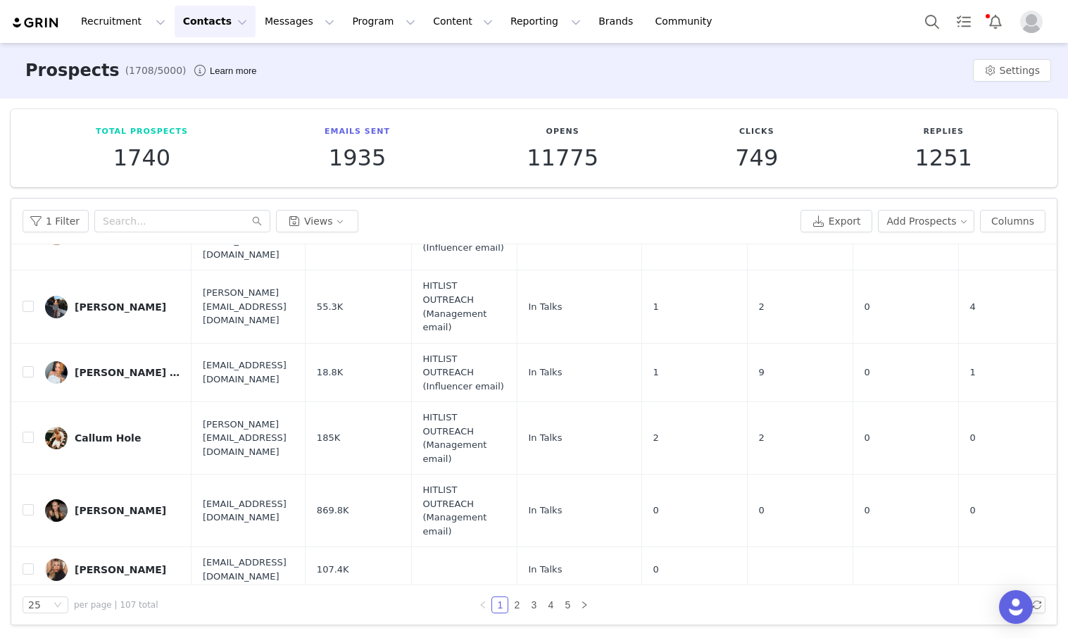
scroll to position [1277, 0]
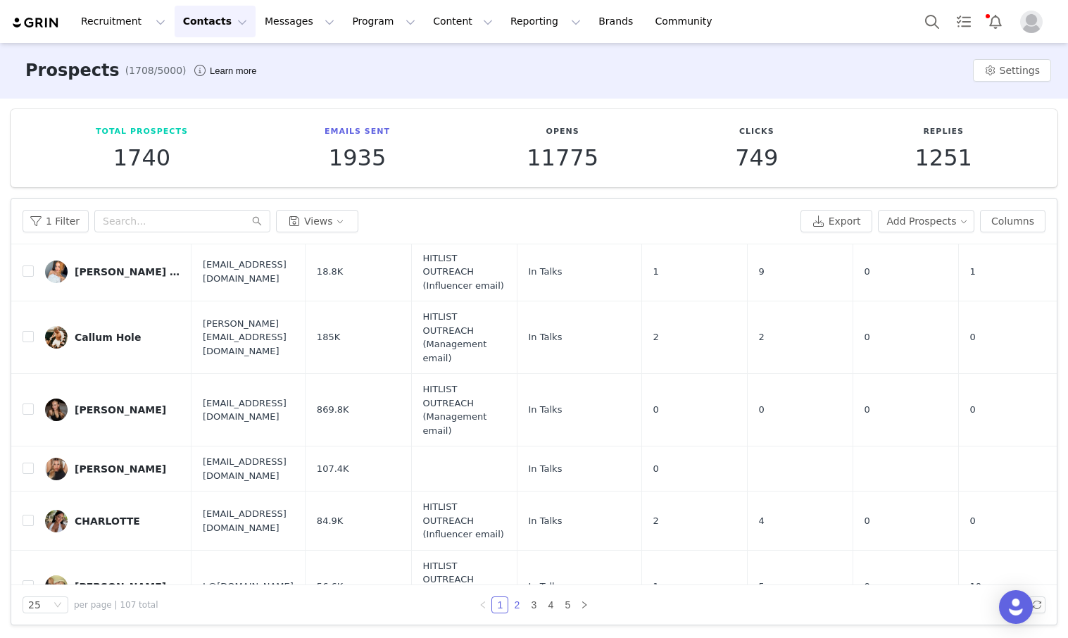
click at [516, 609] on link "2" at bounding box center [516, 604] width 15 height 15
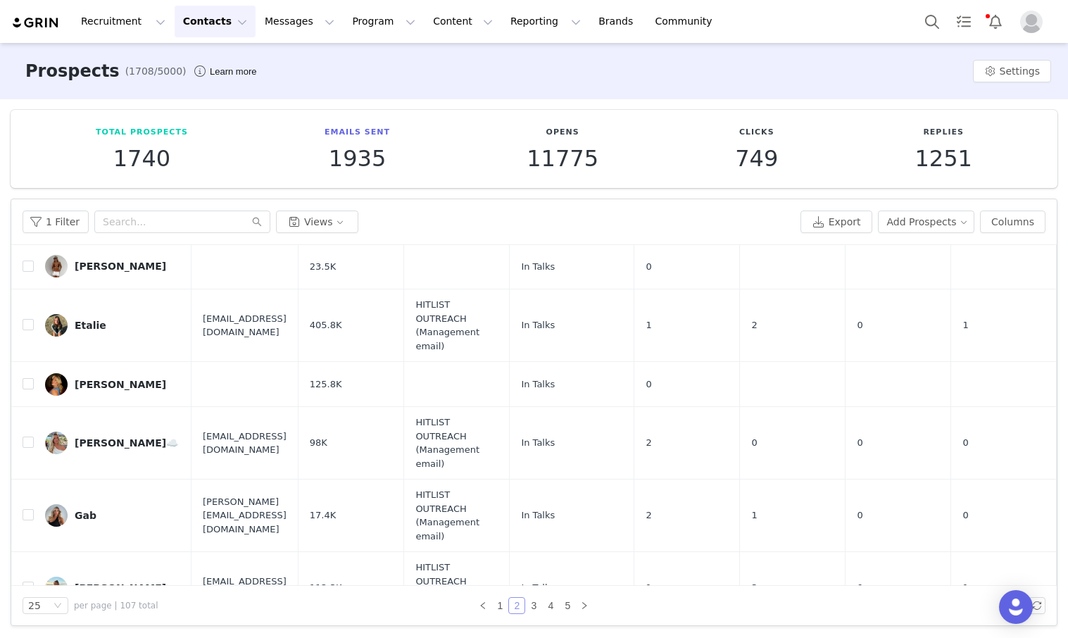
scroll to position [1, 0]
click at [527, 603] on link "3" at bounding box center [533, 604] width 15 height 15
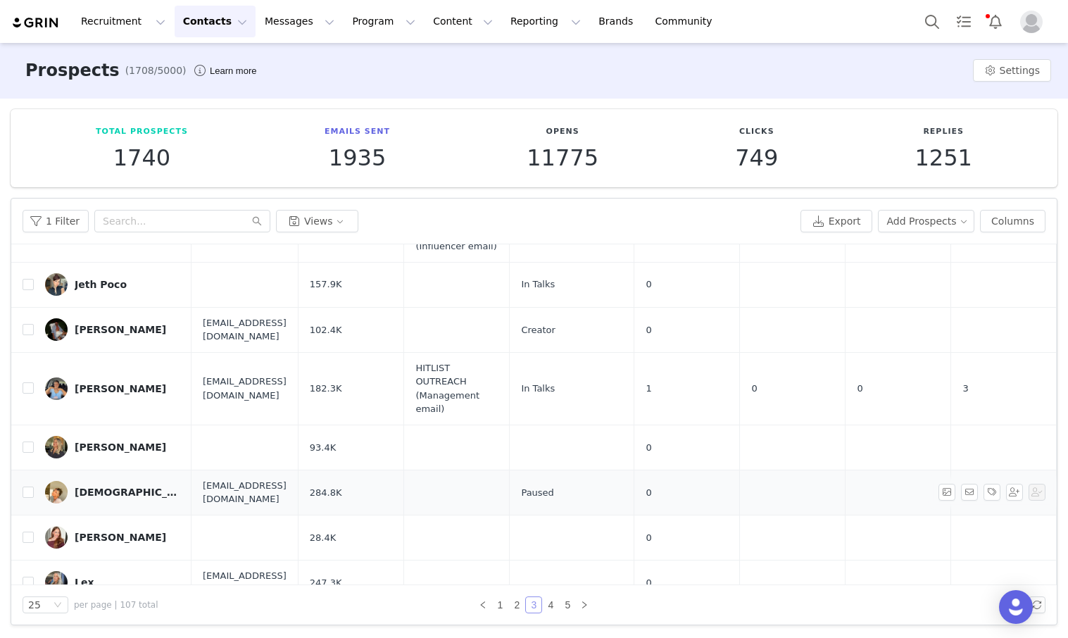
scroll to position [934, 0]
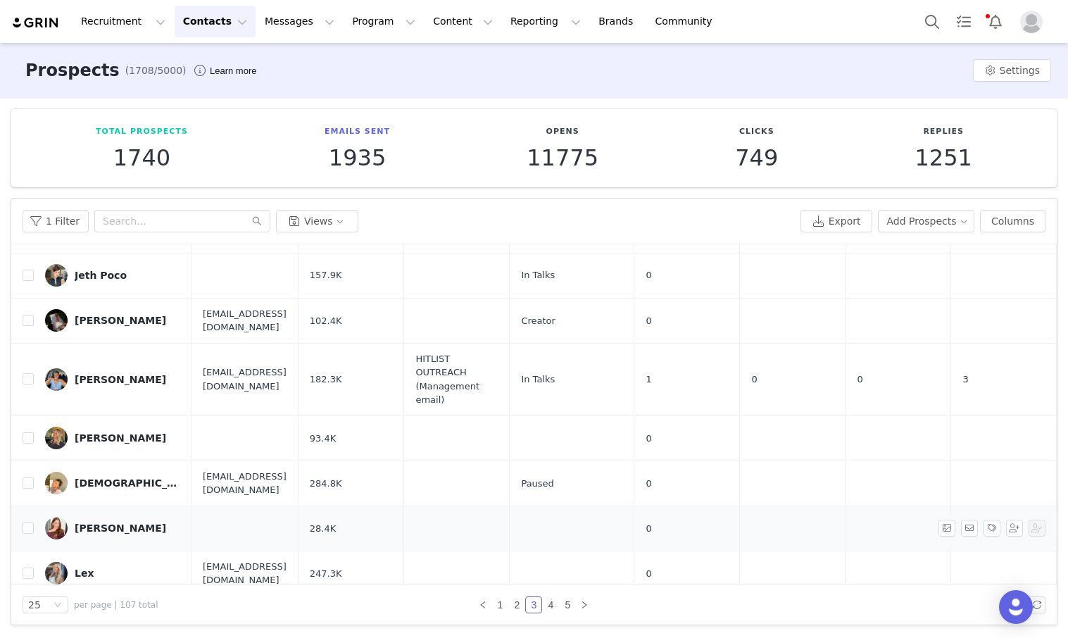
click at [131, 517] on link "[PERSON_NAME]" at bounding box center [112, 528] width 135 height 23
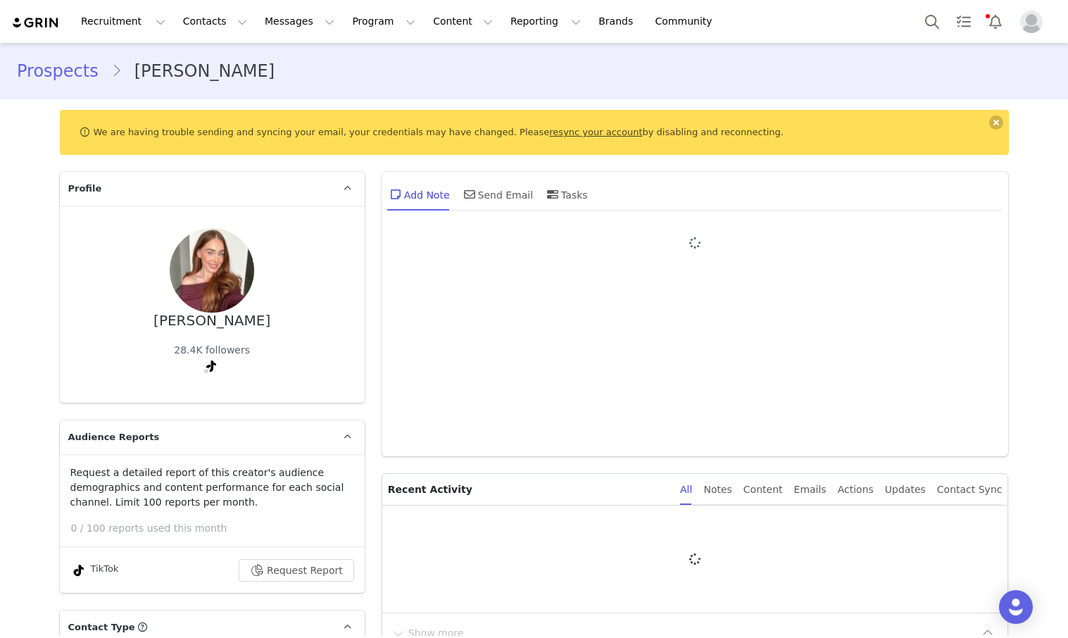
type input "+1 ([GEOGRAPHIC_DATA])"
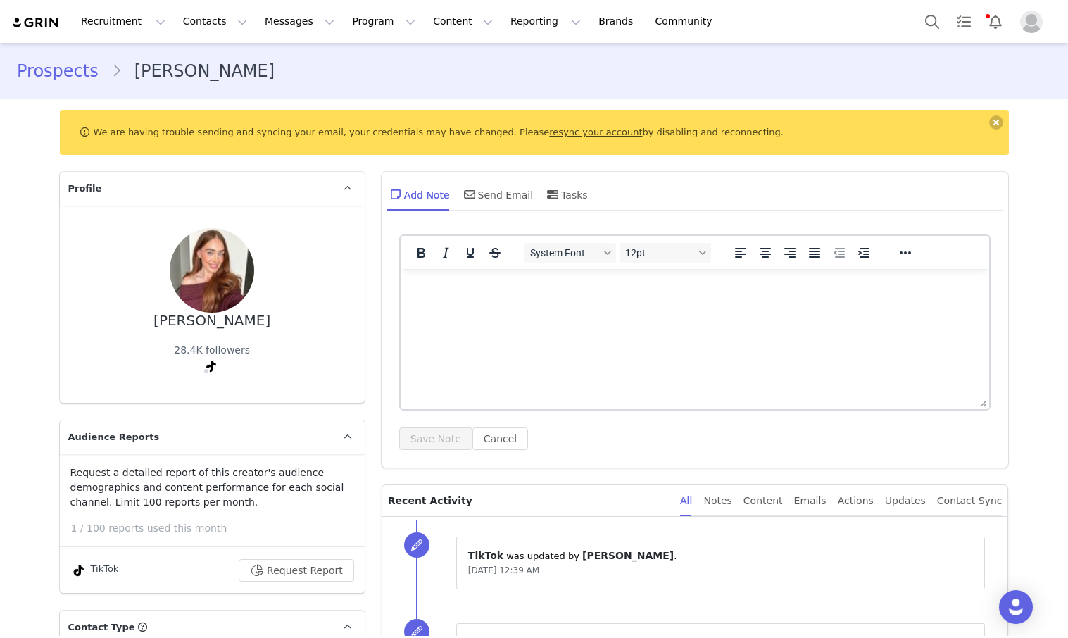
click at [66, 67] on link "Prospects" at bounding box center [64, 70] width 94 height 25
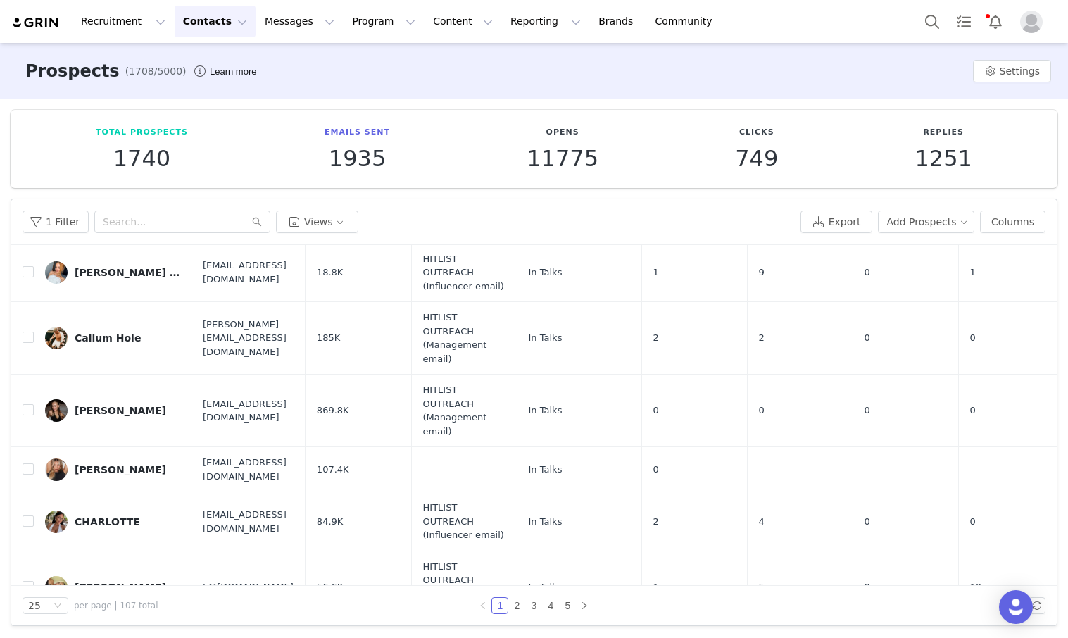
scroll to position [1, 0]
click at [533, 604] on link "3" at bounding box center [533, 604] width 15 height 15
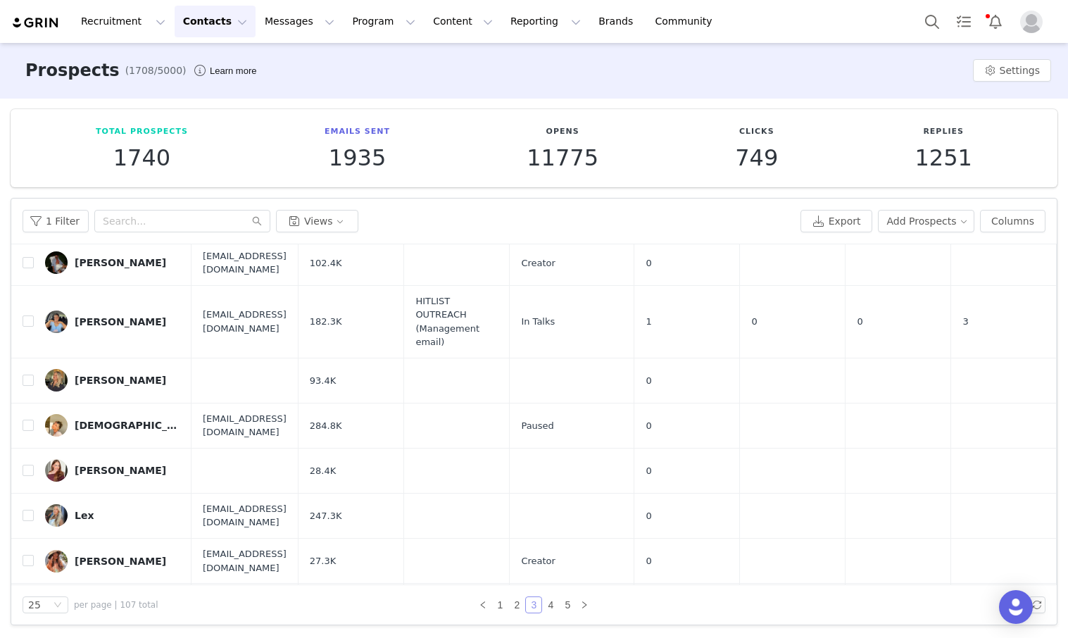
scroll to position [1072, 0]
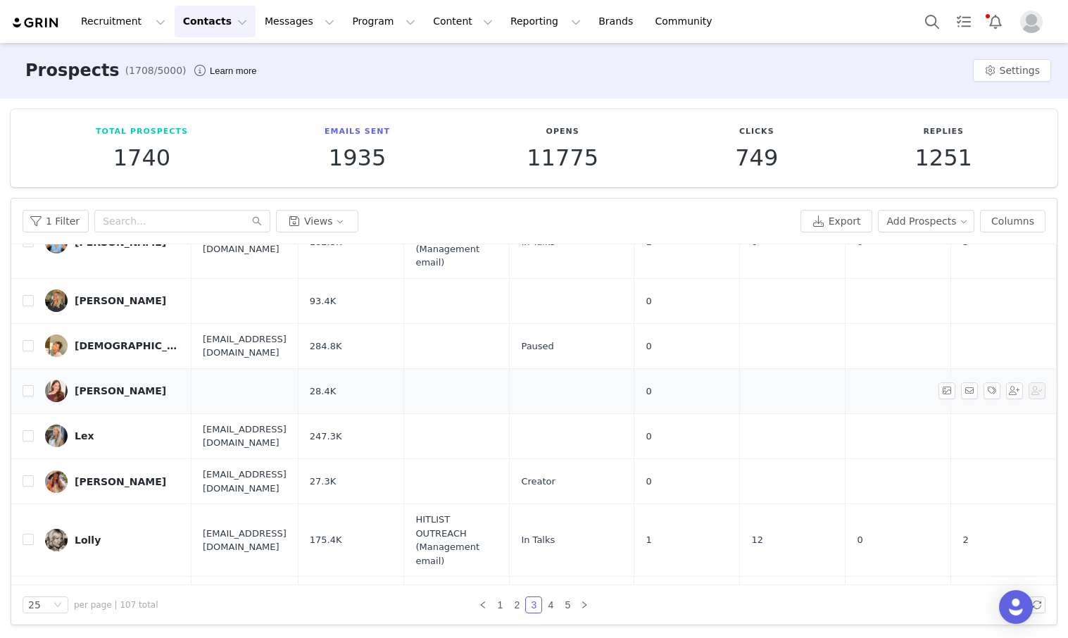
click at [37, 368] on td "[PERSON_NAME]" at bounding box center [113, 390] width 158 height 45
drag, startPoint x: 26, startPoint y: 340, endPoint x: 78, endPoint y: 336, distance: 52.3
click at [27, 385] on input "checkbox" at bounding box center [28, 390] width 11 height 11
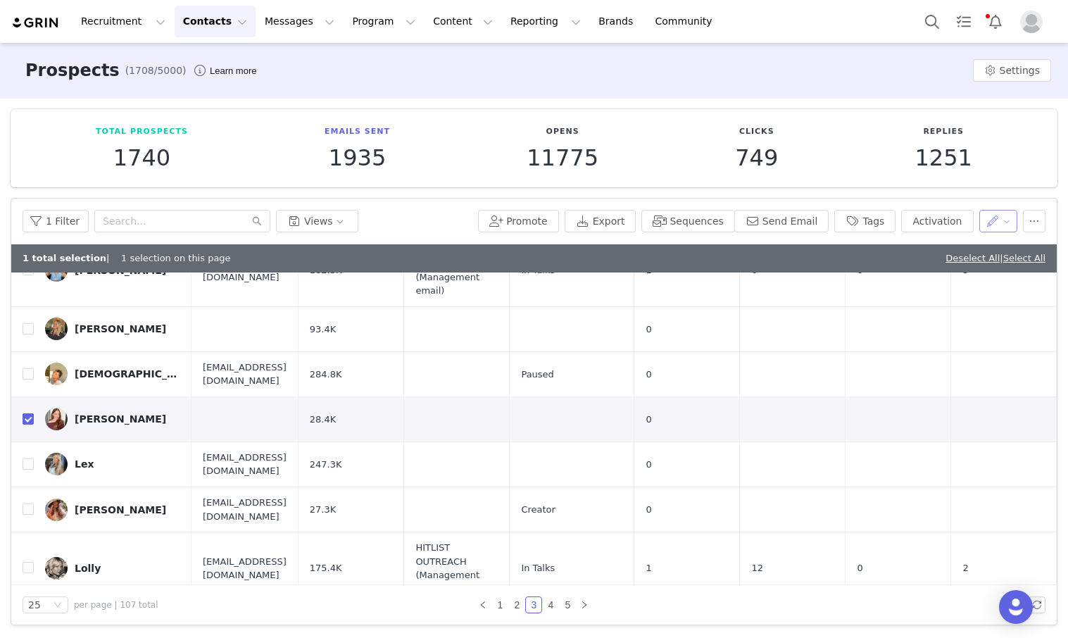
click at [652, 227] on button "button" at bounding box center [998, 221] width 39 height 23
click at [652, 296] on span "Set Relationship Stage" at bounding box center [961, 294] width 111 height 15
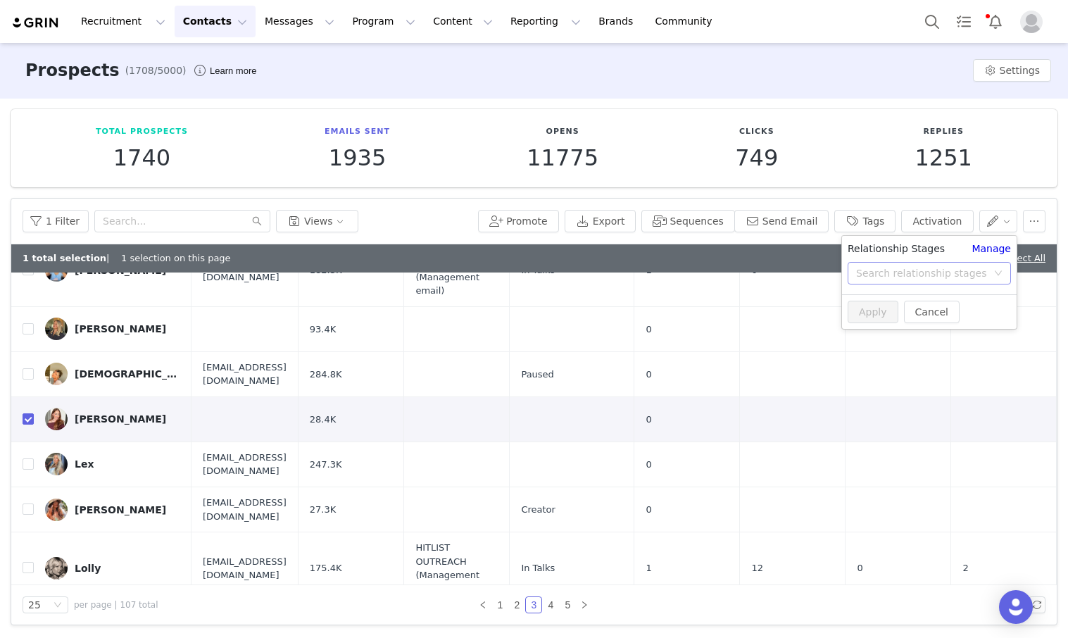
drag, startPoint x: 906, startPoint y: 268, endPoint x: 907, endPoint y: 283, distance: 15.6
click at [652, 268] on div "Search relationship stages" at bounding box center [921, 273] width 131 height 14
click at [652, 322] on li "In Talks" at bounding box center [929, 329] width 175 height 23
click at [652, 305] on button "Apply" at bounding box center [873, 312] width 51 height 23
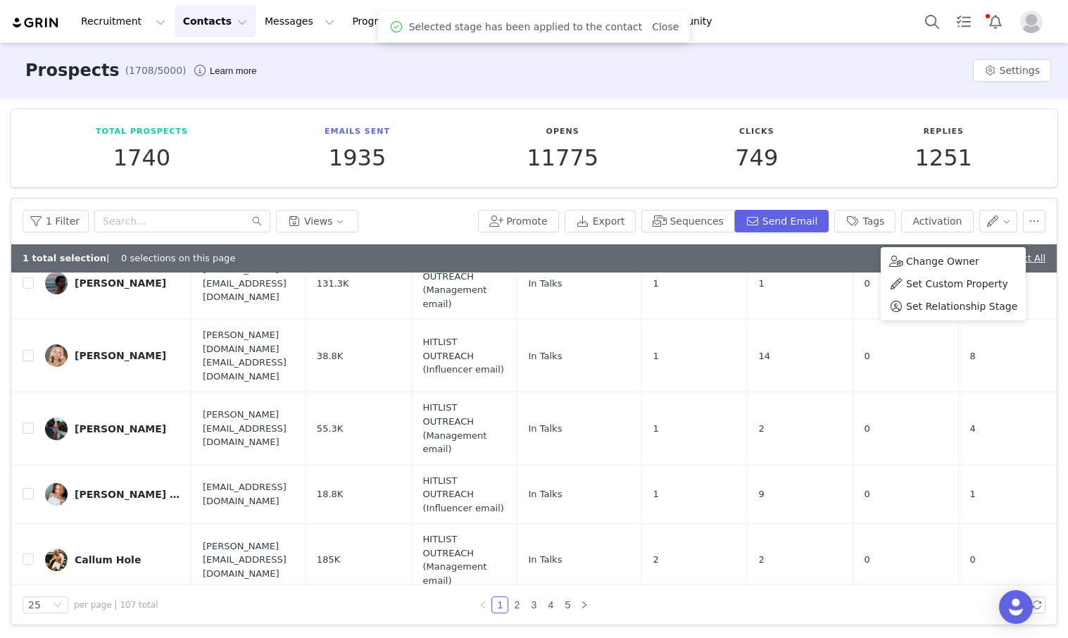
scroll to position [1305, 0]
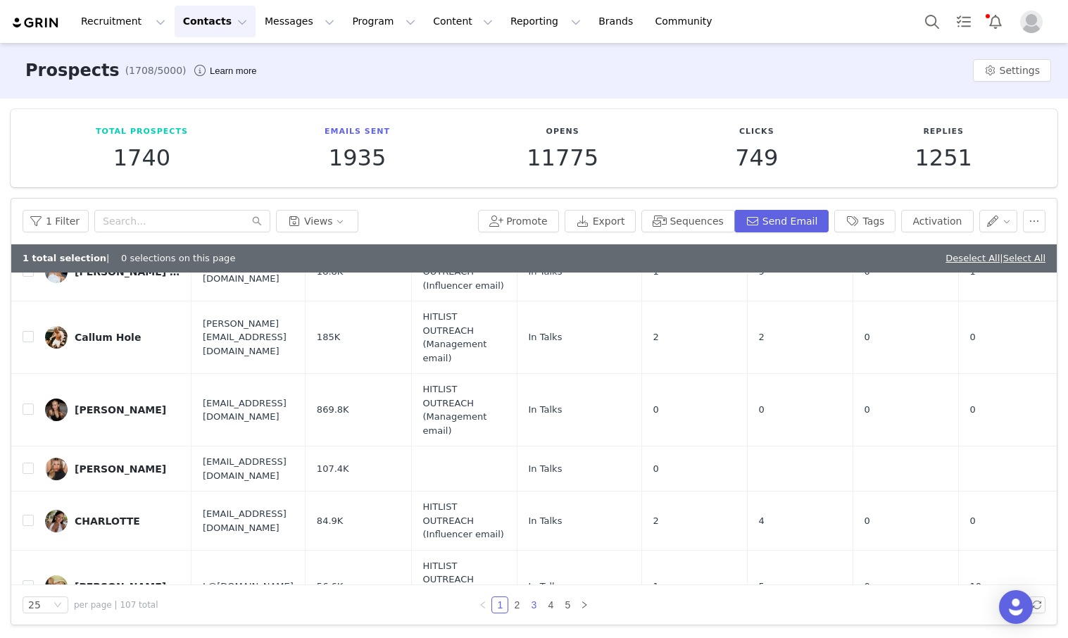
click at [539, 607] on link "3" at bounding box center [533, 604] width 15 height 15
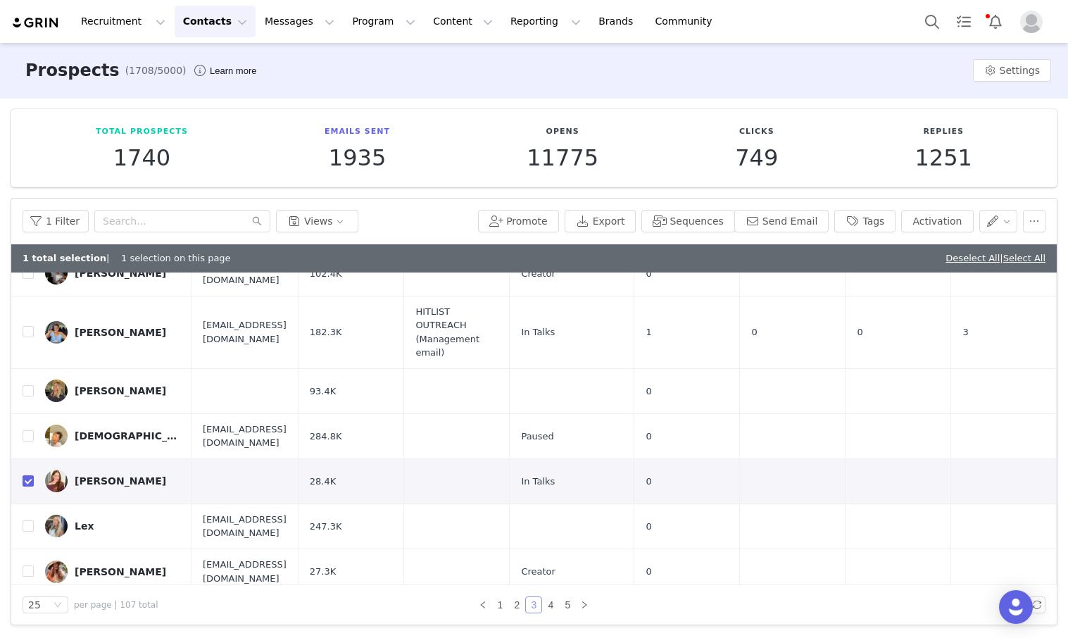
scroll to position [1100, 0]
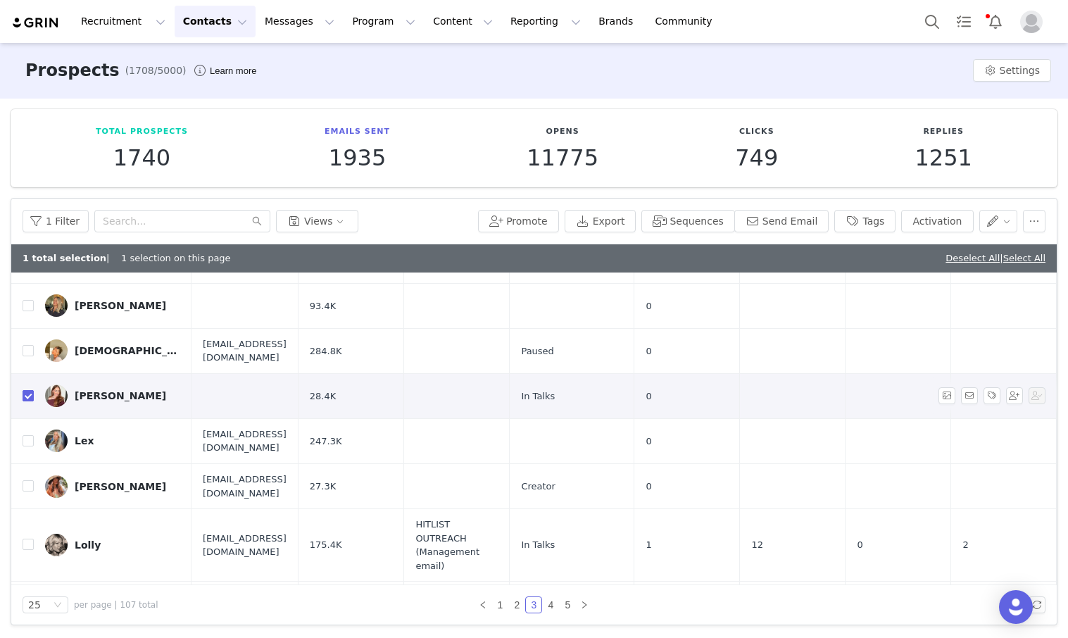
click at [24, 389] on label at bounding box center [28, 396] width 11 height 15
click at [24, 390] on input "checkbox" at bounding box center [28, 395] width 11 height 11
checkbox input "false"
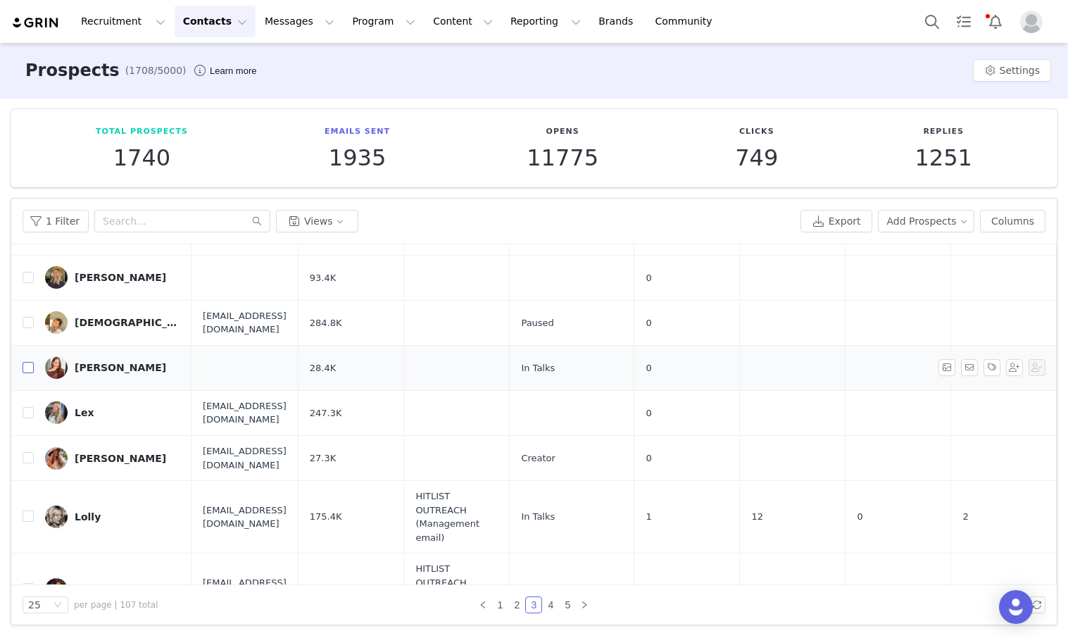
scroll to position [1072, 0]
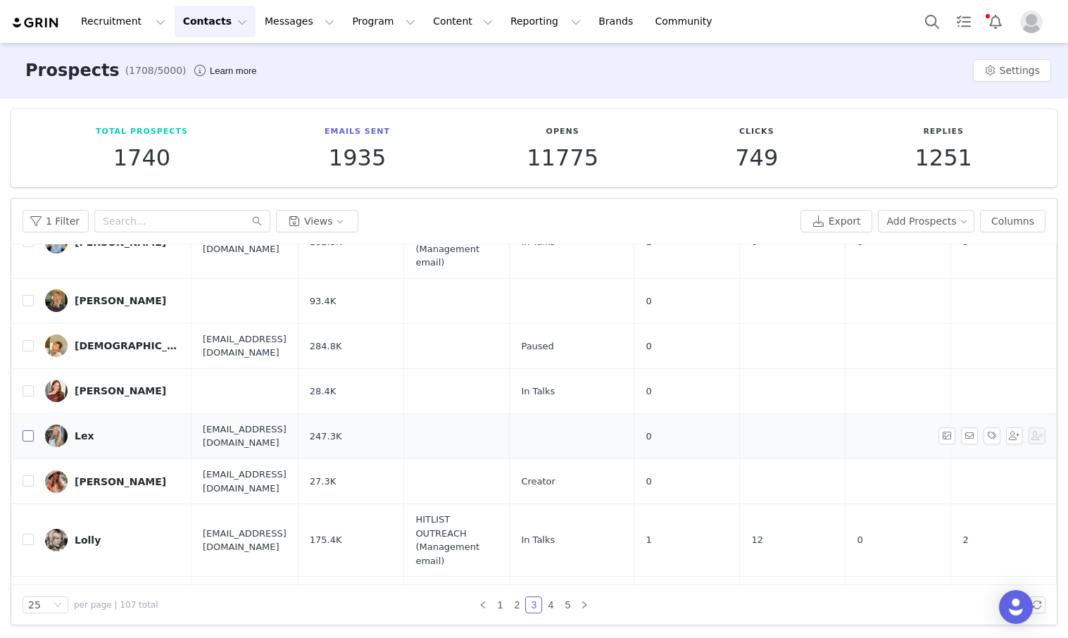
click at [25, 430] on input "checkbox" at bounding box center [28, 435] width 11 height 11
checkbox input "true"
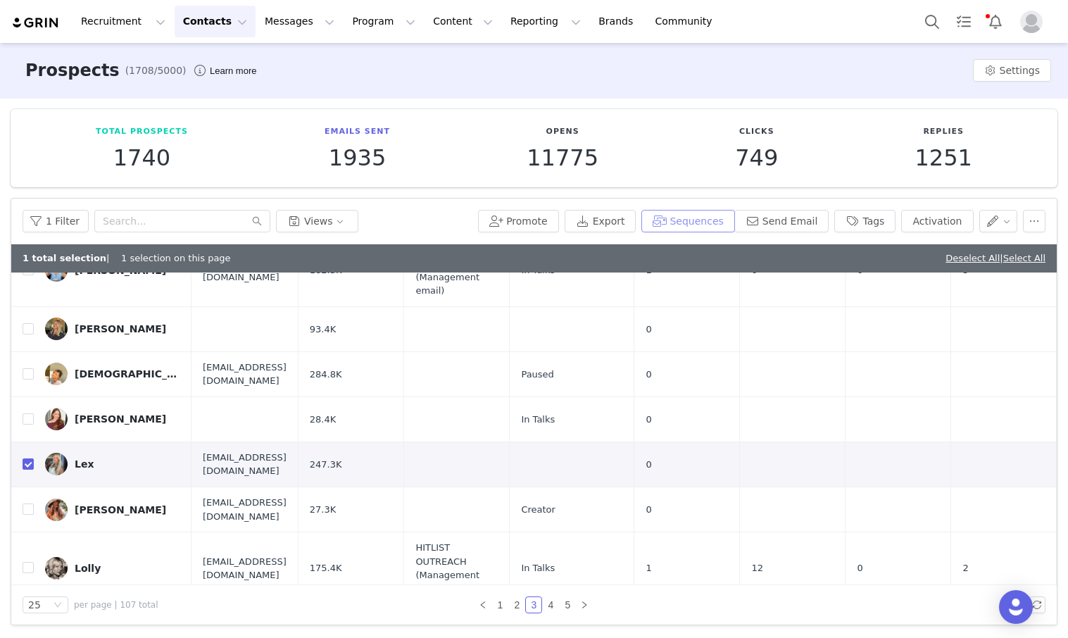
click at [652, 223] on button "Sequences" at bounding box center [687, 221] width 93 height 23
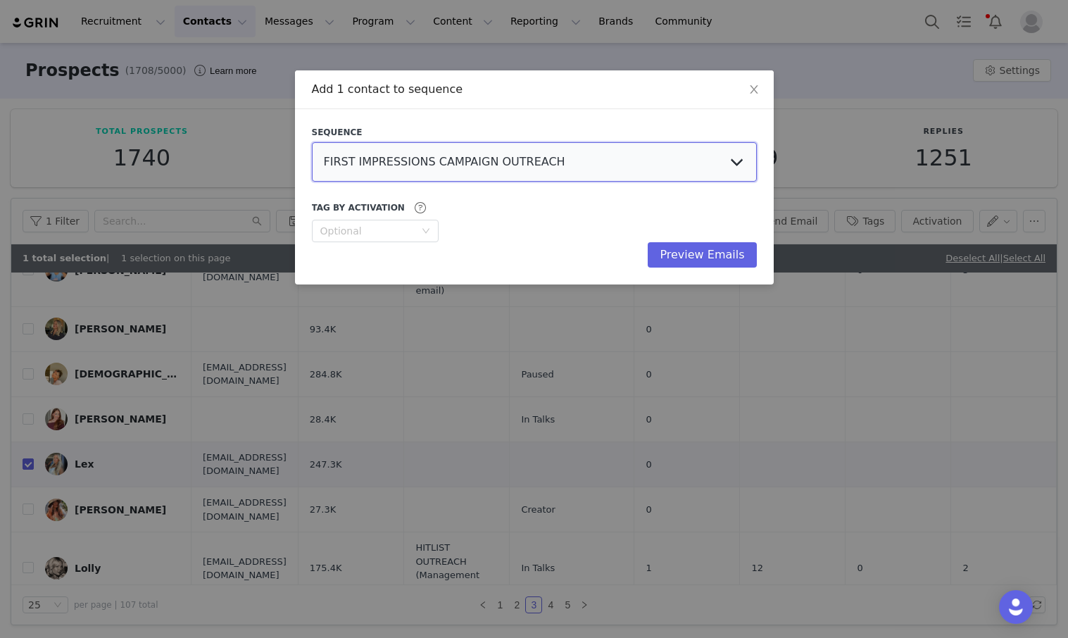
click at [582, 163] on select "FIRST IMPRESSIONS CAMPAIGN OUTREACH HITLIST (FOLLOW UP) [PERSON_NAME][DATE] - M…" at bounding box center [534, 161] width 445 height 39
select select "11fc1e92-9ce4-4b10-a9ca-cad60b5138af"
click at [652, 255] on button "Preview Emails" at bounding box center [702, 254] width 108 height 25
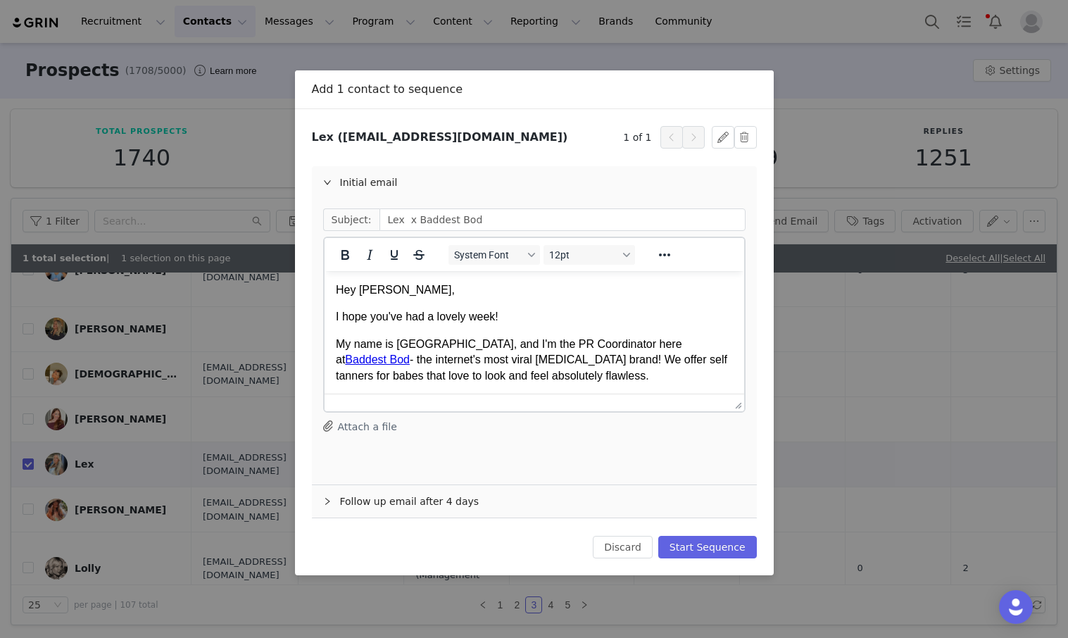
scroll to position [0, 0]
click at [408, 220] on input "Lex x Baddest Bod" at bounding box center [563, 219] width 366 height 23
type input "Lex x Baddest Bod"
click at [652, 543] on button "Start Sequence" at bounding box center [707, 547] width 99 height 23
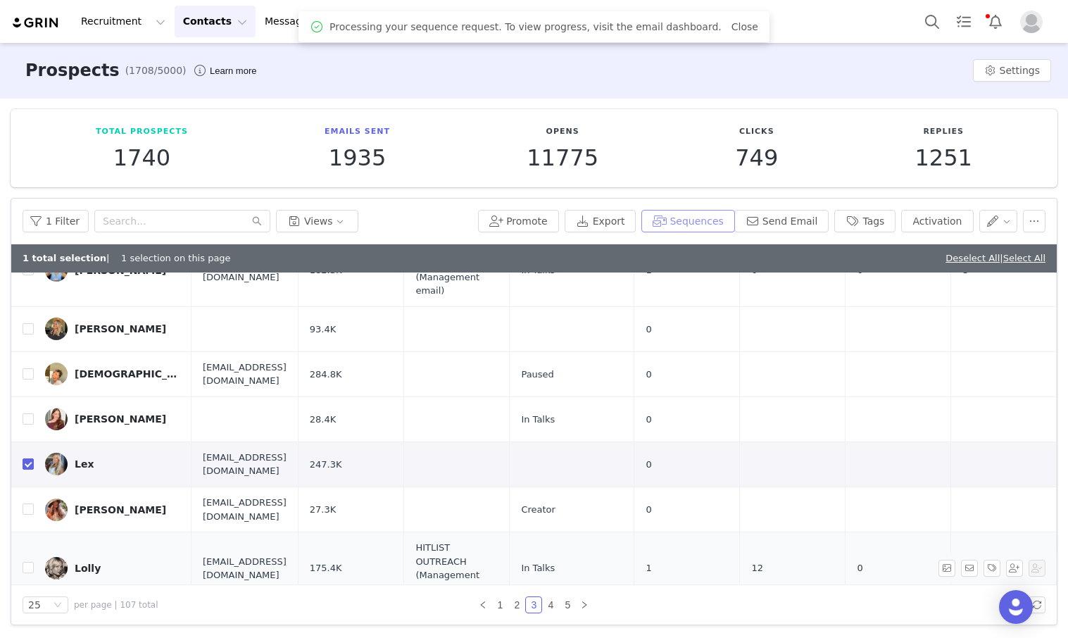
scroll to position [1072, 1]
click at [652, 222] on button "button" at bounding box center [998, 221] width 39 height 23
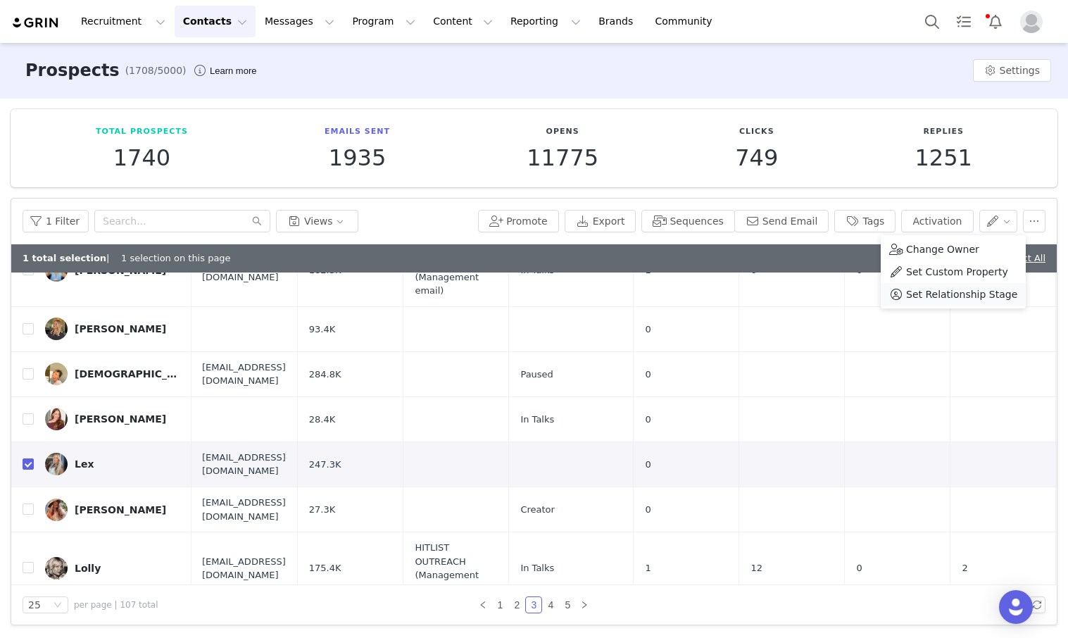
click at [652, 289] on span "Set Relationship Stage" at bounding box center [961, 294] width 111 height 15
click at [652, 274] on div "Search relationship stages" at bounding box center [921, 273] width 131 height 14
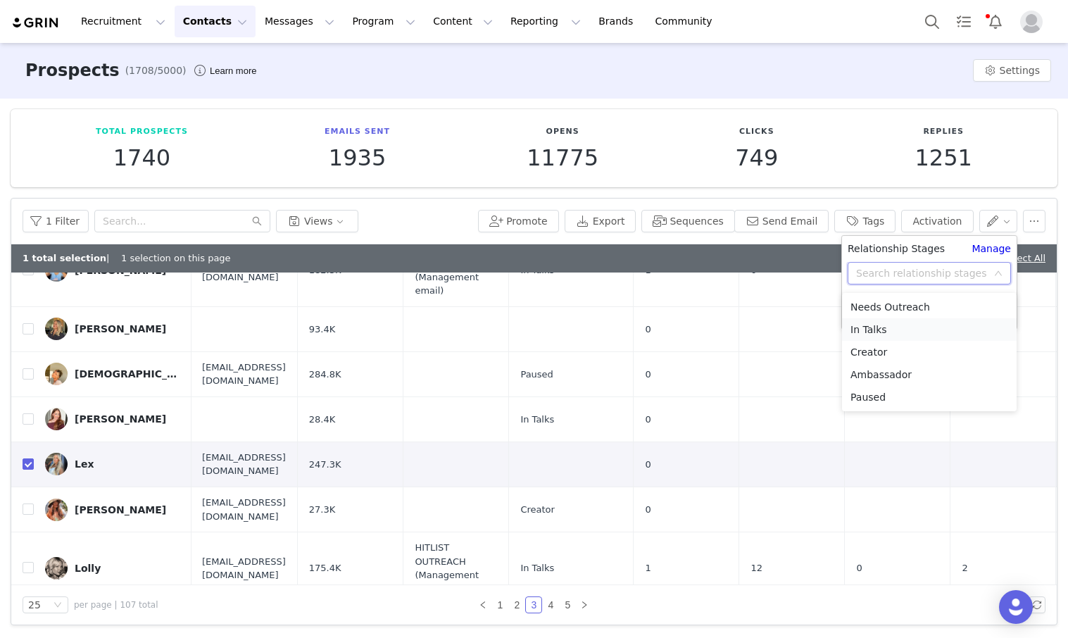
click at [652, 326] on li "In Talks" at bounding box center [929, 329] width 175 height 23
click at [652, 306] on button "Apply" at bounding box center [873, 312] width 51 height 23
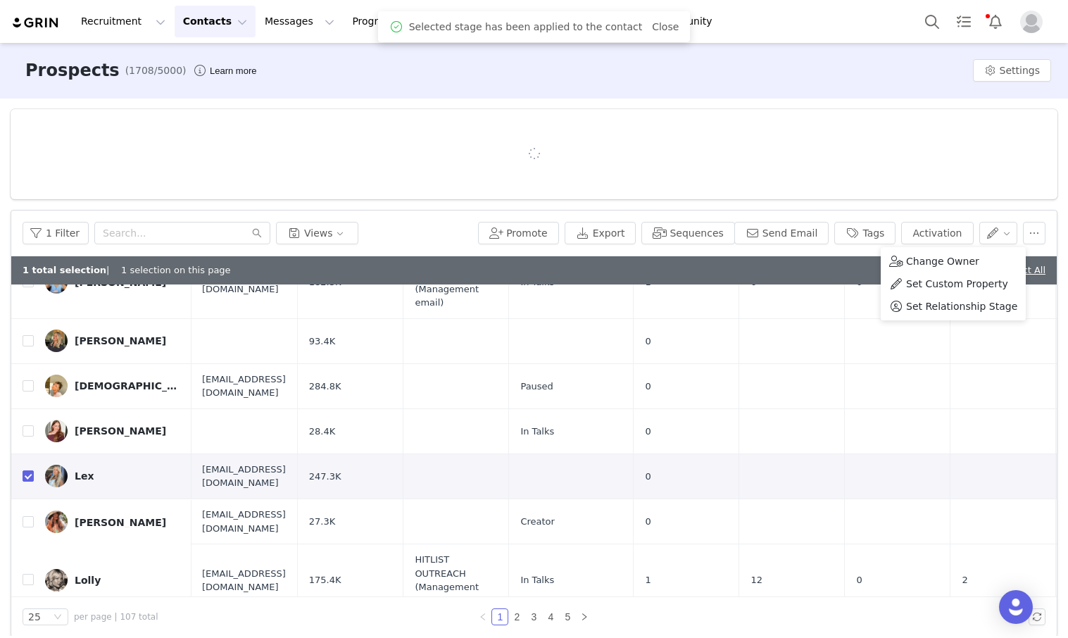
scroll to position [0, 0]
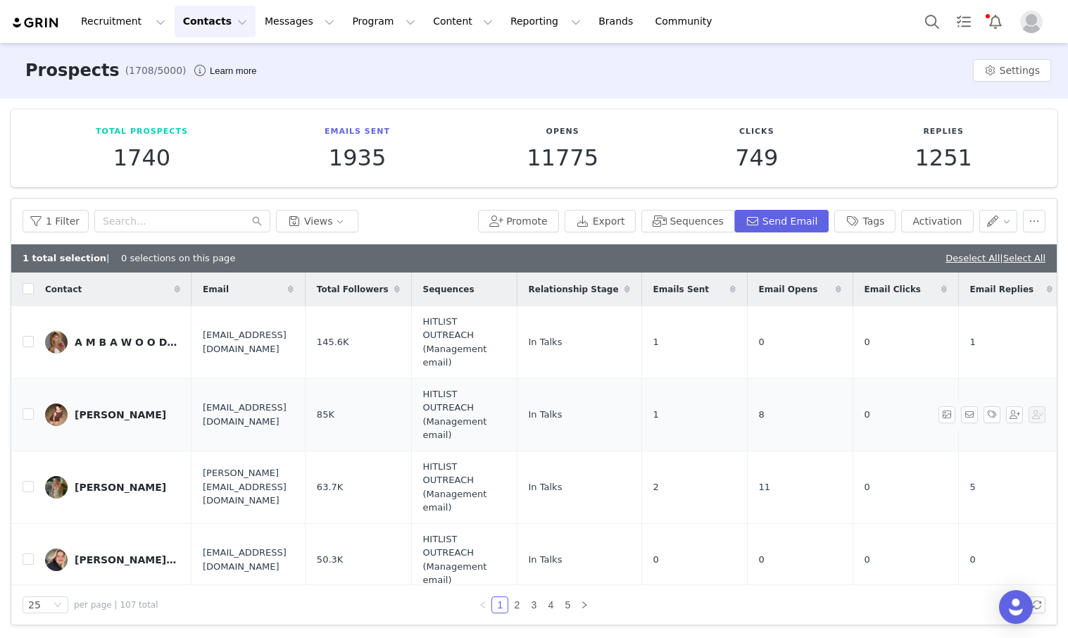
click at [652, 430] on td "1" at bounding box center [694, 414] width 106 height 73
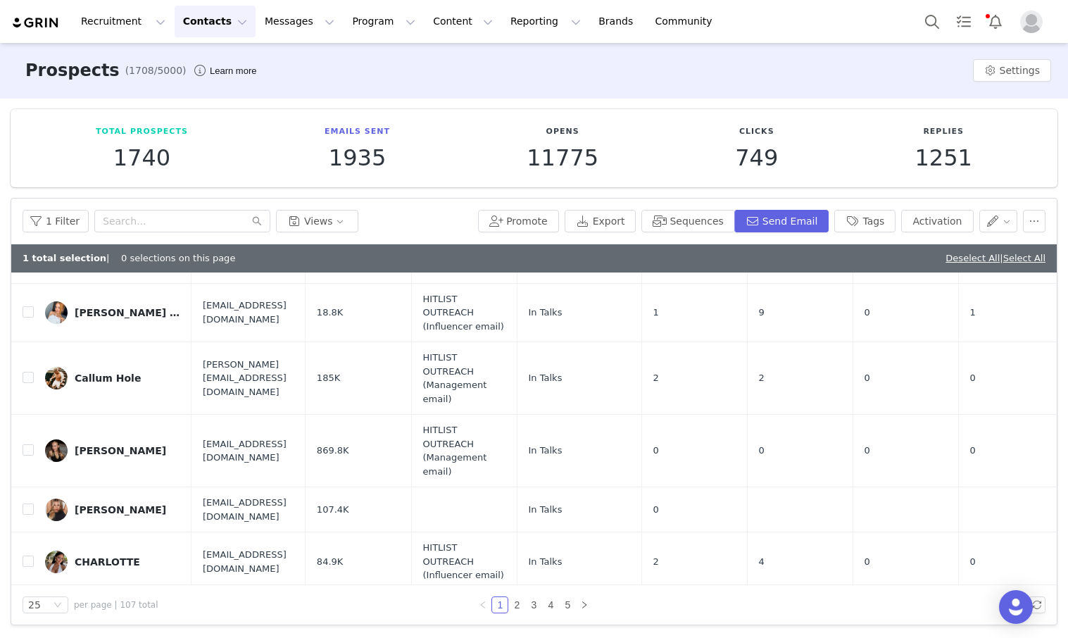
scroll to position [1305, 0]
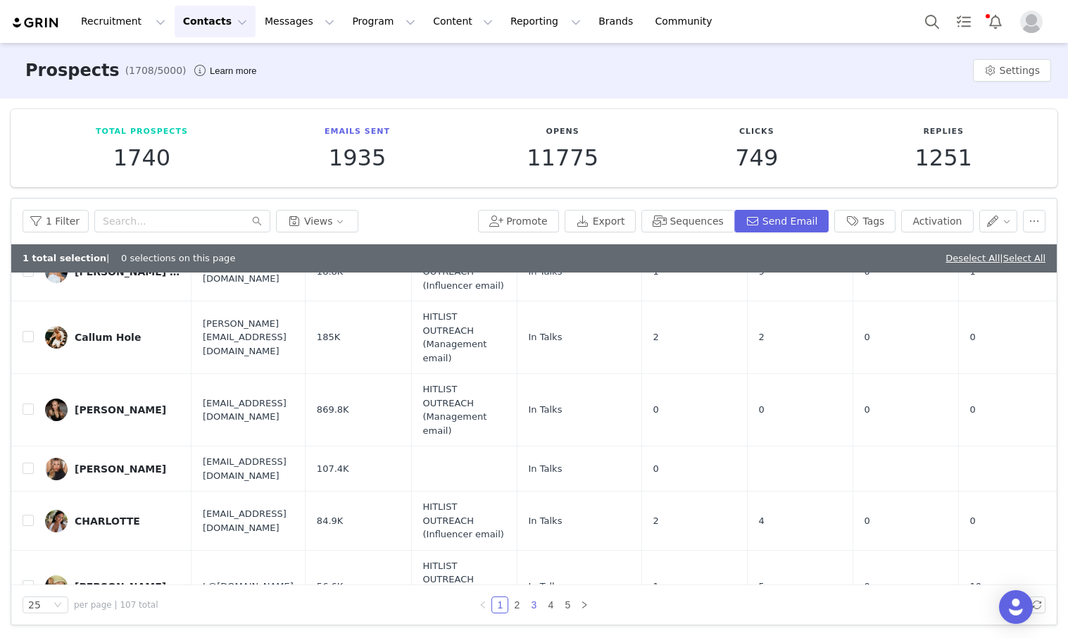
click at [534, 602] on link "3" at bounding box center [533, 604] width 15 height 15
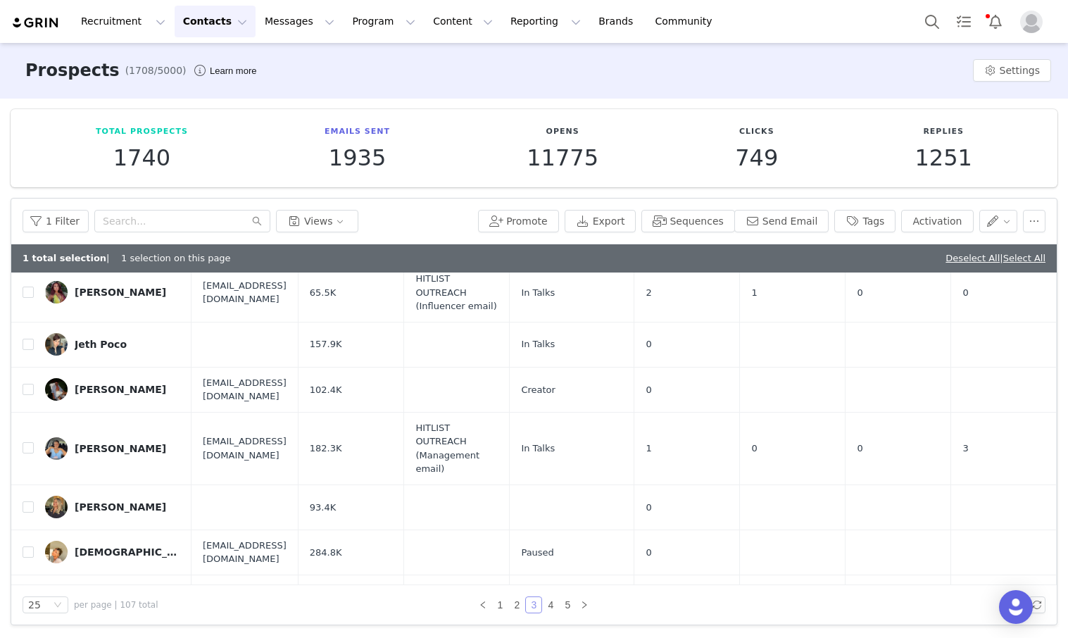
scroll to position [1119, 0]
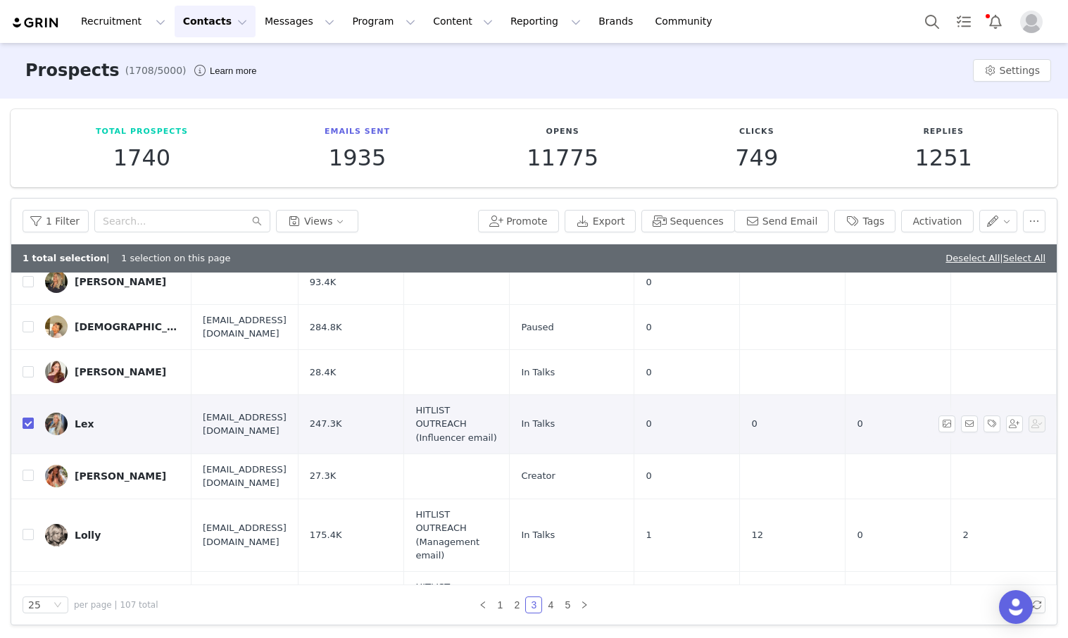
click at [25, 418] on input "checkbox" at bounding box center [28, 423] width 11 height 11
checkbox input "false"
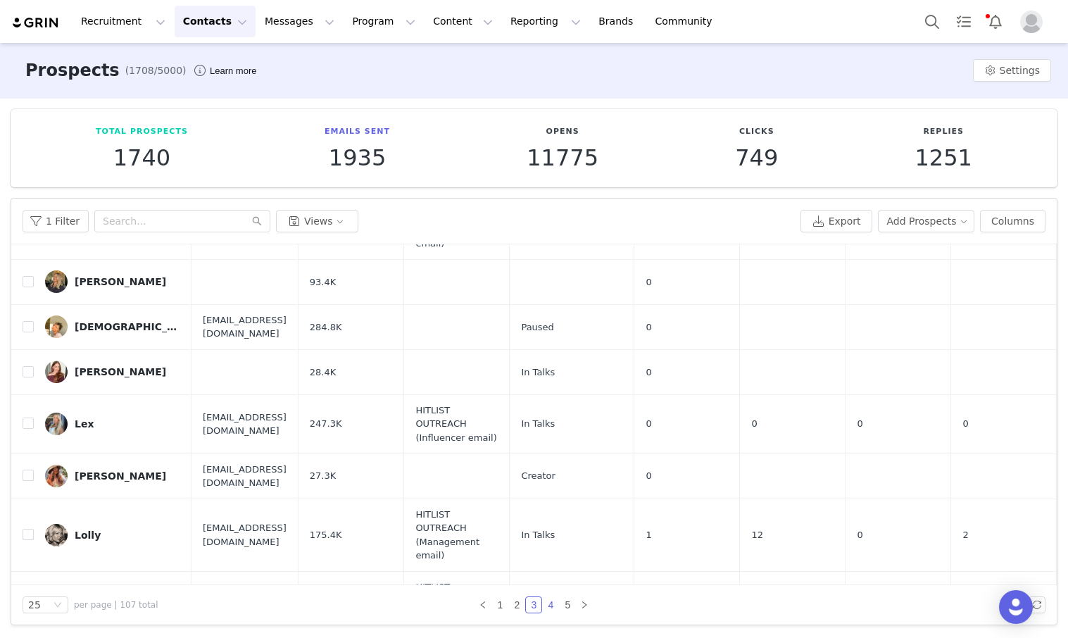
click at [550, 603] on link "4" at bounding box center [550, 604] width 15 height 15
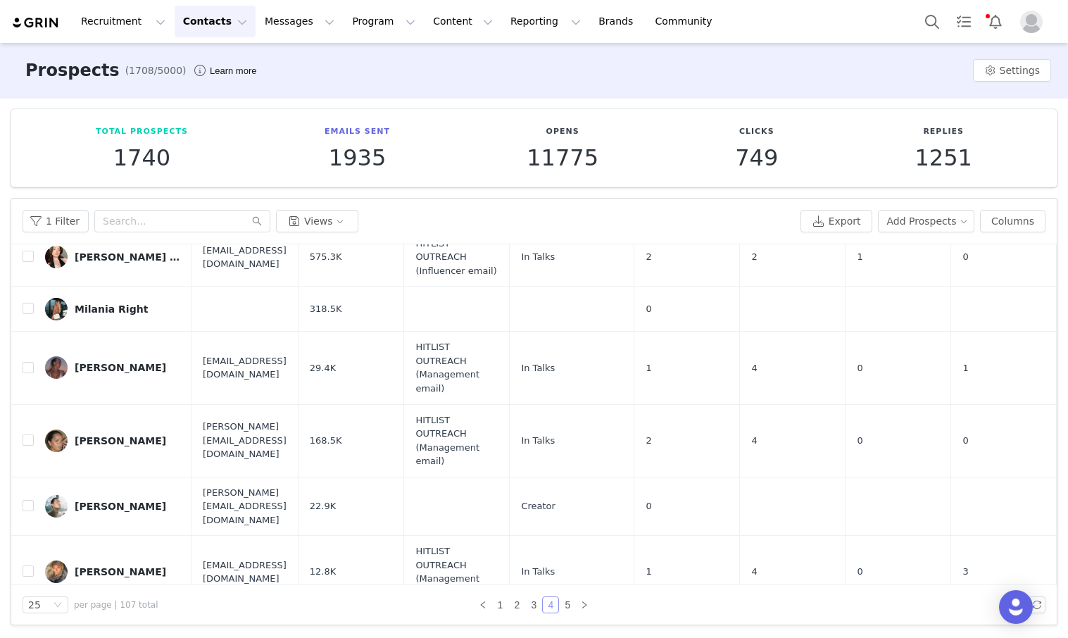
scroll to position [501, 0]
click at [76, 305] on div "Milania Right" at bounding box center [111, 310] width 73 height 11
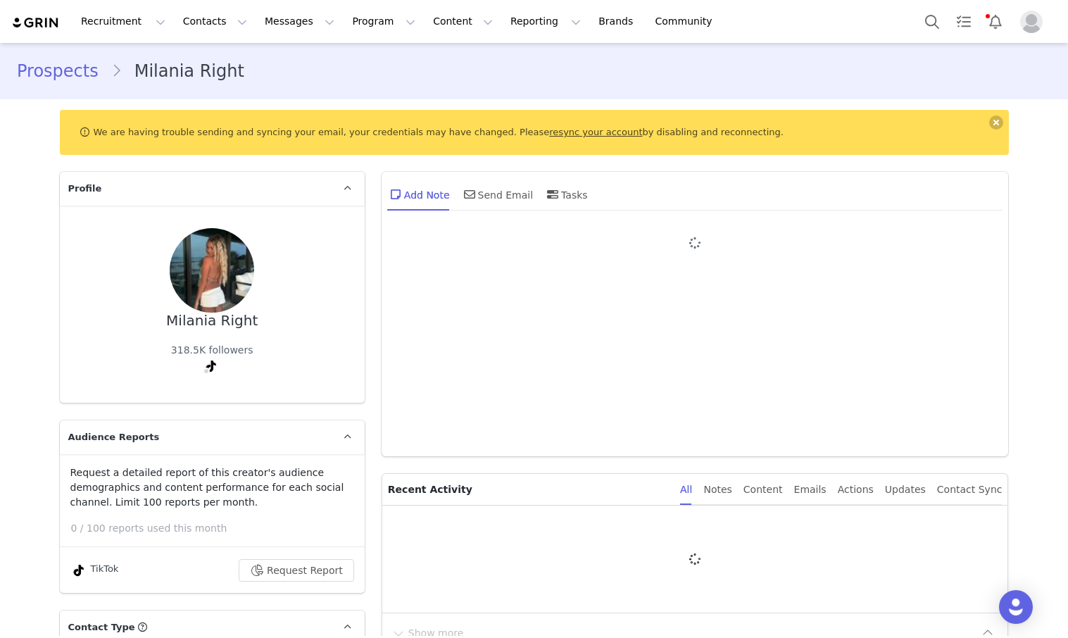
type input "+1 ([GEOGRAPHIC_DATA])"
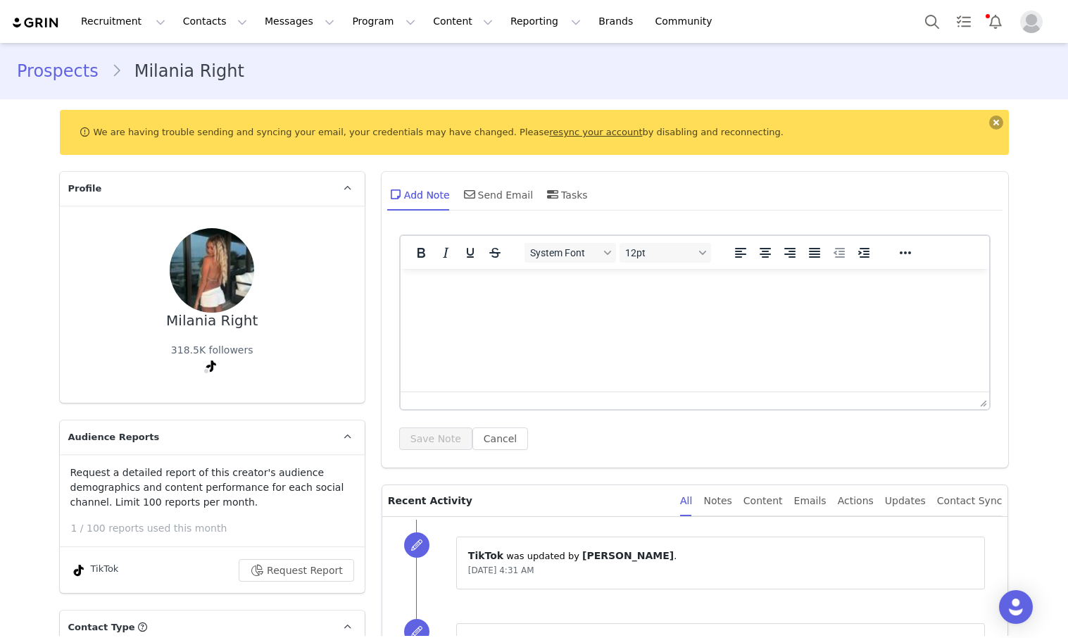
click at [652, 118] on button at bounding box center [996, 122] width 14 height 14
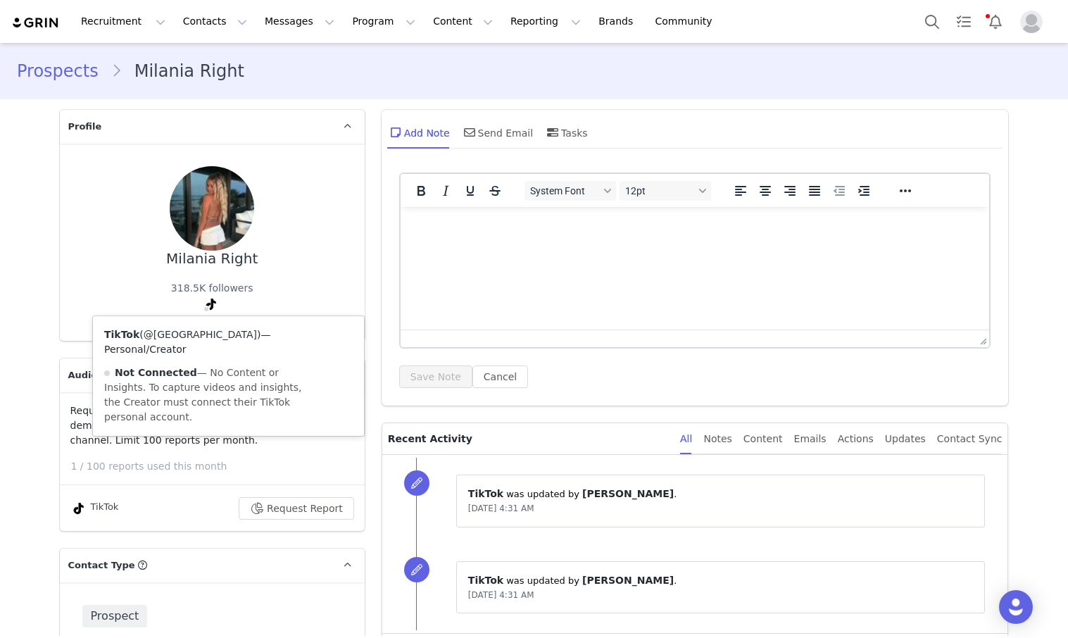
click at [198, 335] on link "@[GEOGRAPHIC_DATA]" at bounding box center [200, 334] width 113 height 11
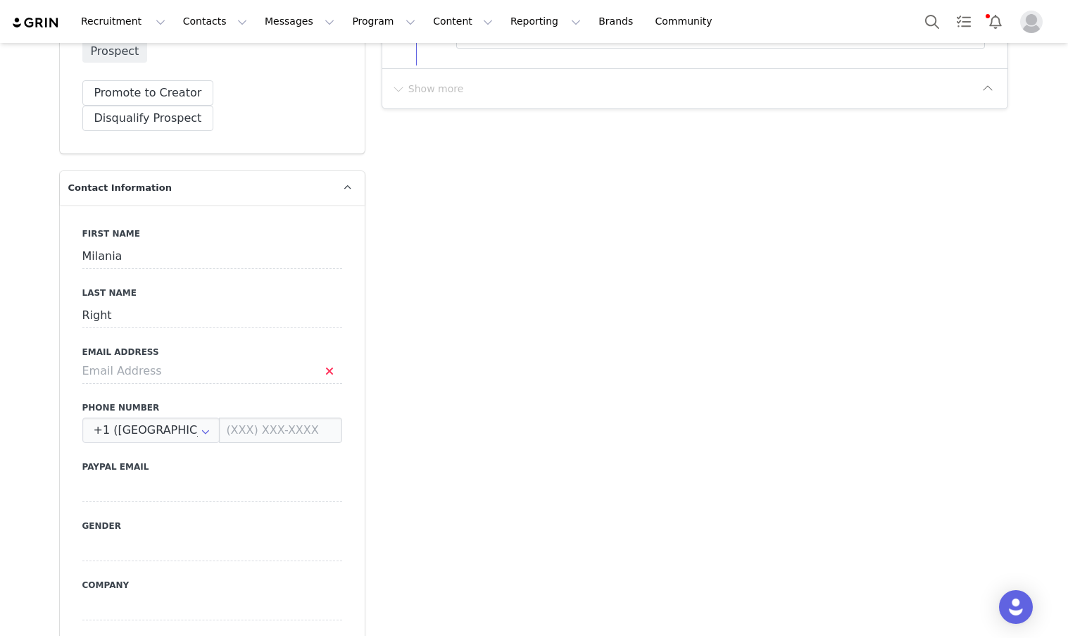
scroll to position [578, 0]
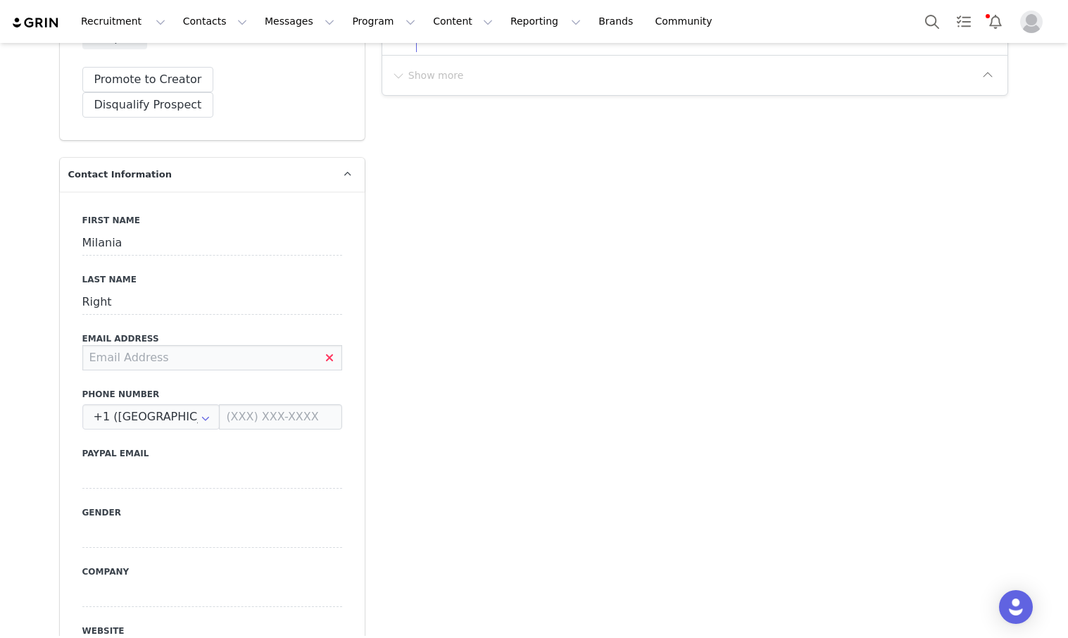
click at [228, 345] on input at bounding box center [212, 357] width 260 height 25
paste input "[EMAIL_ADDRESS][DOMAIN_NAME]"
type input "[EMAIL_ADDRESS][DOMAIN_NAME]"
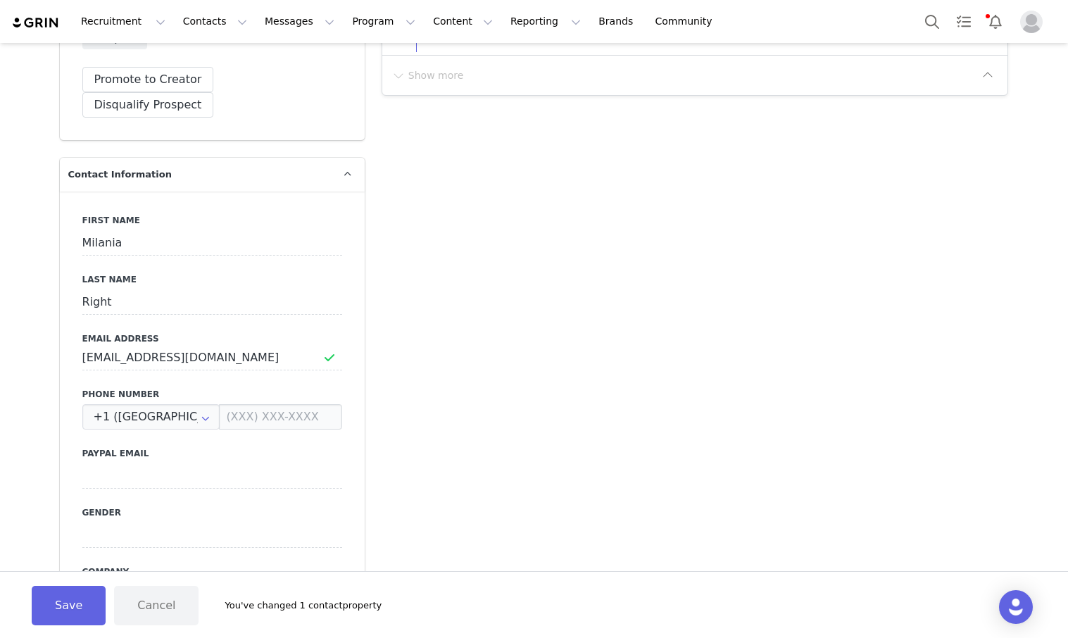
click at [322, 353] on div "First Name [GEOGRAPHIC_DATA] Last Name Right Email Address [EMAIL_ADDRESS][DOMA…" at bounding box center [212, 449] width 305 height 515
click at [56, 609] on button "Save" at bounding box center [69, 605] width 74 height 39
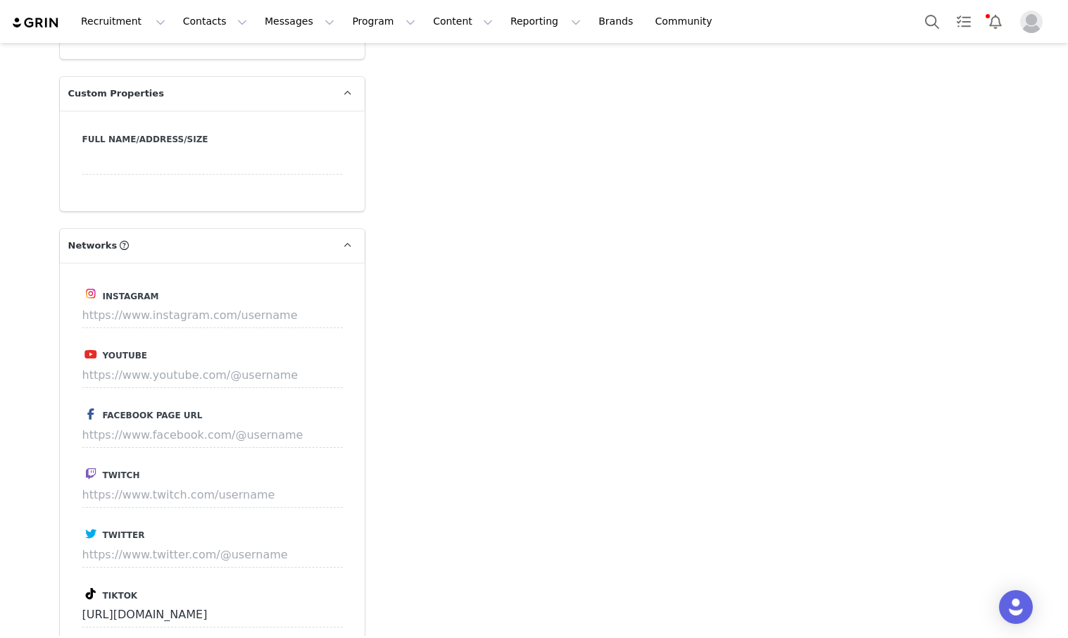
scroll to position [1497, 0]
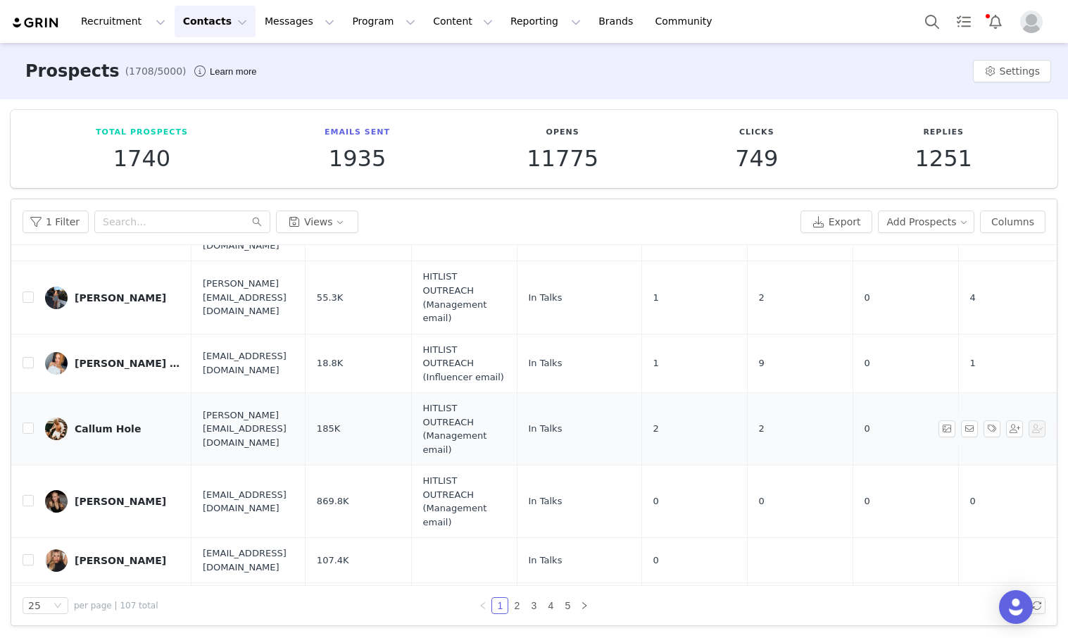
scroll to position [1136, 0]
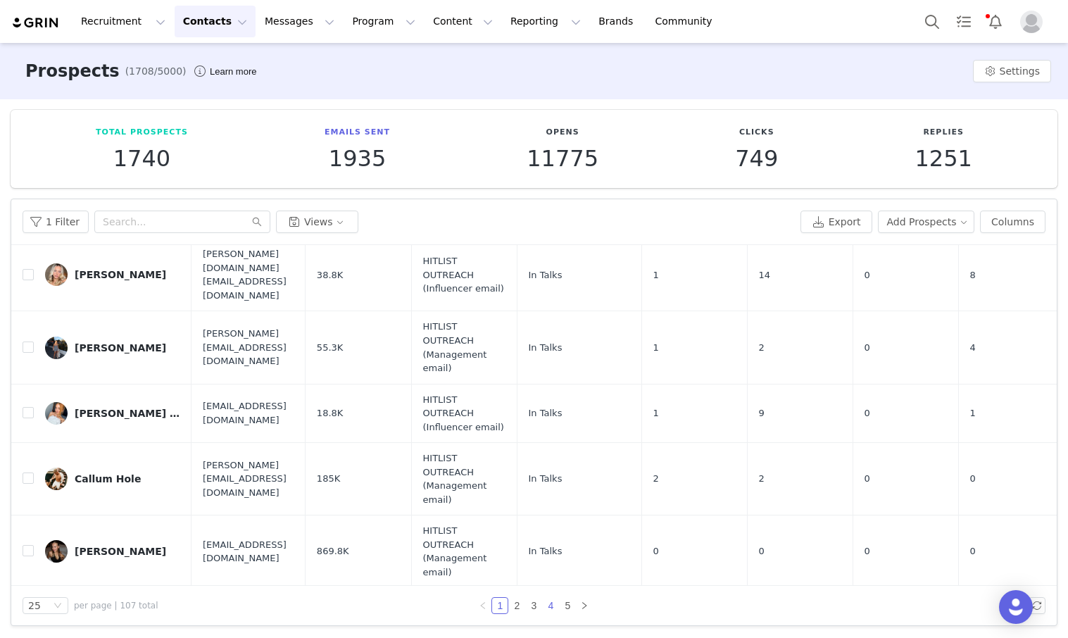
click at [553, 604] on link "4" at bounding box center [550, 605] width 15 height 15
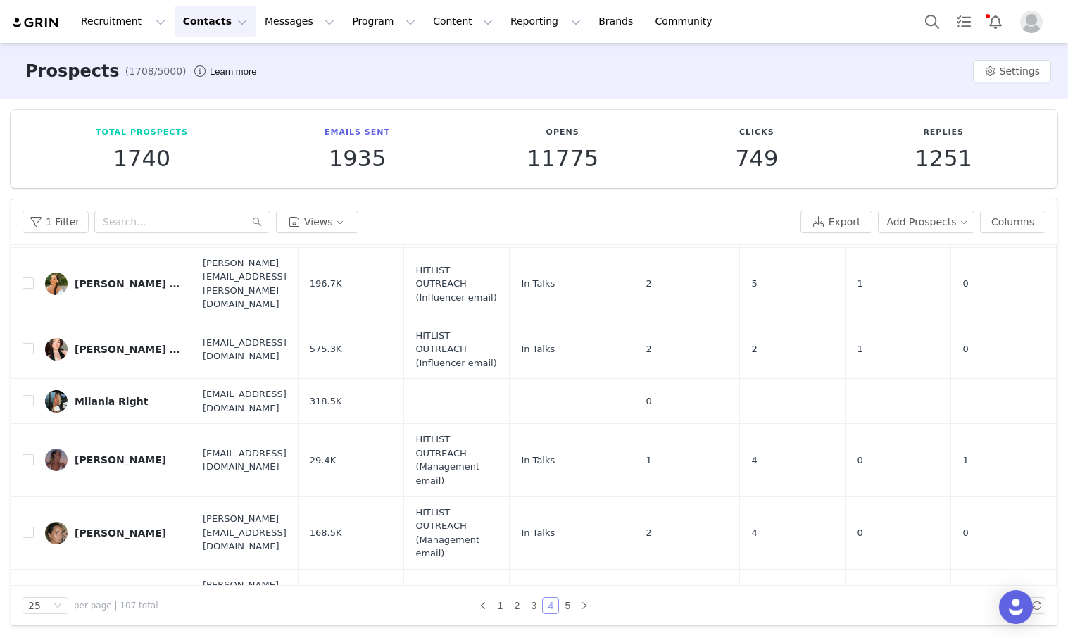
scroll to position [415, 0]
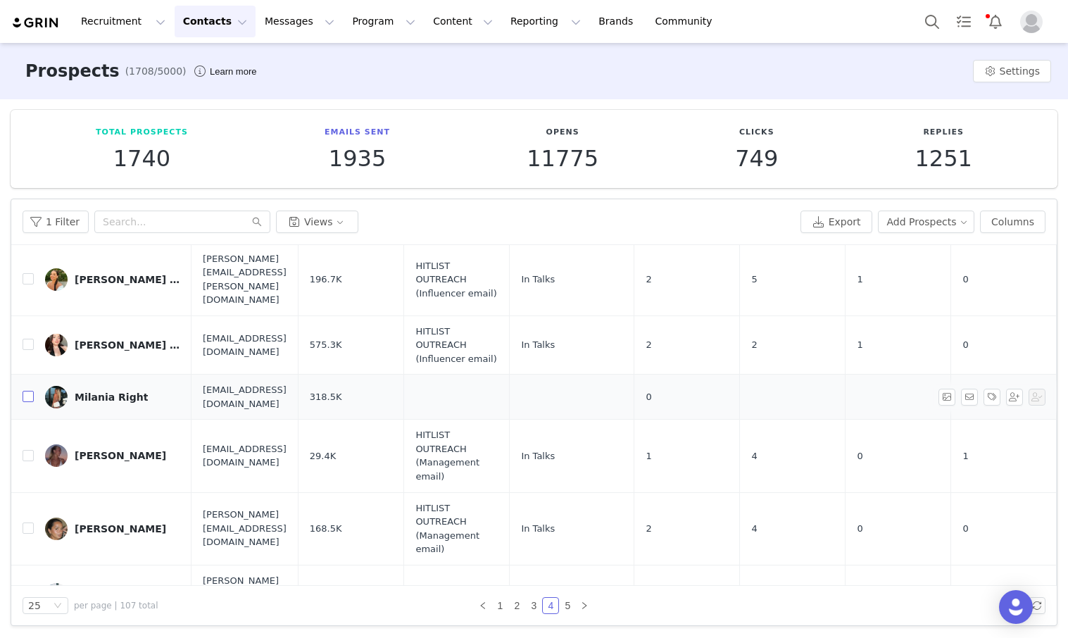
click at [30, 391] on input "checkbox" at bounding box center [28, 396] width 11 height 11
checkbox input "true"
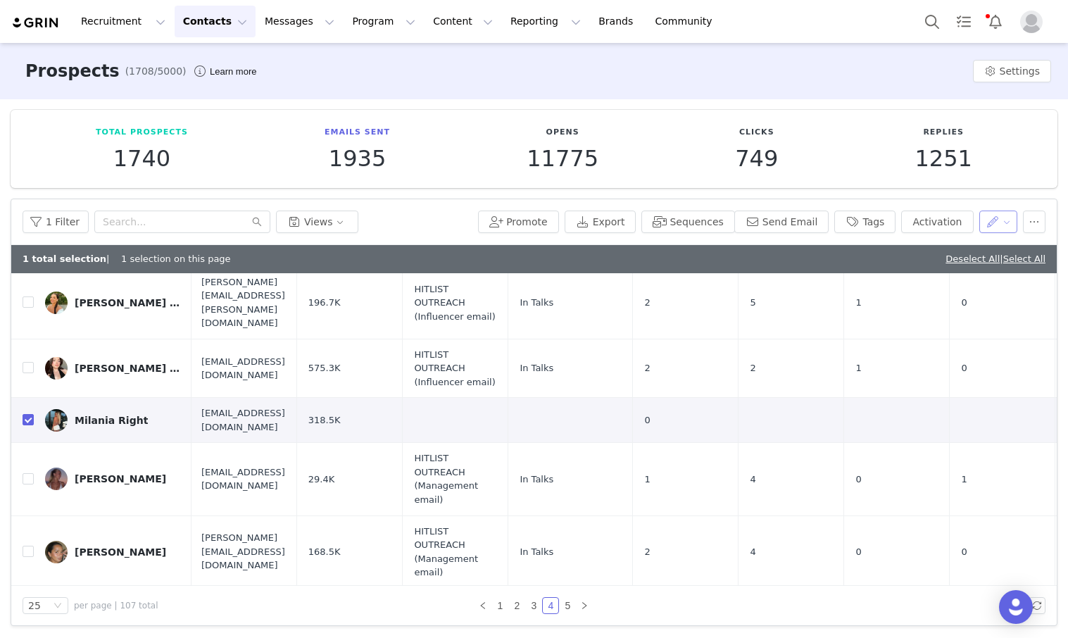
click at [652, 220] on button "button" at bounding box center [998, 222] width 39 height 23
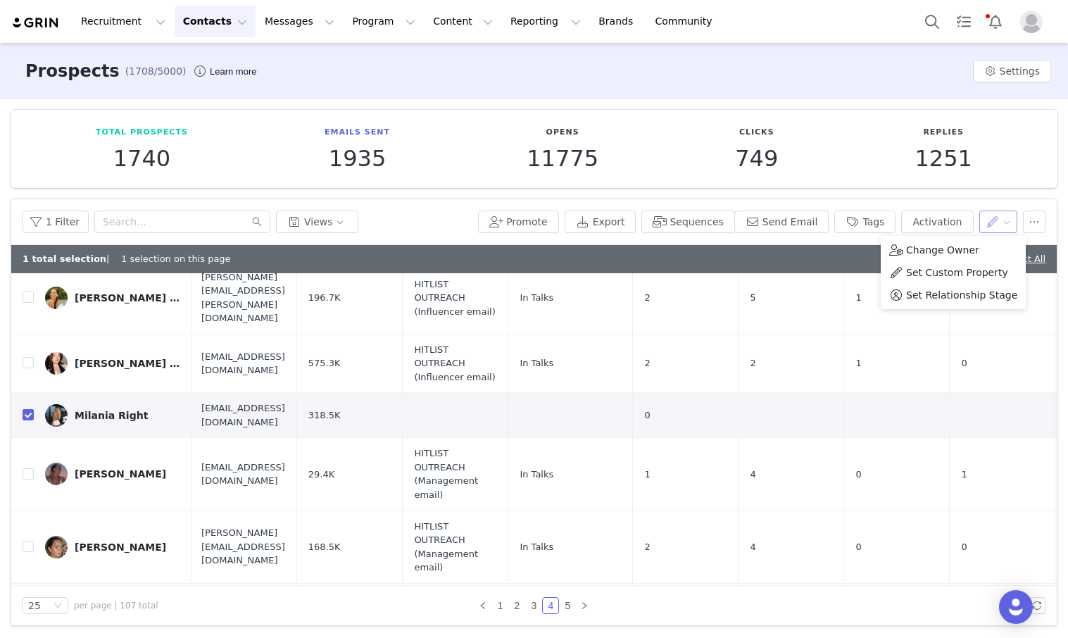
scroll to position [427, 1]
click at [652, 225] on button "button" at bounding box center [998, 222] width 39 height 23
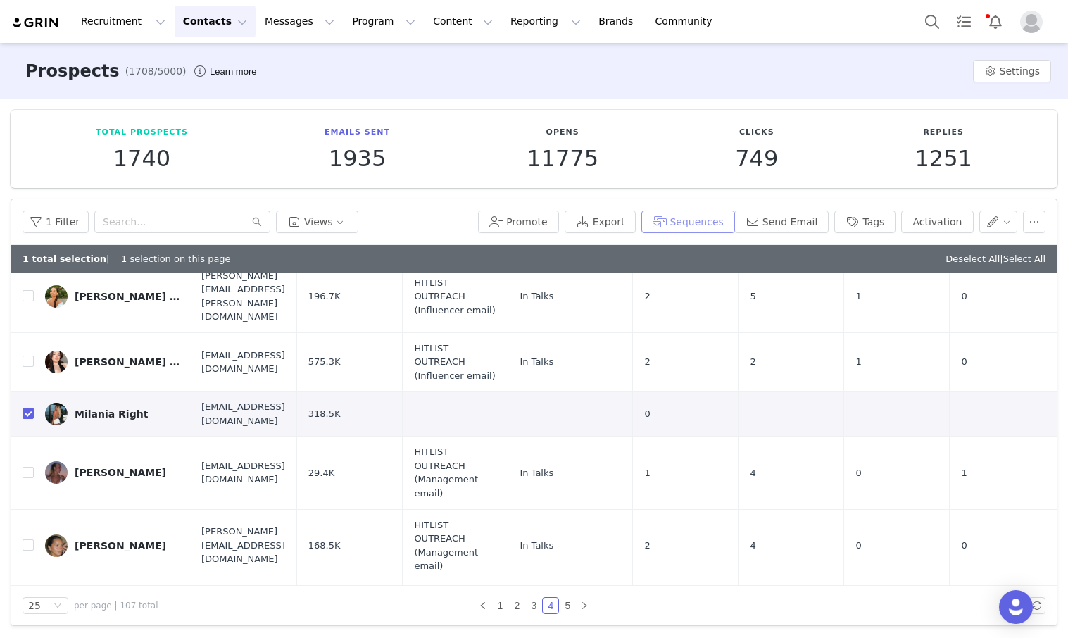
click at [652, 224] on button "Sequences" at bounding box center [687, 222] width 93 height 23
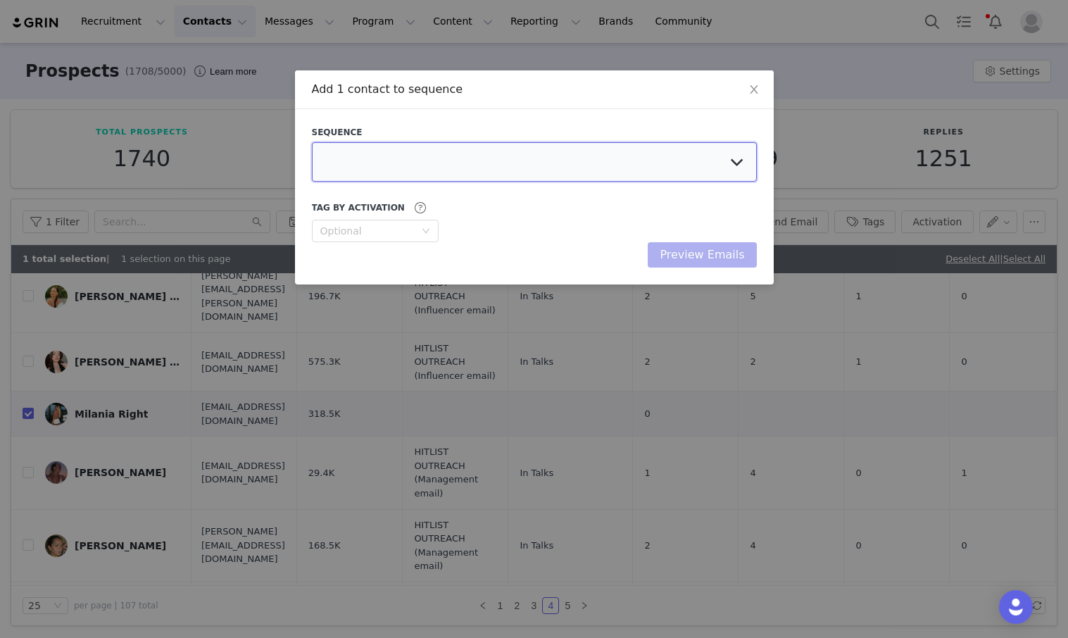
click at [575, 165] on select at bounding box center [534, 161] width 445 height 39
click at [572, 162] on select "FIRST IMPRESSIONS CAMPAIGN OUTREACH HITLIST (FOLLOW UP) [PERSON_NAME][DATE] - M…" at bounding box center [534, 161] width 445 height 39
click at [633, 150] on select "FIRST IMPRESSIONS CAMPAIGN OUTREACH HITLIST (FOLLOW UP) [PERSON_NAME][DATE] - M…" at bounding box center [534, 161] width 445 height 39
select select "11fc1e92-9ce4-4b10-a9ca-cad60b5138af"
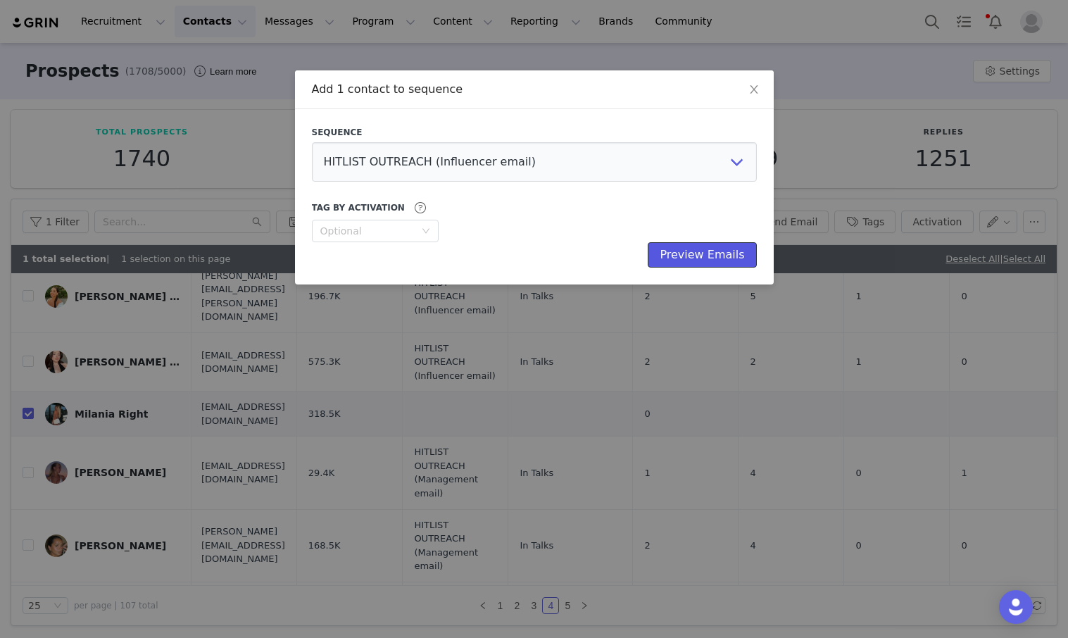
click at [652, 253] on button "Preview Emails" at bounding box center [702, 254] width 108 height 25
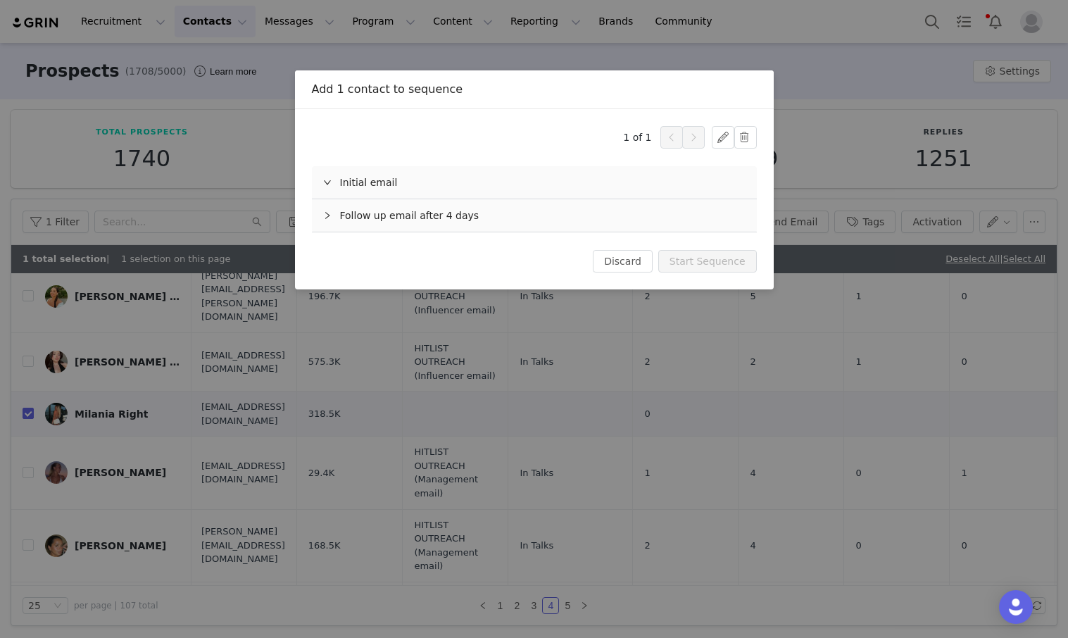
scroll to position [0, 0]
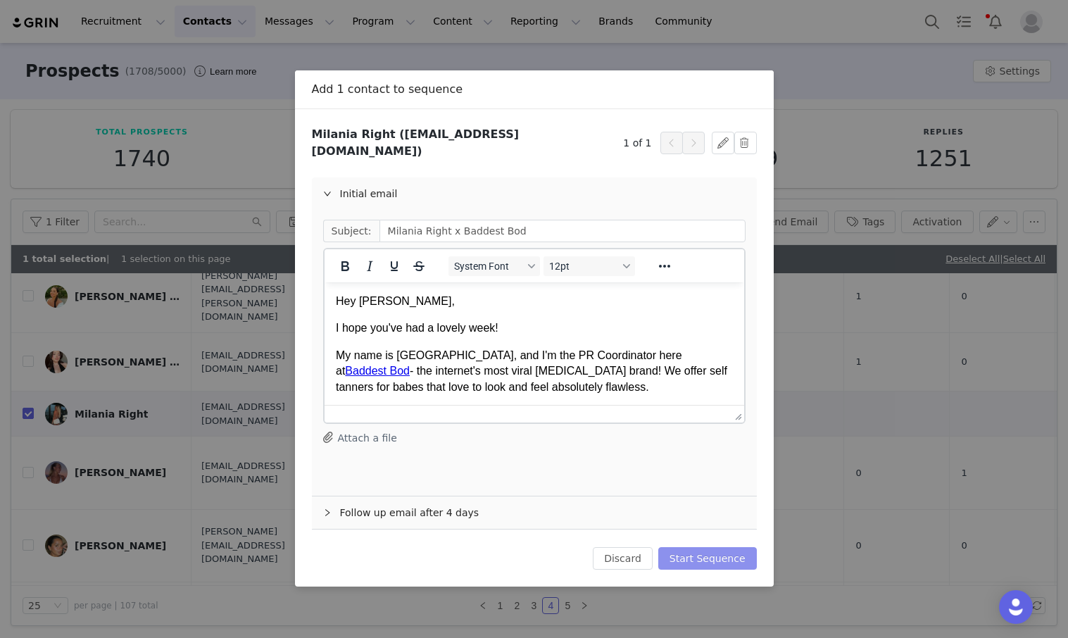
click at [652, 547] on button "Start Sequence" at bounding box center [707, 558] width 99 height 23
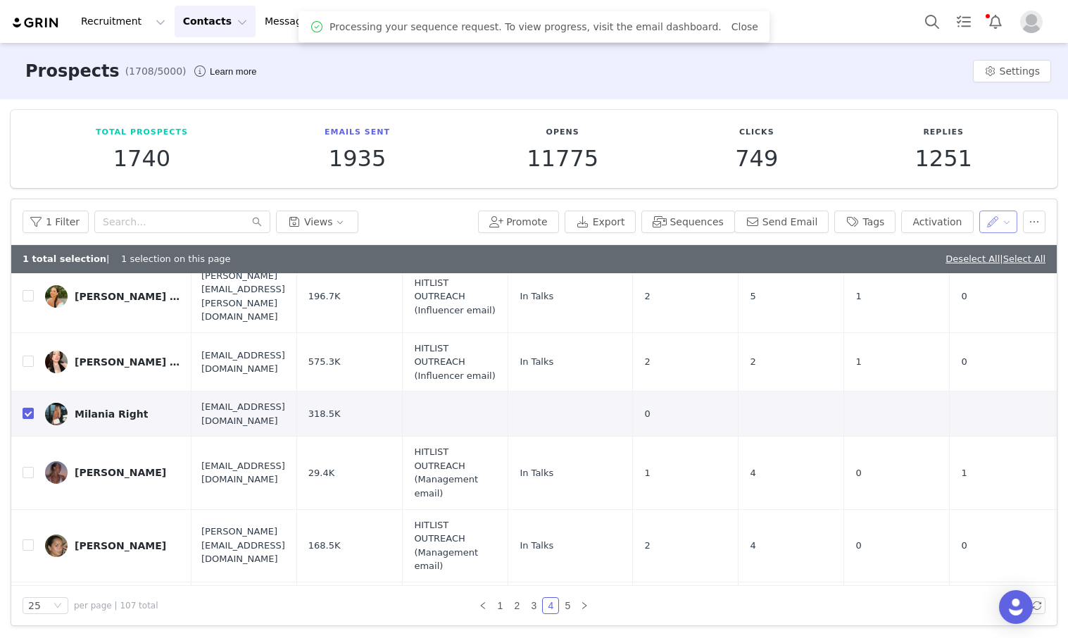
click at [652, 221] on button "button" at bounding box center [998, 222] width 39 height 23
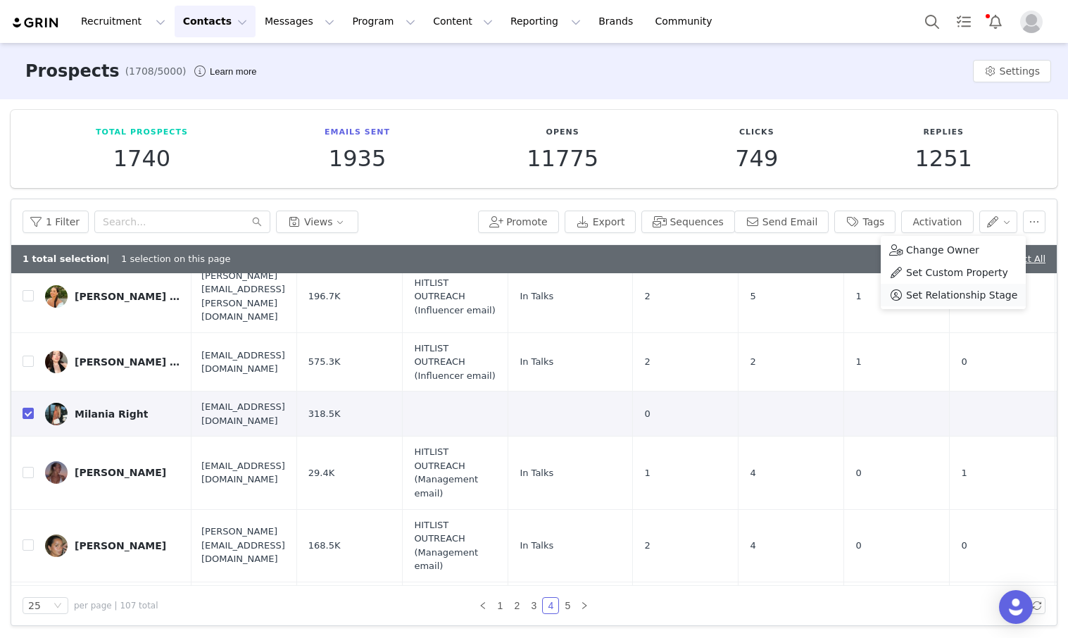
click at [652, 303] on li "Set Relationship Stage" at bounding box center [953, 295] width 145 height 23
click at [652, 283] on div "Search relationship stages" at bounding box center [924, 273] width 137 height 21
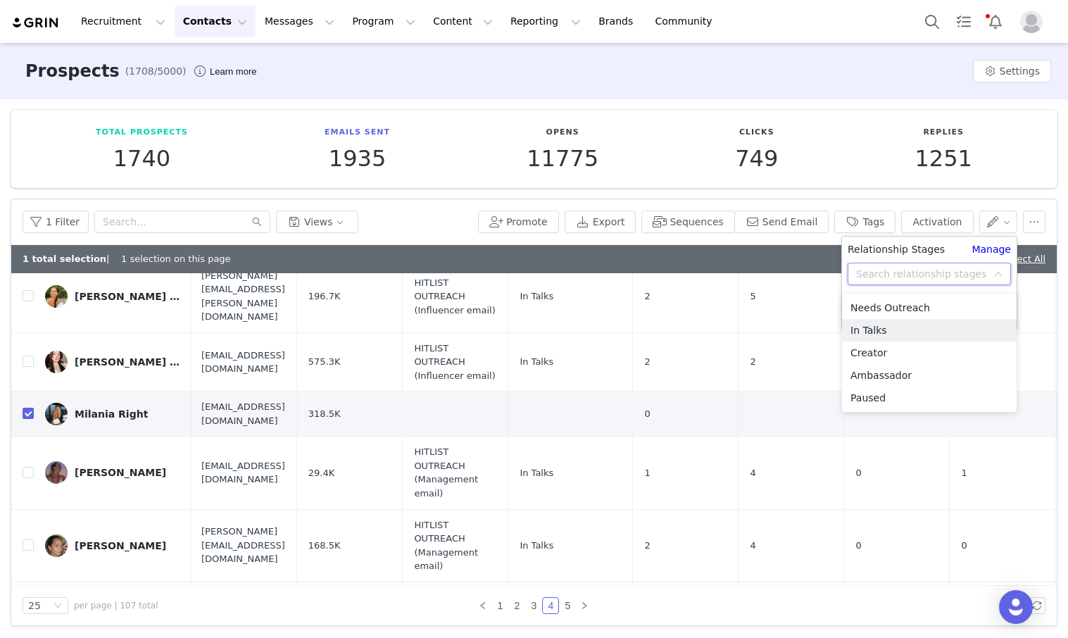
drag, startPoint x: 918, startPoint y: 330, endPoint x: 906, endPoint y: 327, distance: 13.0
click at [652, 329] on li "In Talks" at bounding box center [929, 330] width 175 height 23
click at [652, 308] on button "Apply" at bounding box center [873, 312] width 51 height 23
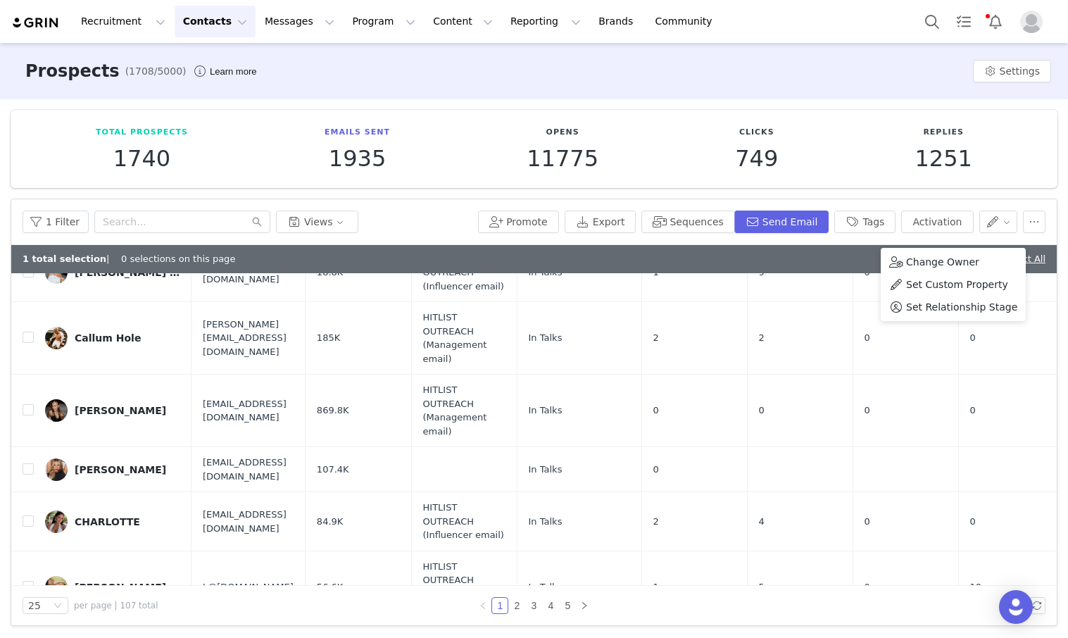
scroll to position [1, 0]
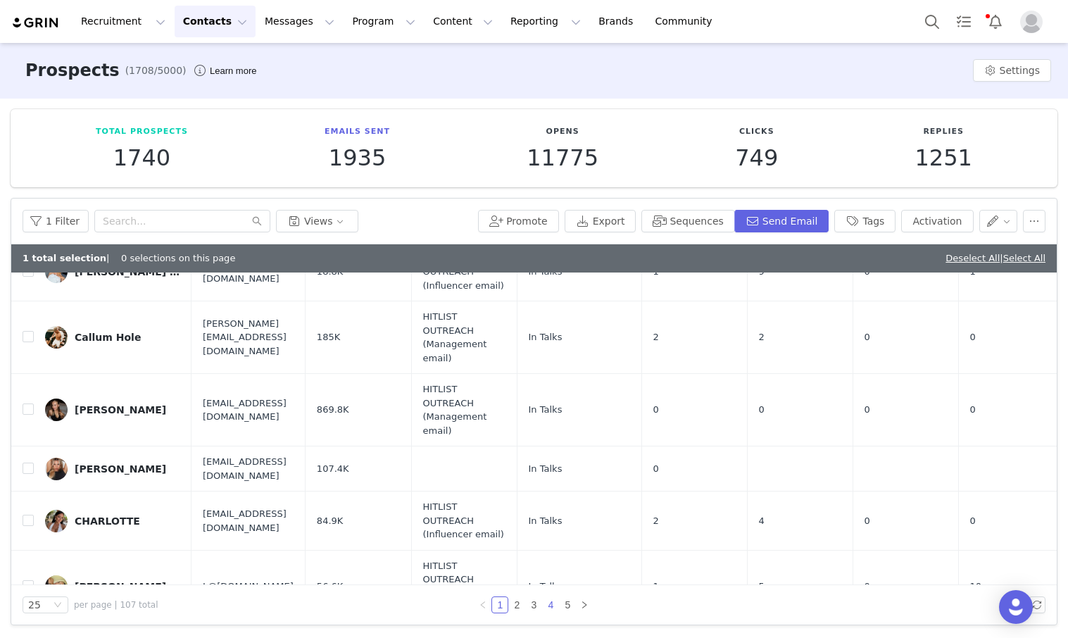
click at [553, 598] on link "4" at bounding box center [550, 604] width 15 height 15
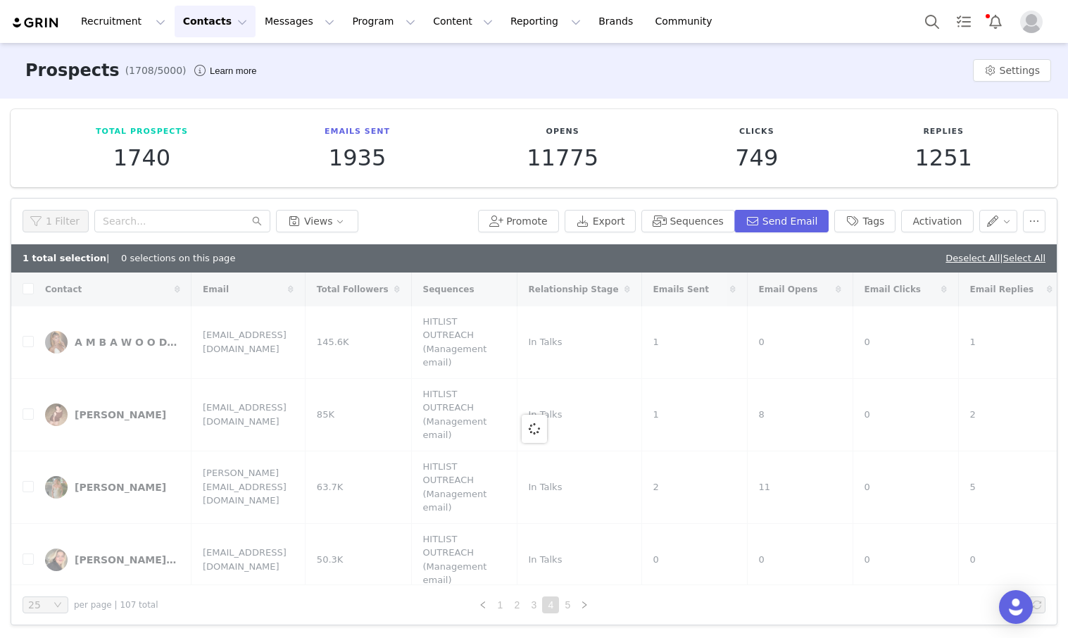
checkbox input "true"
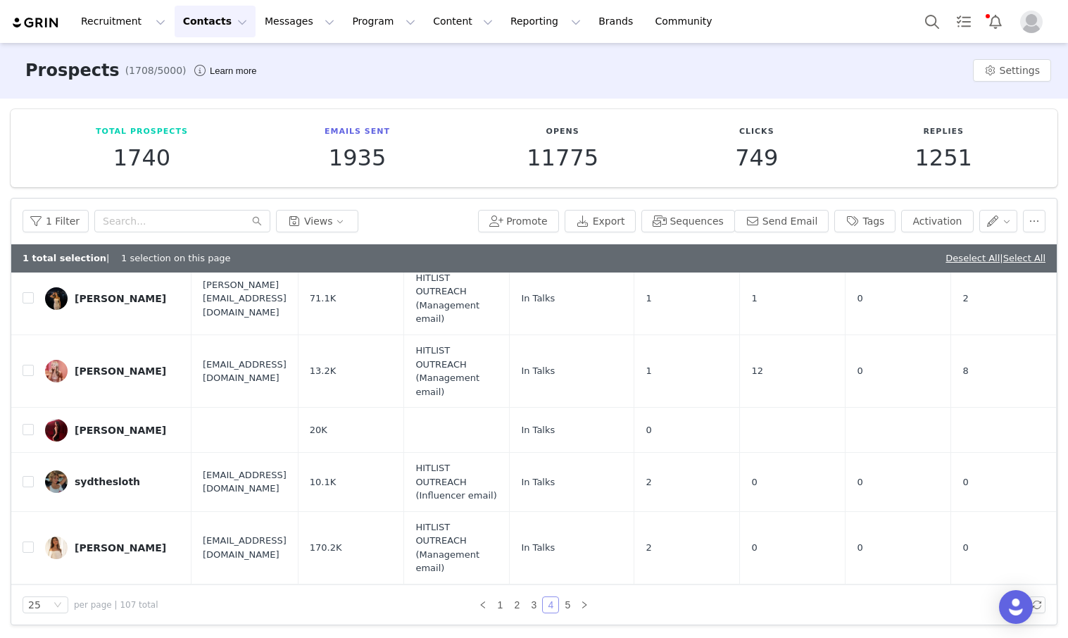
scroll to position [1263, 0]
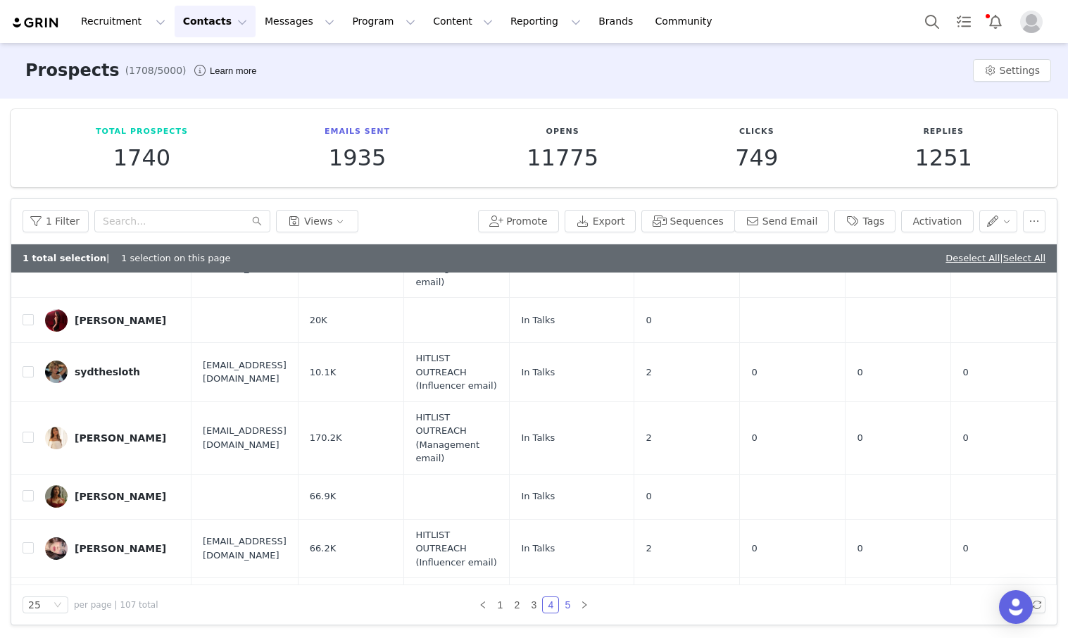
click at [570, 608] on link "5" at bounding box center [567, 604] width 15 height 15
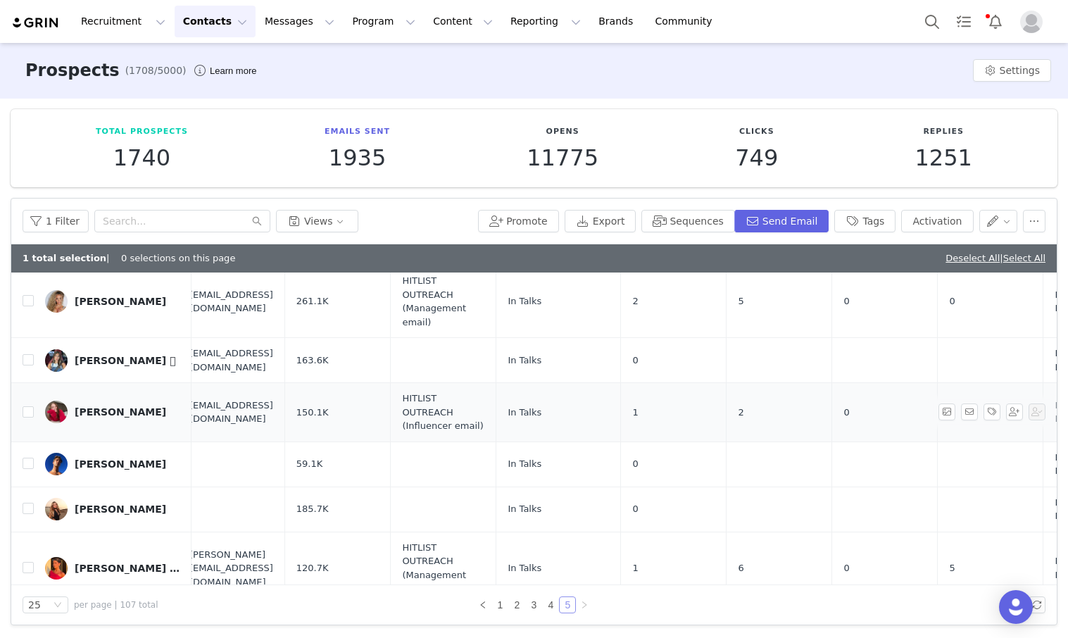
scroll to position [104, 15]
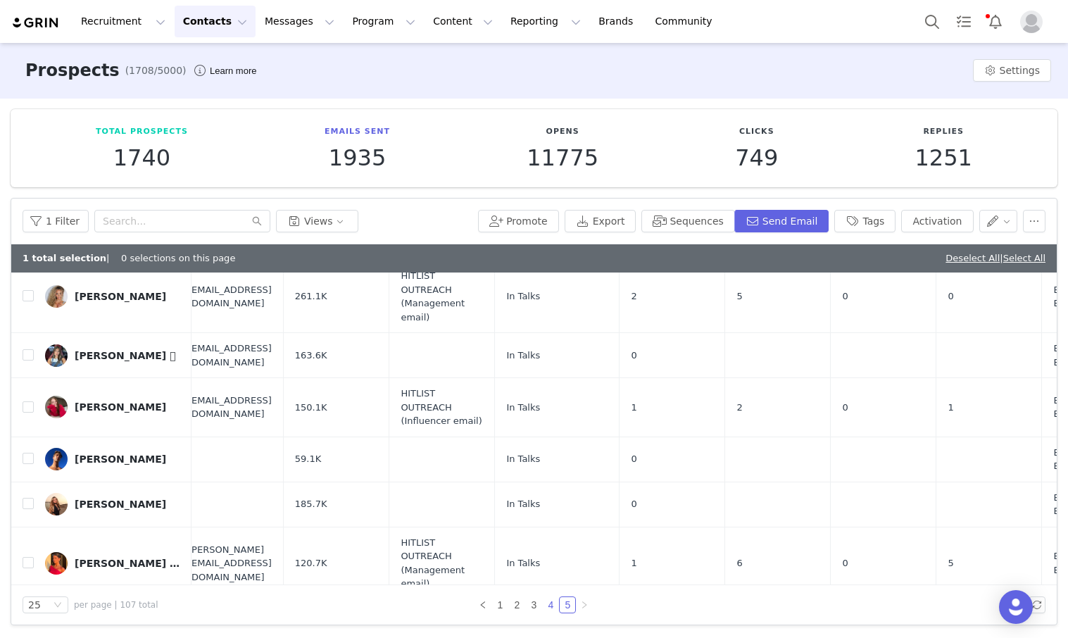
click at [554, 599] on link "4" at bounding box center [550, 604] width 15 height 15
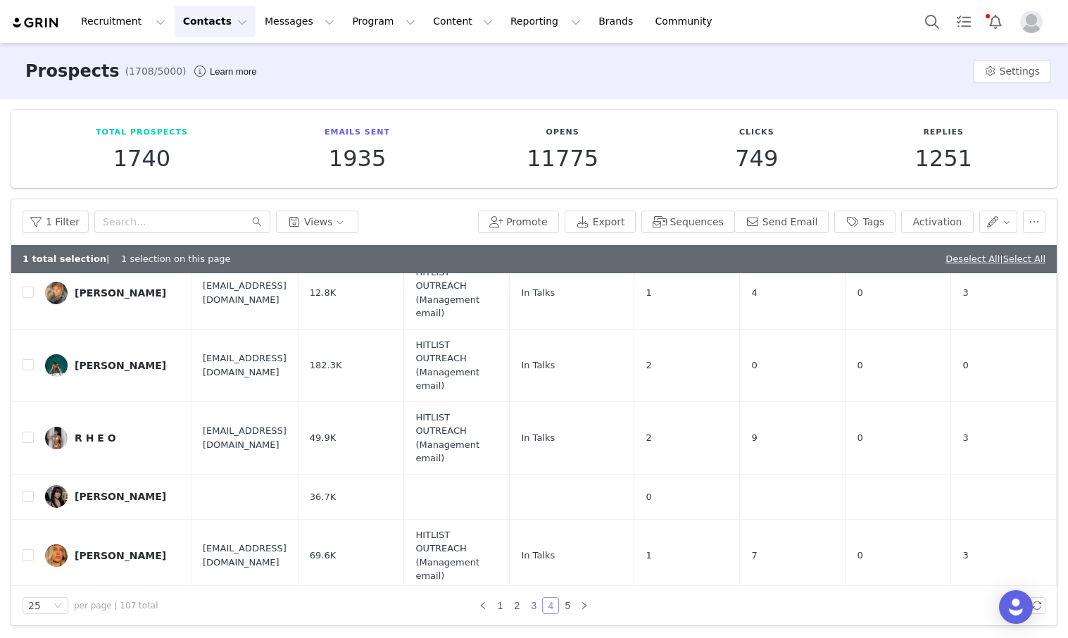
scroll to position [831, 0]
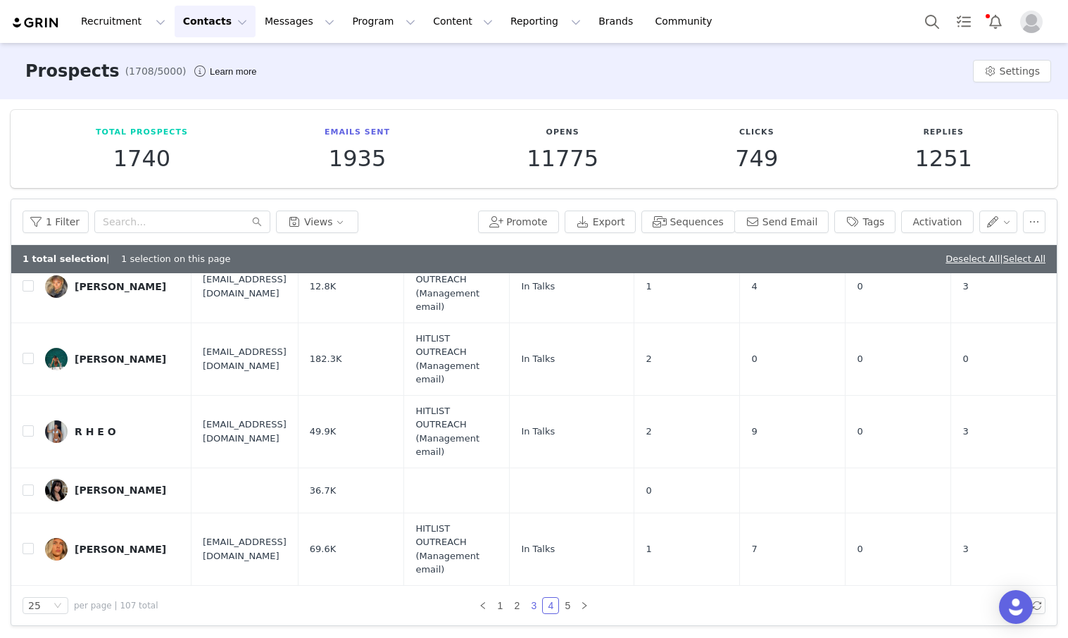
click at [525, 606] on li "3" at bounding box center [533, 605] width 17 height 17
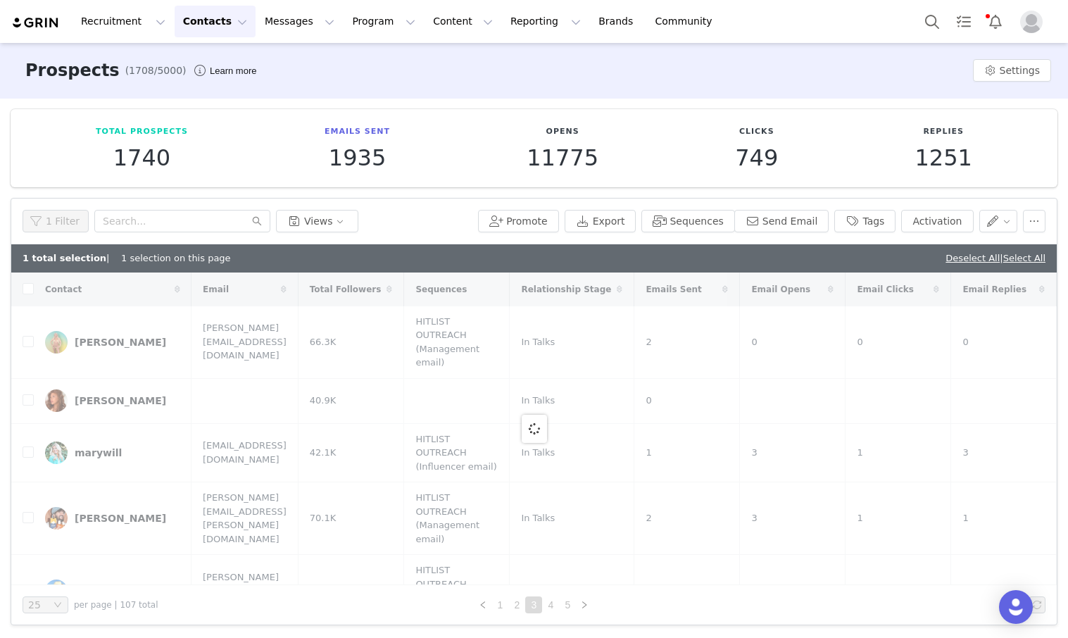
checkbox input "false"
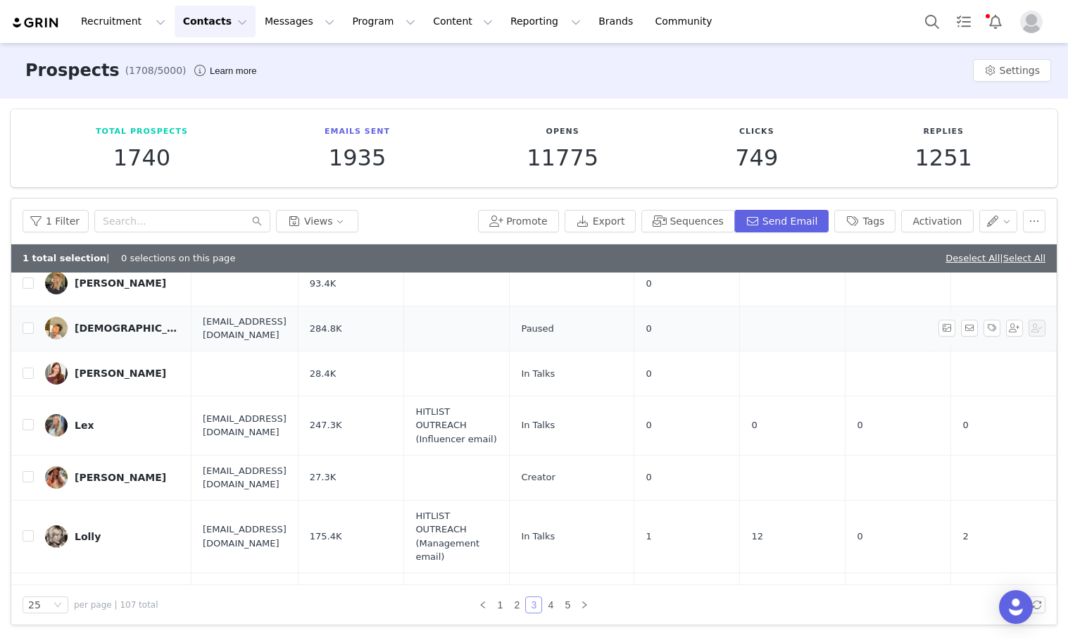
scroll to position [1119, 0]
click at [509, 607] on link "2" at bounding box center [516, 604] width 15 height 15
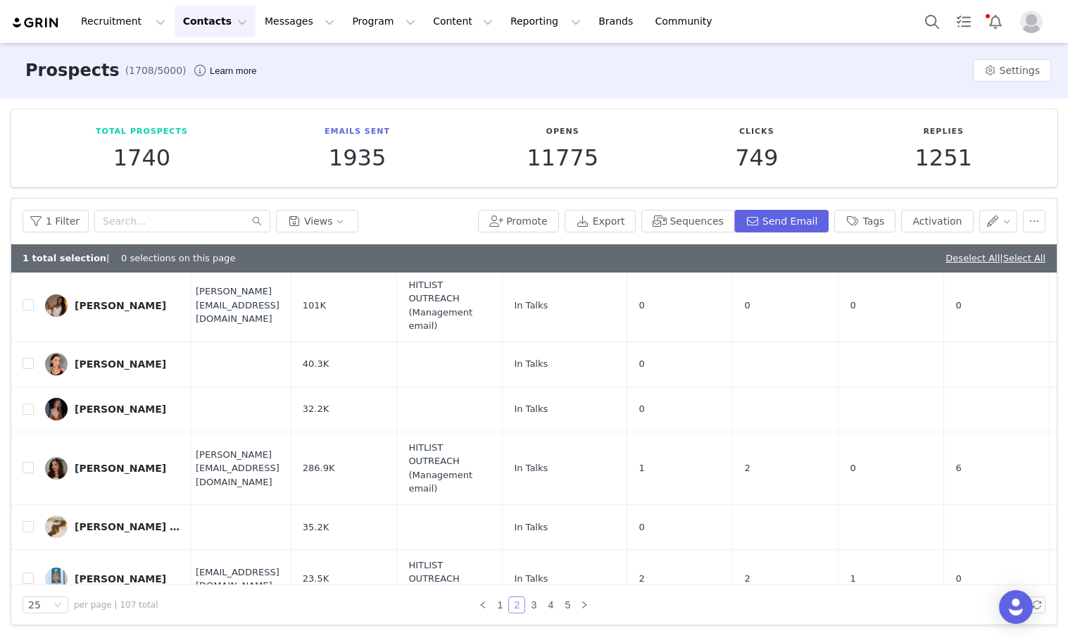
scroll to position [785, 7]
